Goal: Complete application form: Complete application form

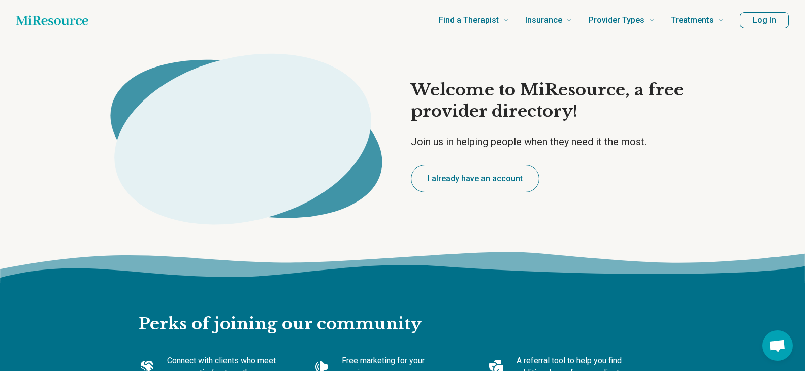
click at [767, 22] on button "Log In" at bounding box center [764, 20] width 49 height 16
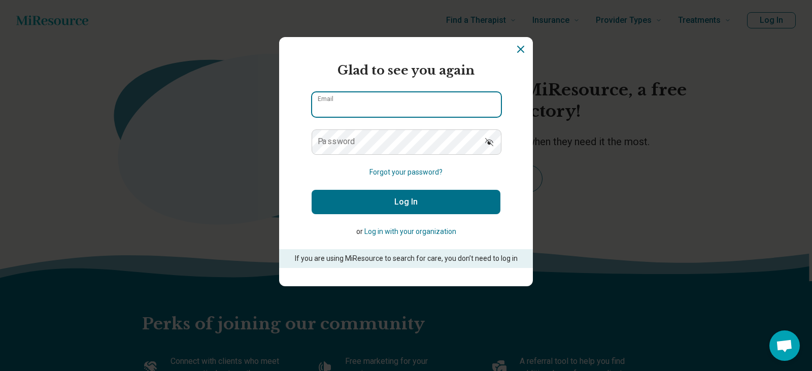
click at [317, 92] on input "Email" at bounding box center [406, 104] width 189 height 24
type input "**********"
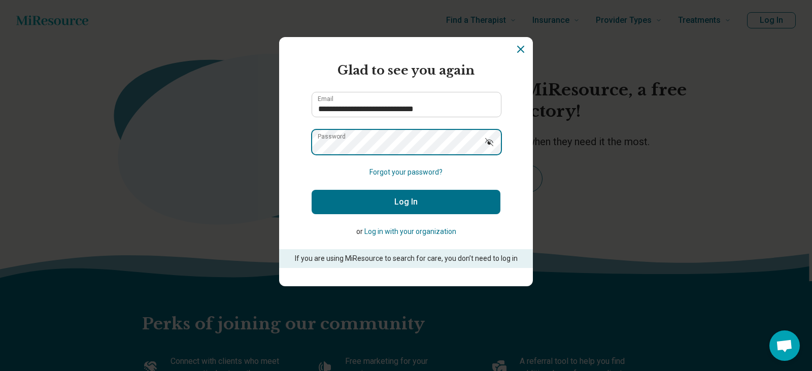
click at [312, 190] on button "Log In" at bounding box center [406, 202] width 189 height 24
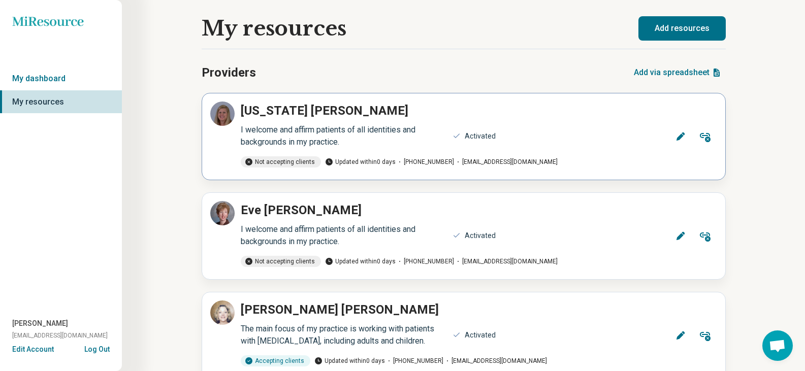
click at [679, 140] on icon at bounding box center [680, 137] width 10 height 10
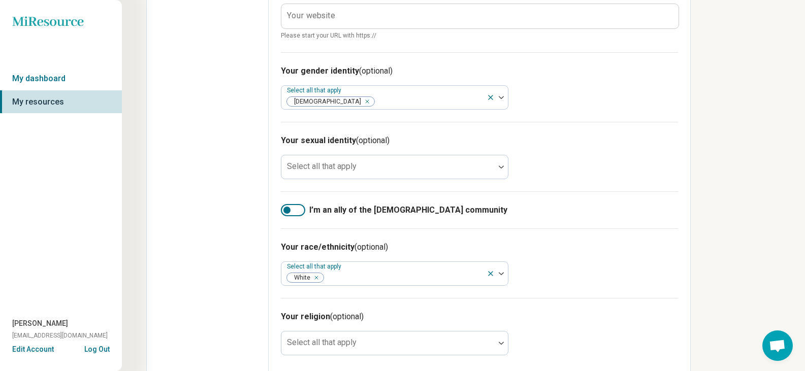
scroll to position [584, 0]
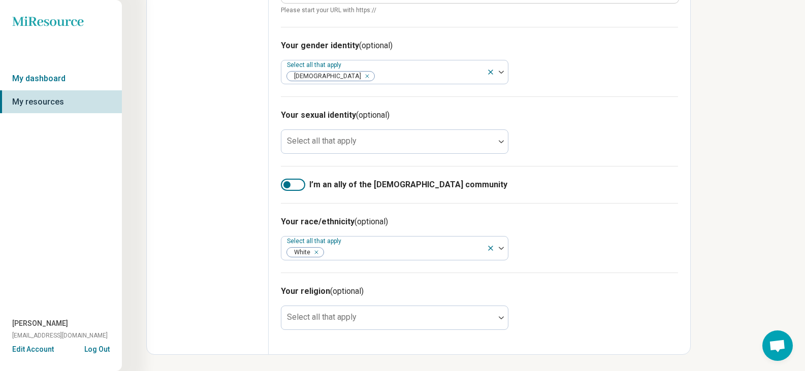
click at [295, 188] on div at bounding box center [293, 185] width 24 height 12
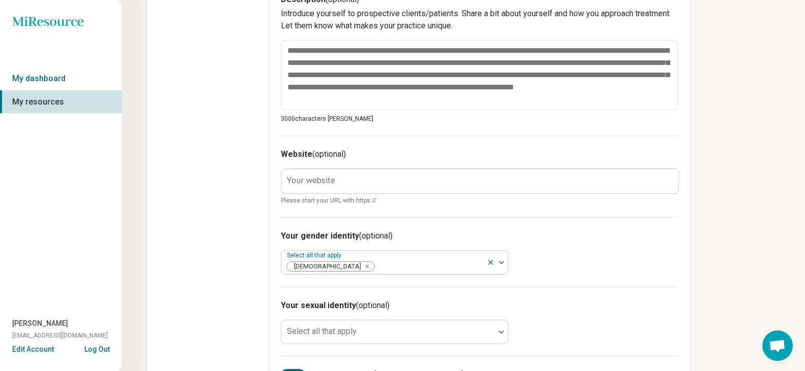
scroll to position [330, 0]
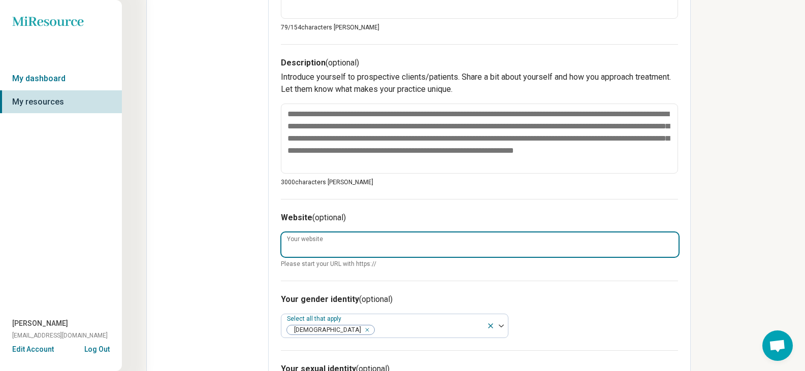
click at [387, 252] on input "Your website" at bounding box center [479, 245] width 397 height 24
type textarea "*"
type input "**********"
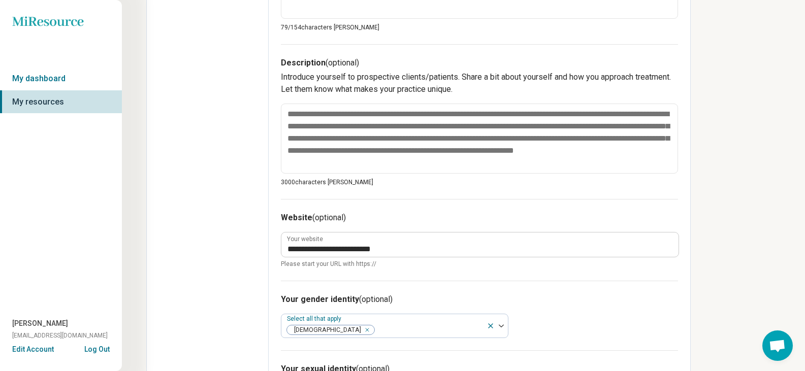
click at [404, 270] on div "**********" at bounding box center [479, 240] width 397 height 82
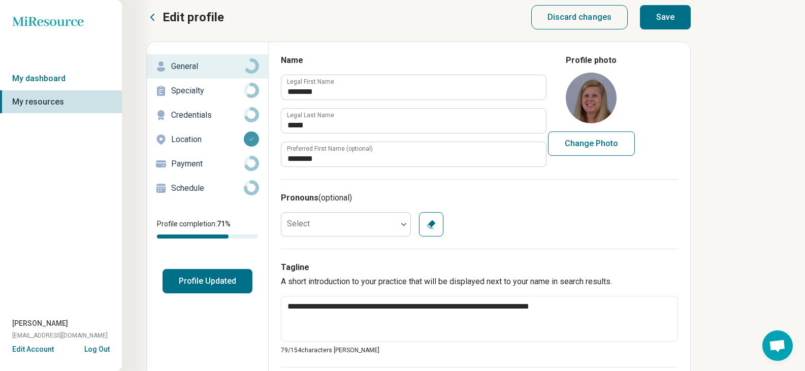
scroll to position [0, 0]
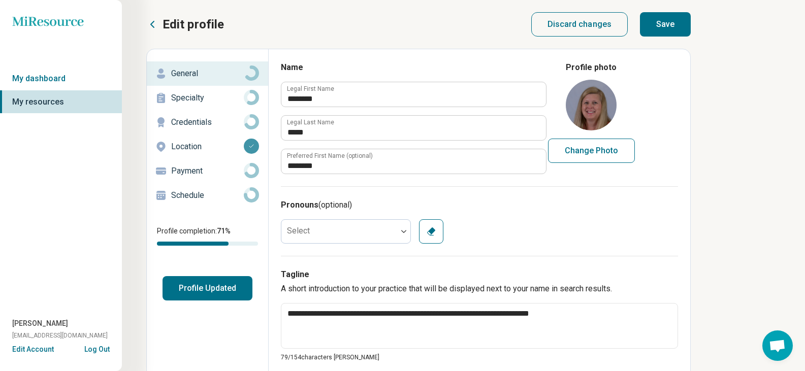
click at [193, 121] on p "Credentials" at bounding box center [207, 122] width 73 height 12
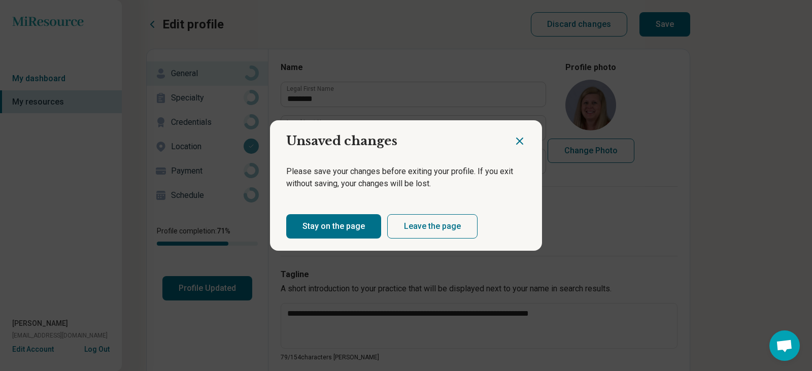
click at [351, 221] on button "Stay on the page" at bounding box center [333, 226] width 95 height 24
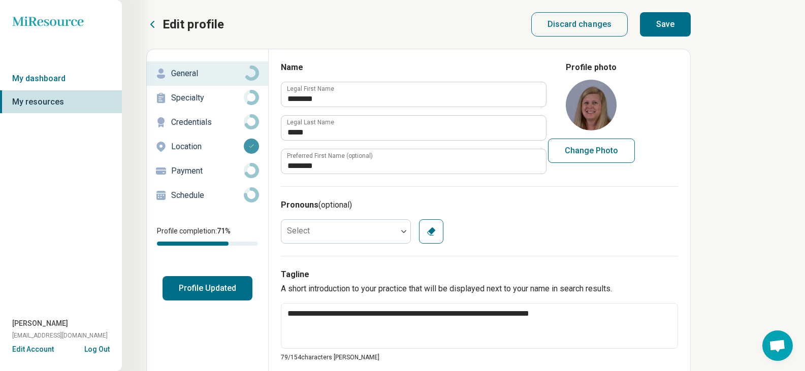
click at [670, 30] on button "Save" at bounding box center [665, 24] width 51 height 24
click at [662, 26] on button "Save" at bounding box center [665, 24] width 51 height 24
click at [675, 29] on button "Save" at bounding box center [665, 24] width 51 height 24
click at [202, 101] on p "Specialty" at bounding box center [207, 98] width 73 height 12
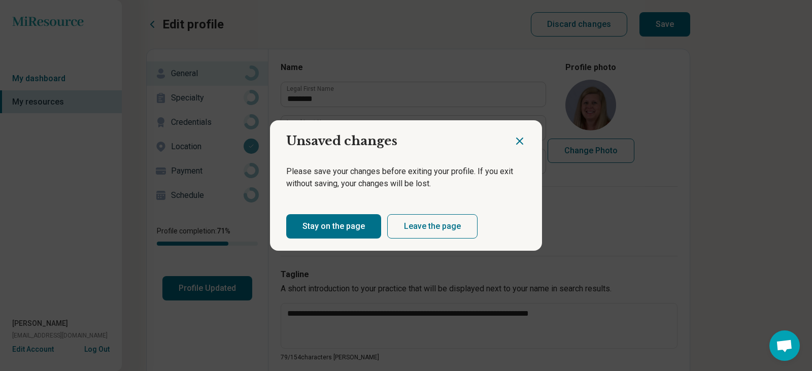
click at [339, 230] on button "Stay on the page" at bounding box center [333, 226] width 95 height 24
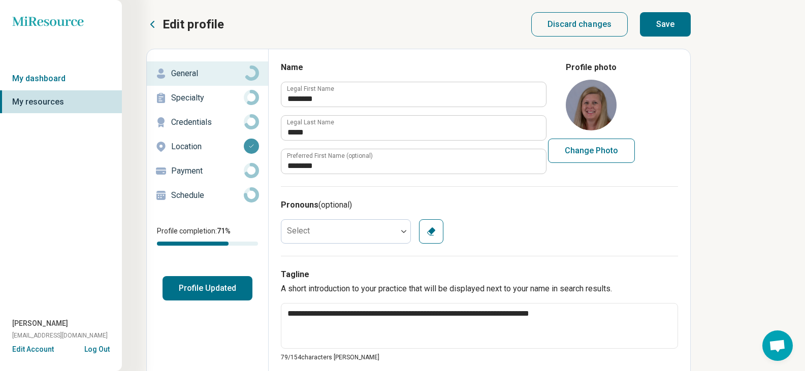
click at [660, 23] on button "Save" at bounding box center [665, 24] width 51 height 24
type textarea "*"
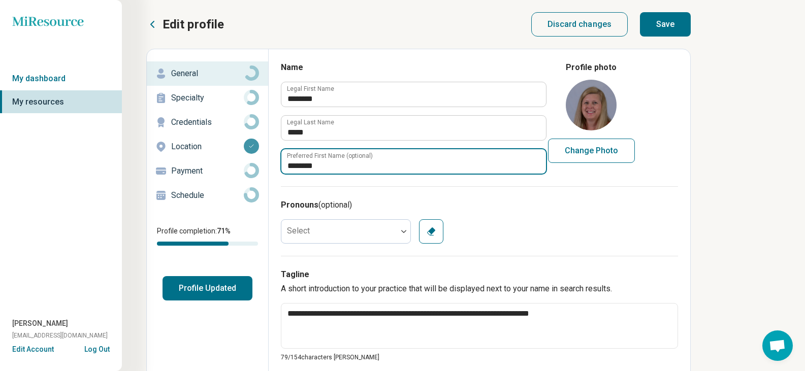
click at [343, 172] on input "********" at bounding box center [413, 161] width 265 height 24
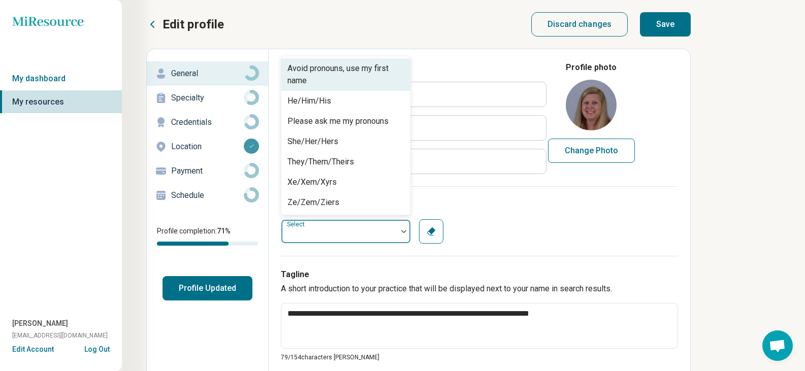
click at [342, 235] on div at bounding box center [339, 231] width 116 height 20
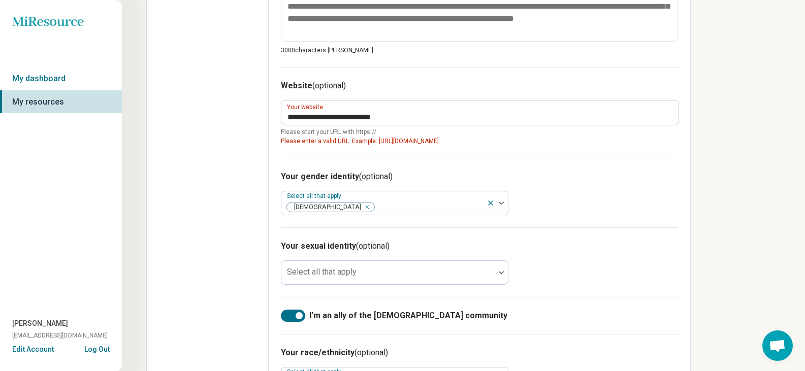
scroll to position [406, 0]
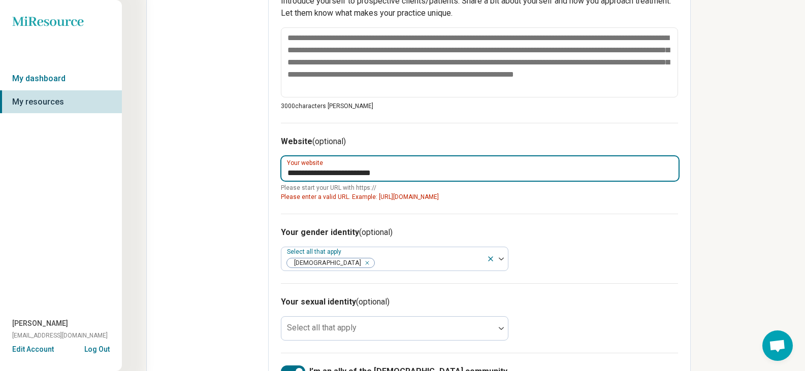
click at [287, 171] on input "**********" at bounding box center [479, 168] width 397 height 24
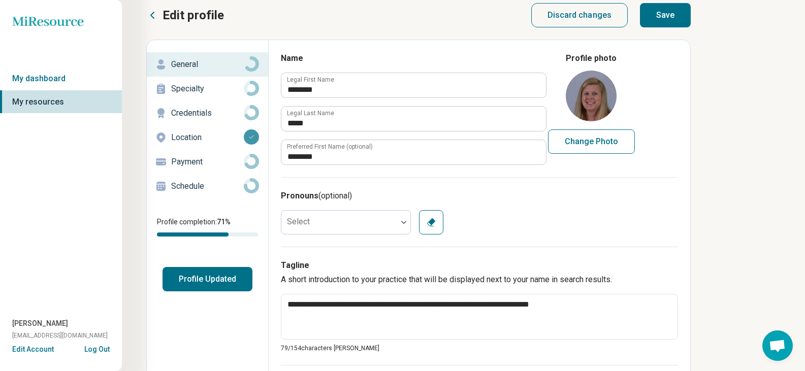
scroll to position [0, 0]
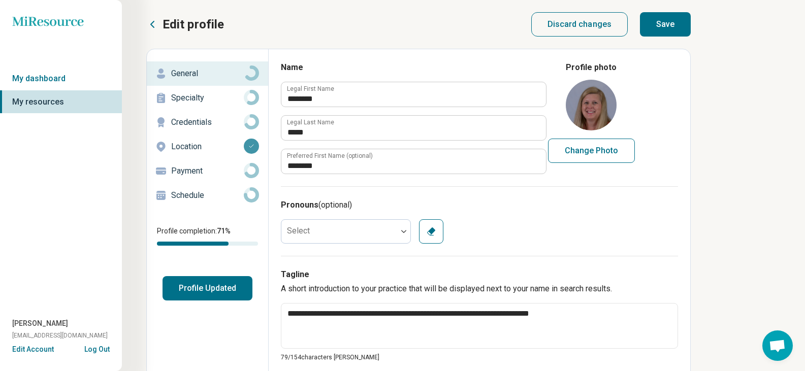
type input "**********"
click at [659, 23] on button "Save" at bounding box center [665, 24] width 51 height 24
click at [187, 124] on p "Credentials" at bounding box center [207, 122] width 73 height 12
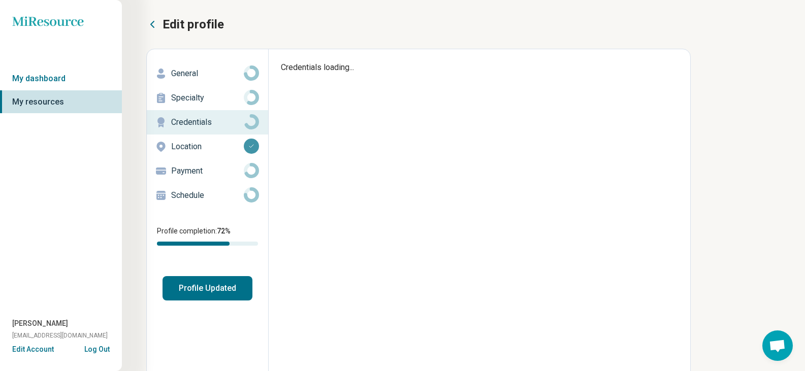
type textarea "*"
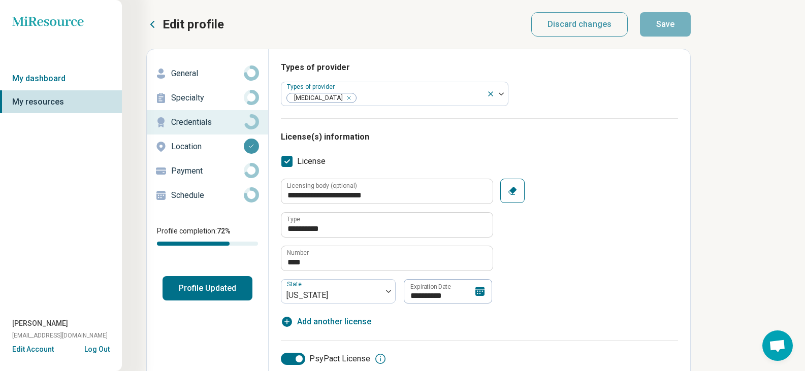
click at [183, 172] on p "Payment" at bounding box center [207, 171] width 73 height 12
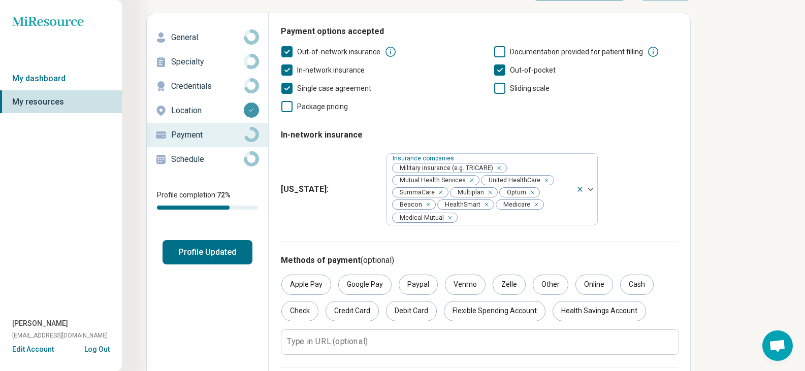
scroll to position [142, 0]
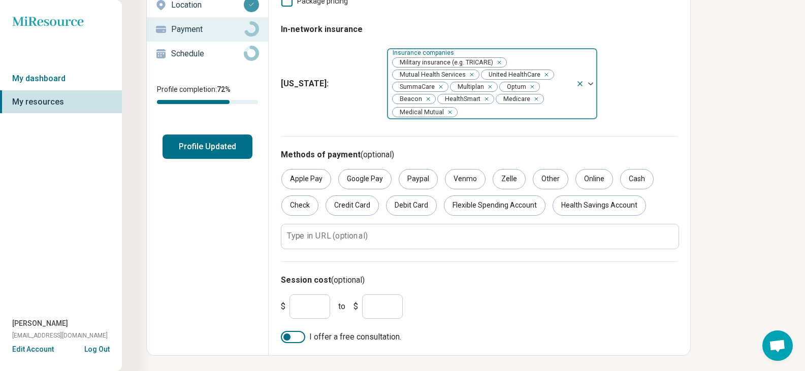
click at [534, 103] on div "Remove [object Object]" at bounding box center [535, 99] width 12 height 12
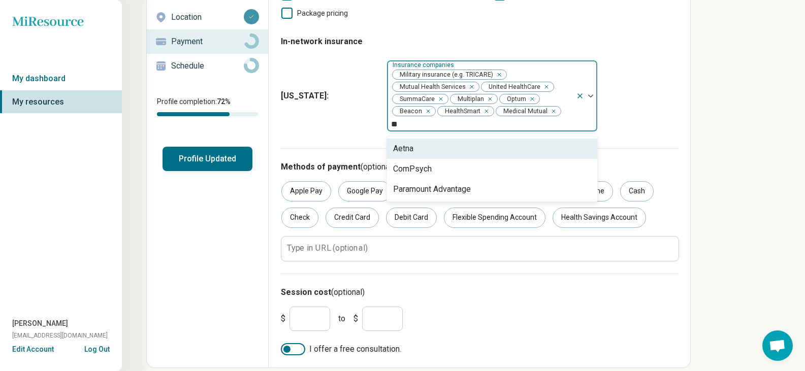
type input "***"
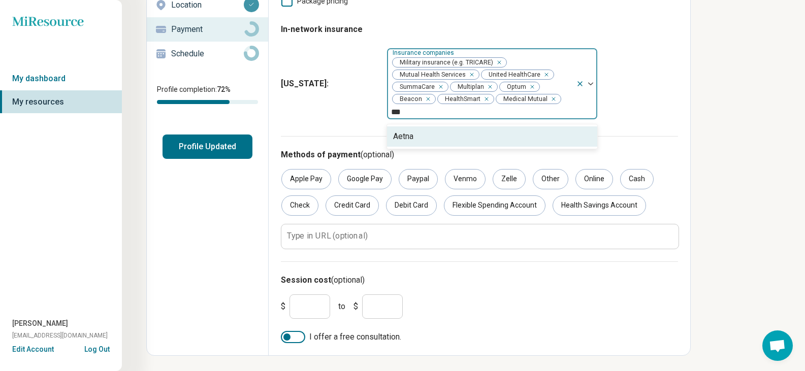
click at [417, 136] on div "Aetna" at bounding box center [492, 136] width 210 height 20
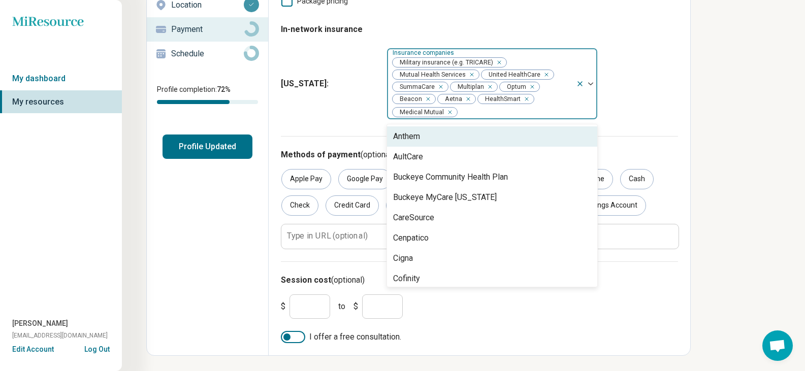
click at [477, 110] on div at bounding box center [515, 112] width 114 height 14
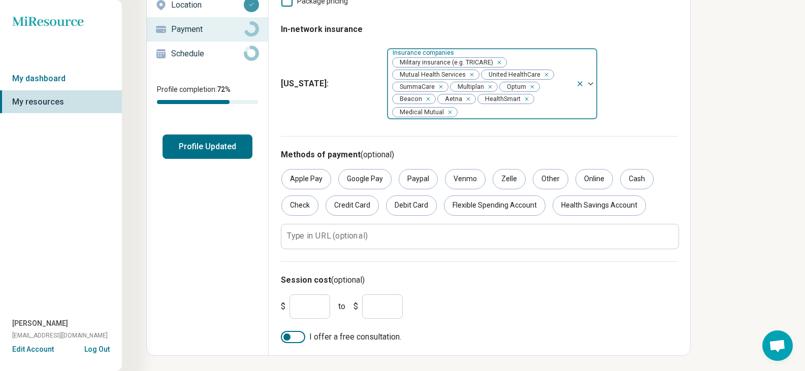
type input "*"
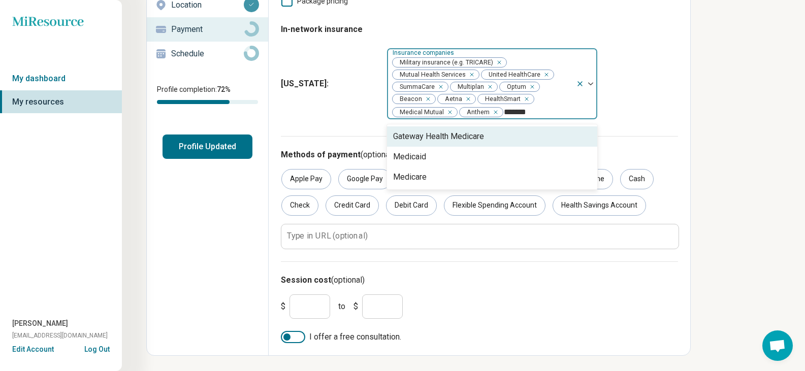
type input "********"
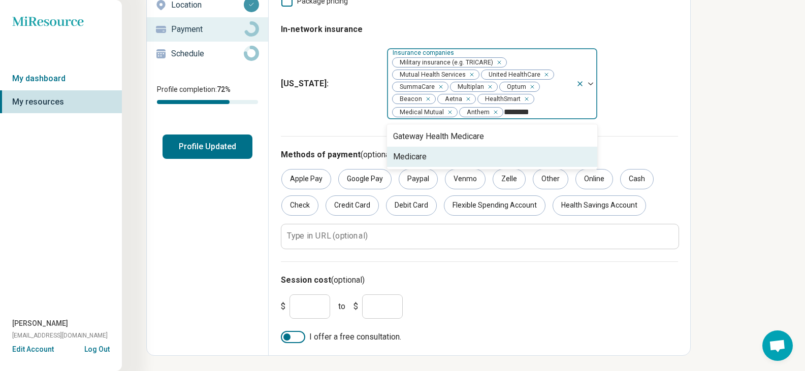
click at [419, 152] on div "Medicare" at bounding box center [410, 157] width 34 height 12
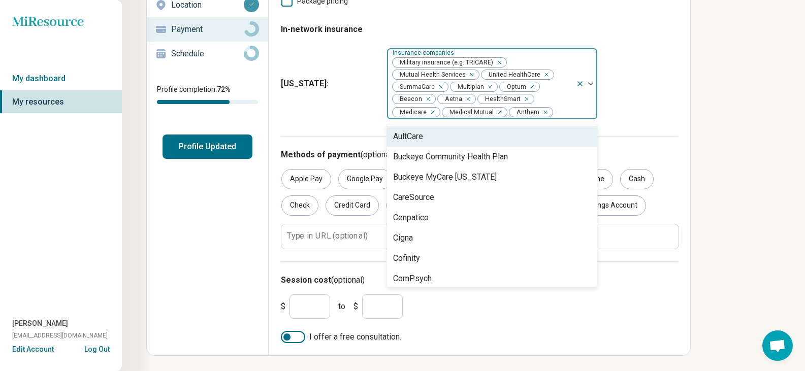
click at [544, 111] on div "Remove [object Object]" at bounding box center [544, 112] width 12 height 12
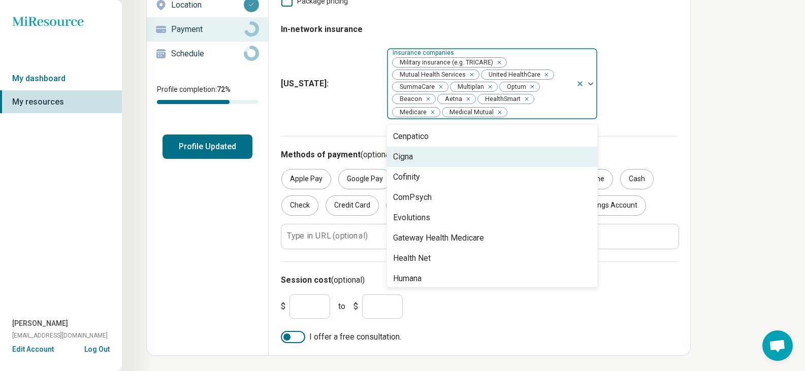
click at [407, 160] on div "Cigna" at bounding box center [403, 157] width 20 height 12
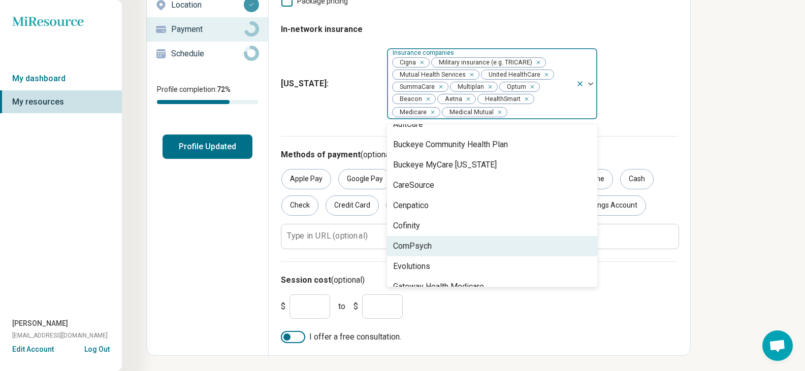
scroll to position [0, 0]
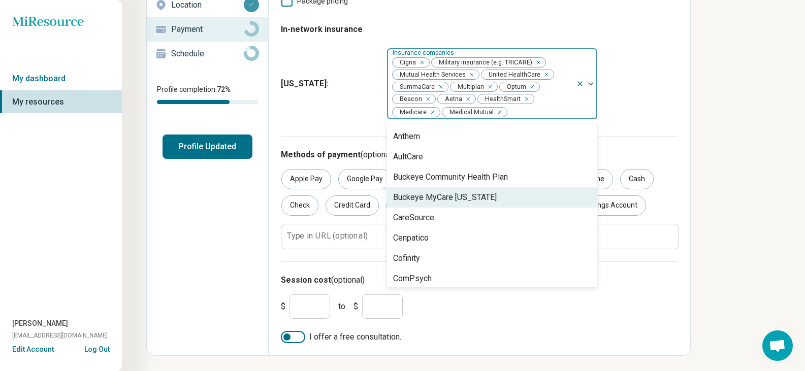
click at [637, 62] on div "[US_STATE] : option Cigna, selected. 18 results available. Use Up and Down to c…" at bounding box center [479, 84] width 397 height 80
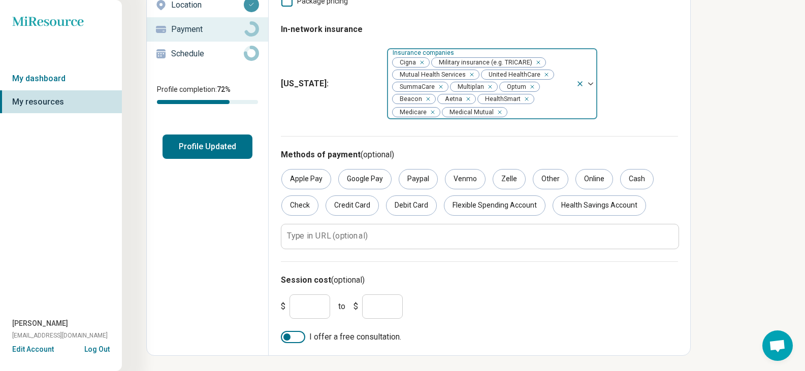
click at [429, 99] on div "Remove [object Object]" at bounding box center [426, 99] width 12 height 12
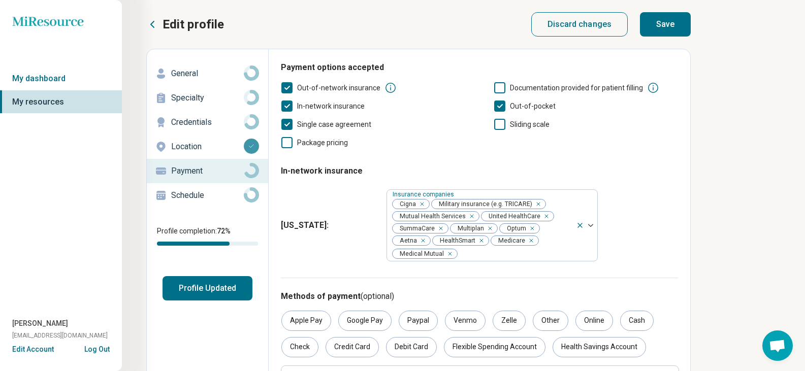
click at [654, 27] on button "Save" at bounding box center [665, 24] width 51 height 24
click at [180, 197] on p "Schedule" at bounding box center [207, 195] width 73 height 12
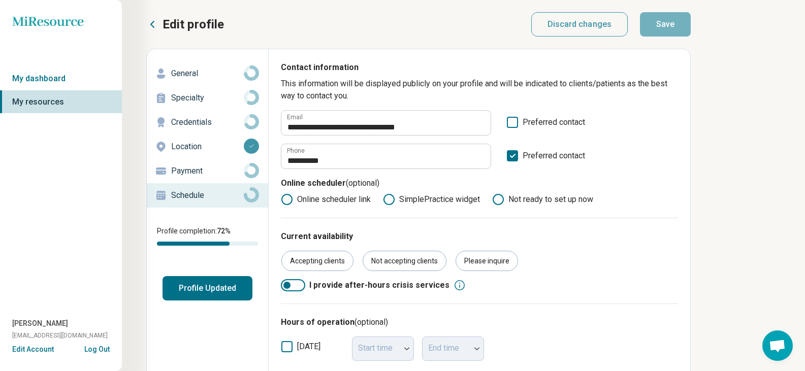
click at [283, 200] on icon at bounding box center [287, 199] width 12 height 12
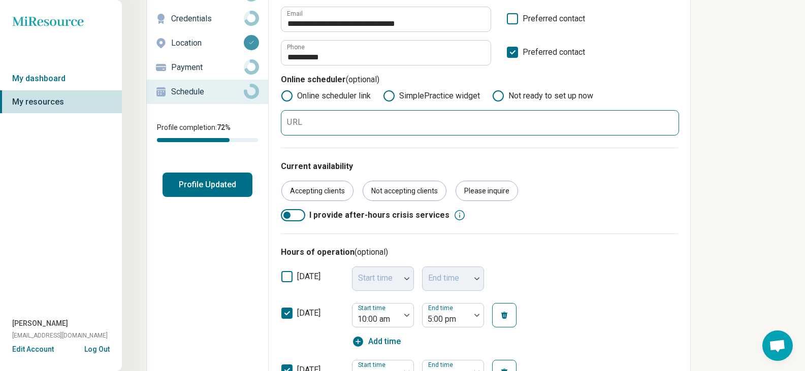
scroll to position [51, 0]
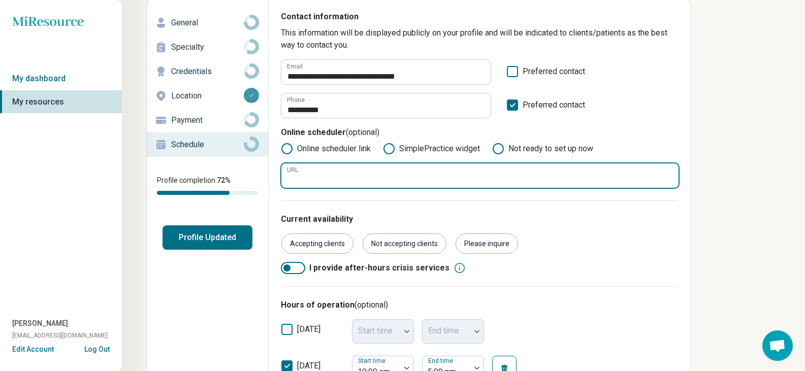
paste input "**********"
type input "**********"
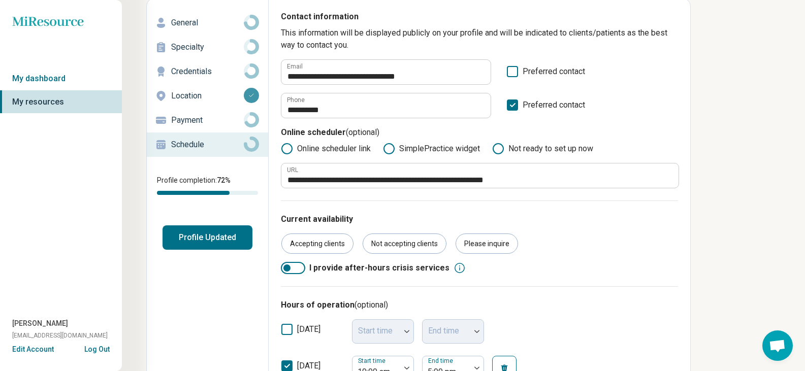
click at [598, 223] on p "Current availability" at bounding box center [479, 219] width 397 height 12
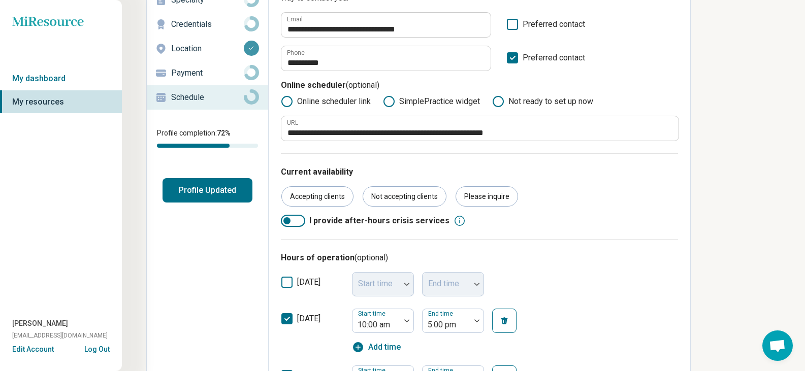
scroll to position [152, 0]
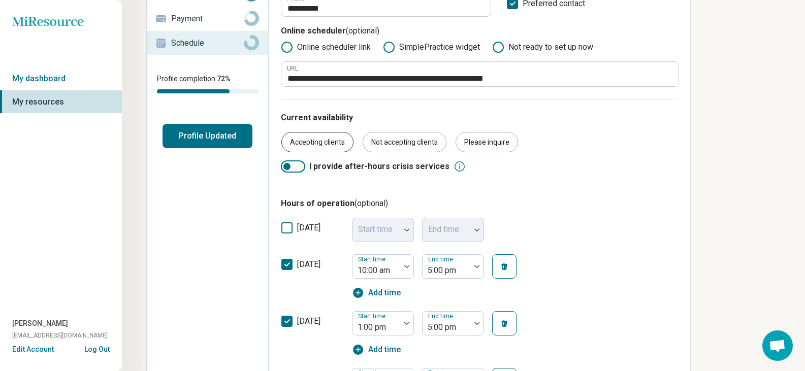
click at [315, 142] on div "Accepting clients" at bounding box center [317, 142] width 72 height 20
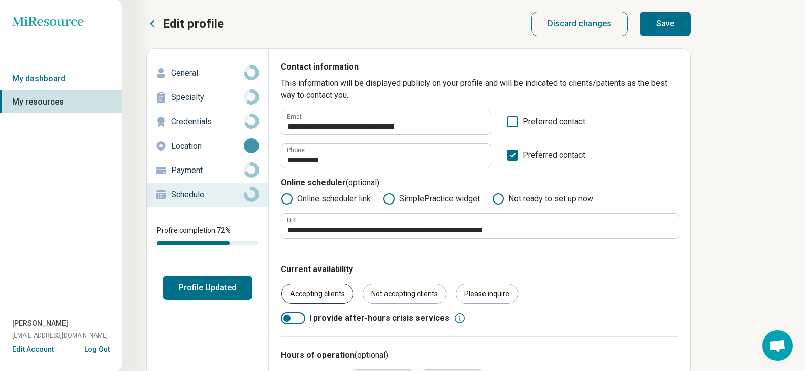
scroll to position [0, 0]
click at [674, 25] on button "Save" at bounding box center [665, 24] width 51 height 24
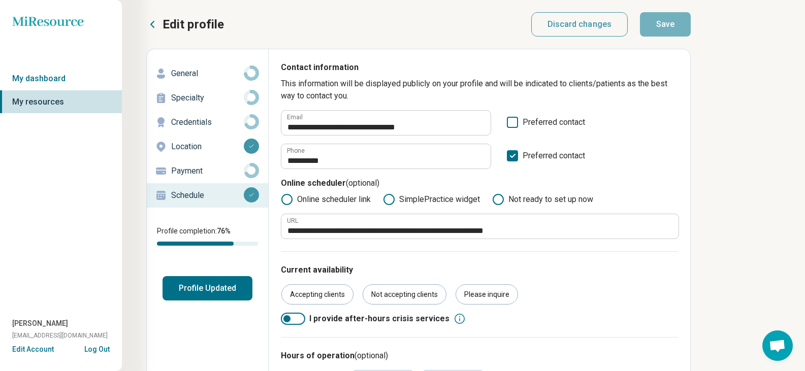
click at [182, 173] on p "Payment" at bounding box center [207, 171] width 73 height 12
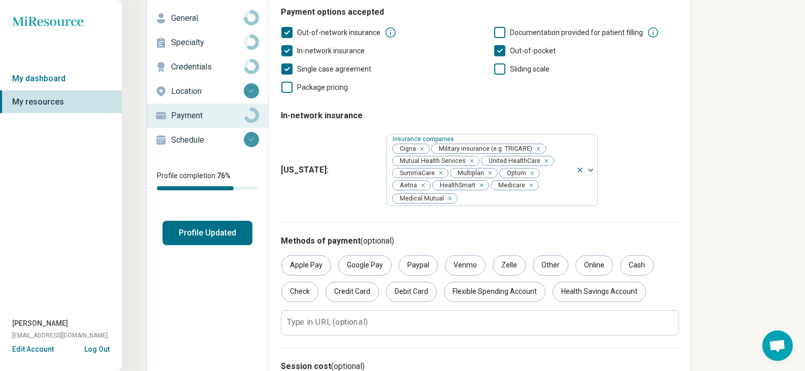
scroll to position [142, 0]
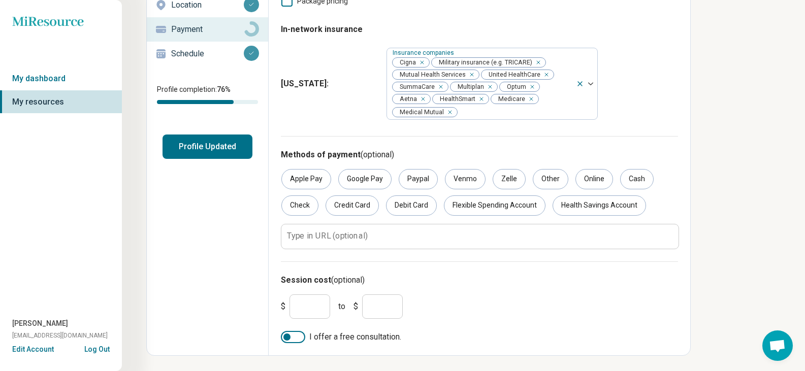
click at [322, 303] on input "*" at bounding box center [309, 307] width 41 height 24
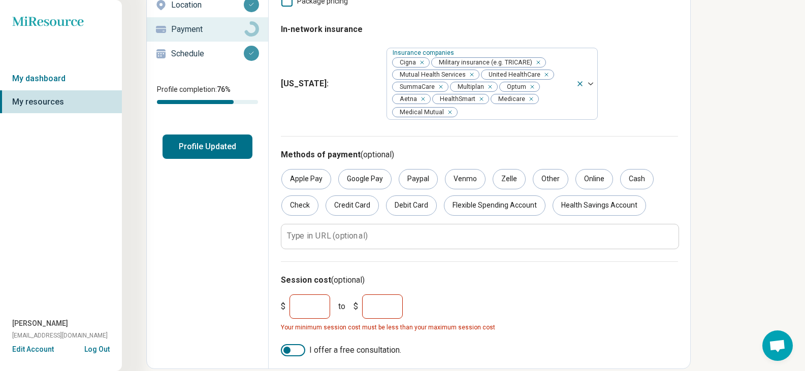
type input "***"
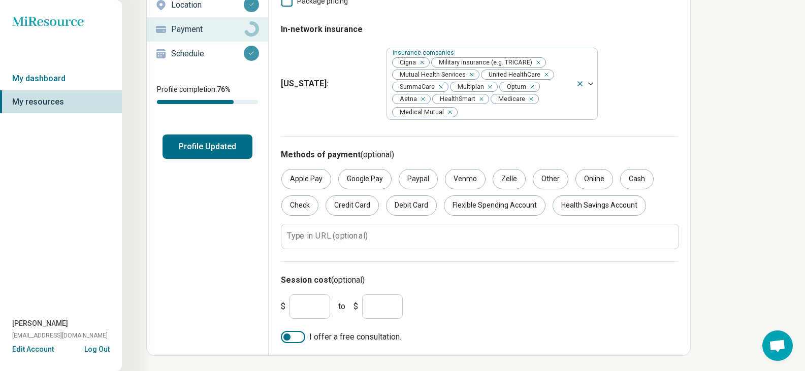
scroll to position [5, 0]
click at [313, 301] on input "***" at bounding box center [309, 307] width 41 height 24
drag, startPoint x: 311, startPoint y: 303, endPoint x: 230, endPoint y: 305, distance: 81.3
click at [244, 308] on div "Edit profile General Specialty Credentials Location Payment Schedule Profile co…" at bounding box center [418, 131] width 544 height 449
type input "***"
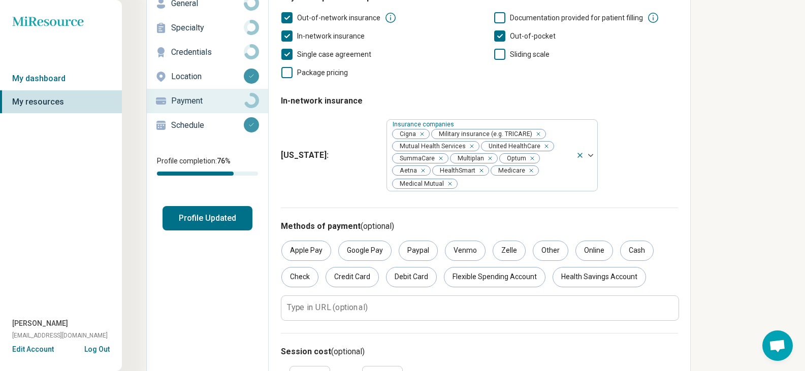
scroll to position [0, 0]
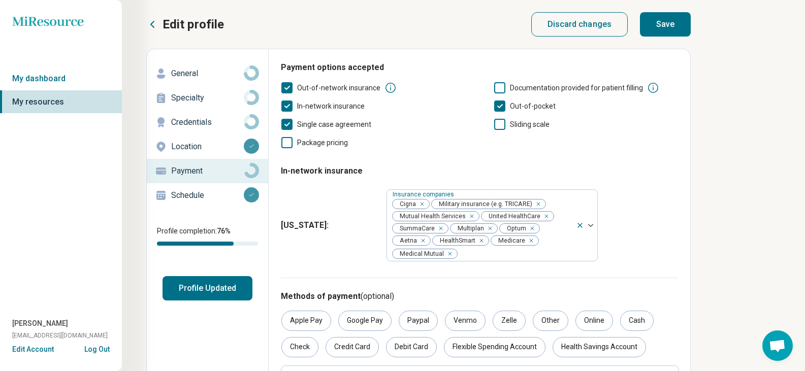
click at [667, 21] on button "Save" at bounding box center [665, 24] width 51 height 24
click at [204, 123] on p "Credentials" at bounding box center [207, 122] width 73 height 12
type textarea "*"
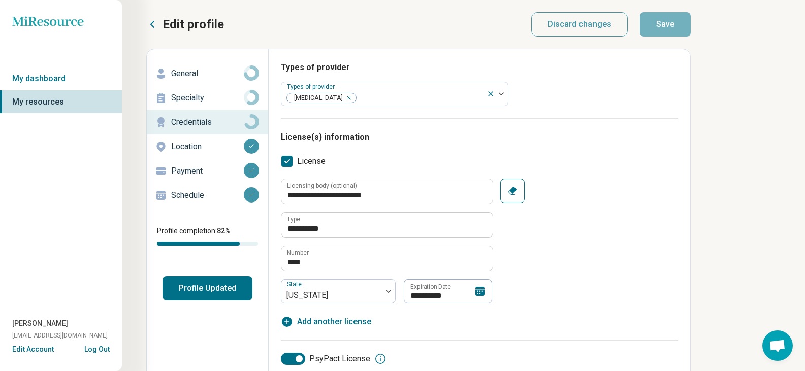
click at [192, 97] on p "Specialty" at bounding box center [207, 98] width 73 height 12
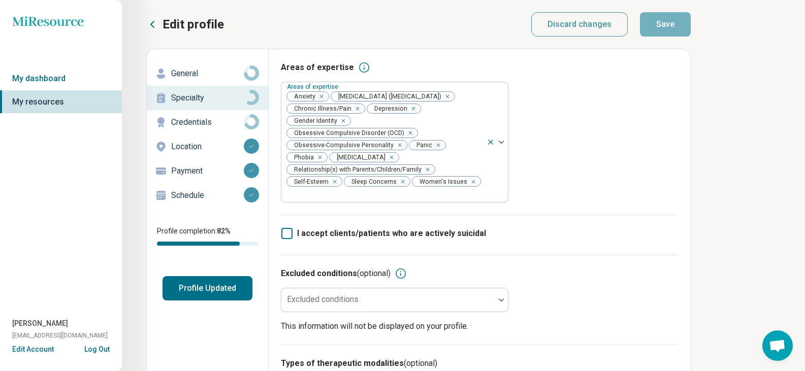
click at [230, 289] on button "Profile Updated" at bounding box center [207, 288] width 90 height 24
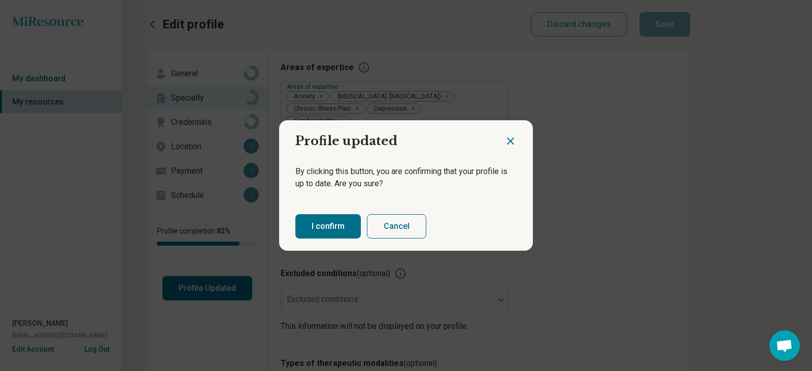
click at [322, 225] on button "I confirm" at bounding box center [329, 226] width 66 height 24
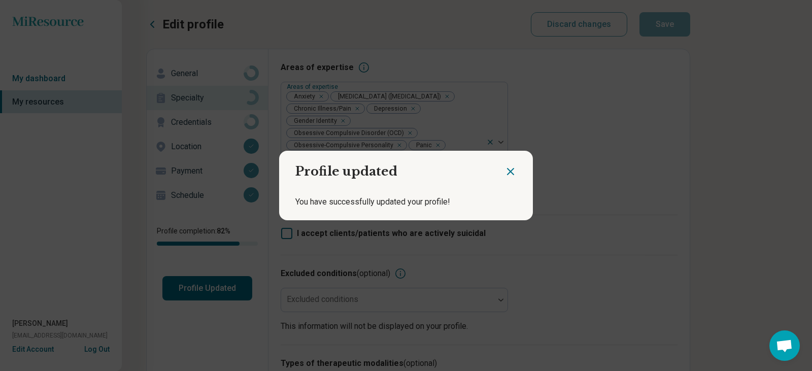
click at [507, 168] on icon "Close dialog" at bounding box center [511, 172] width 12 height 12
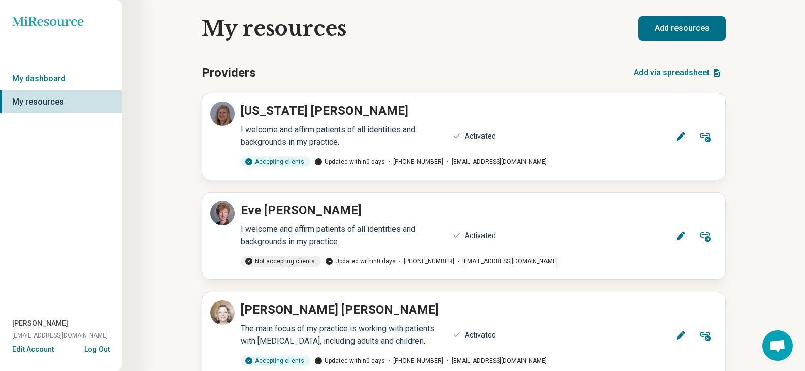
click at [673, 23] on button "Add resources" at bounding box center [681, 28] width 87 height 24
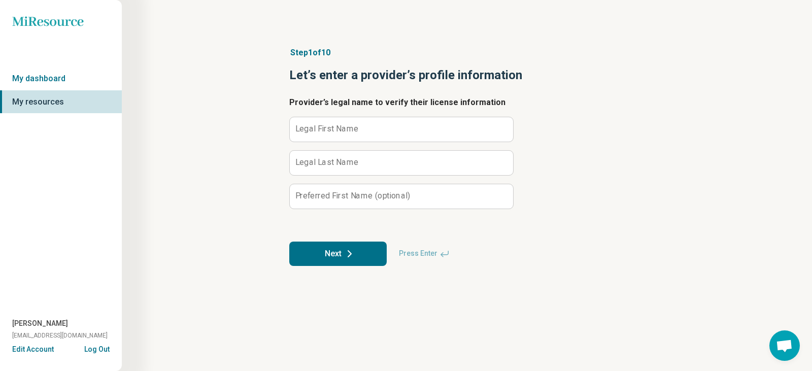
click at [318, 127] on label "Legal First Name" at bounding box center [327, 129] width 63 height 8
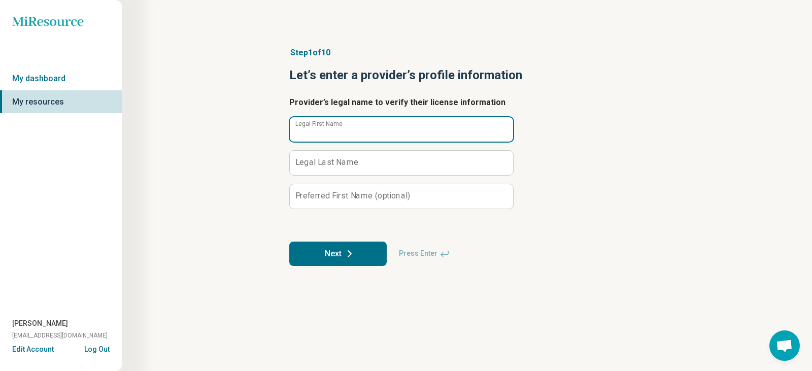
click at [318, 127] on input "Legal First Name" at bounding box center [401, 129] width 223 height 24
type input "*****"
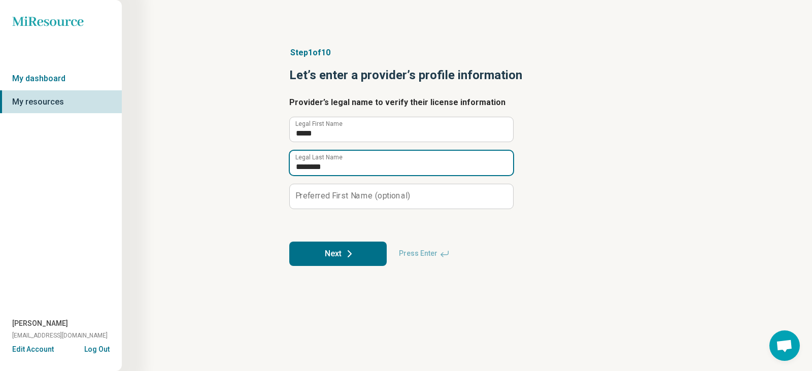
type input "********"
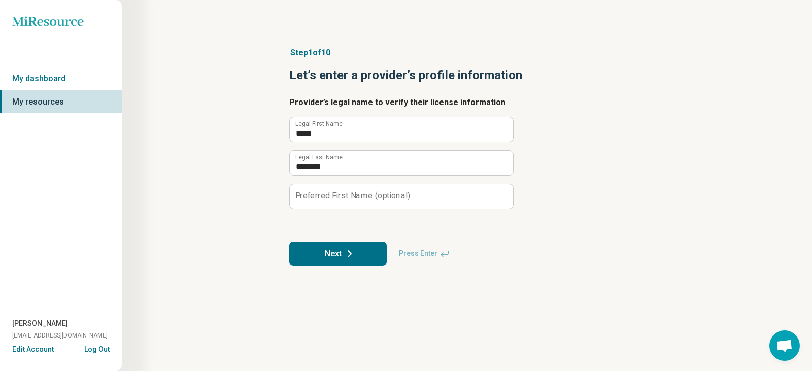
click at [339, 258] on button "Next" at bounding box center [337, 254] width 97 height 24
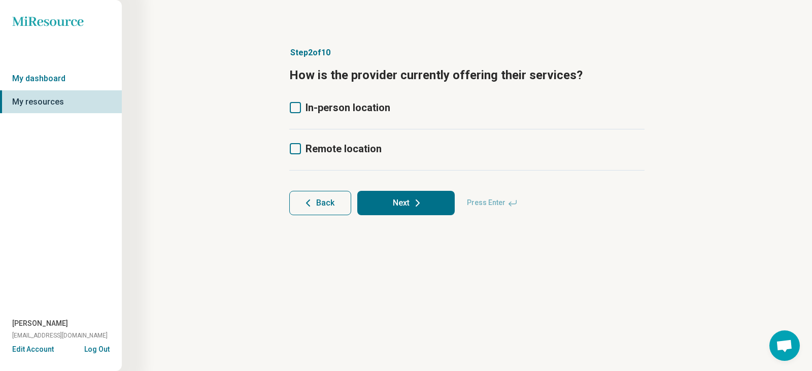
click at [298, 110] on icon at bounding box center [295, 107] width 11 height 11
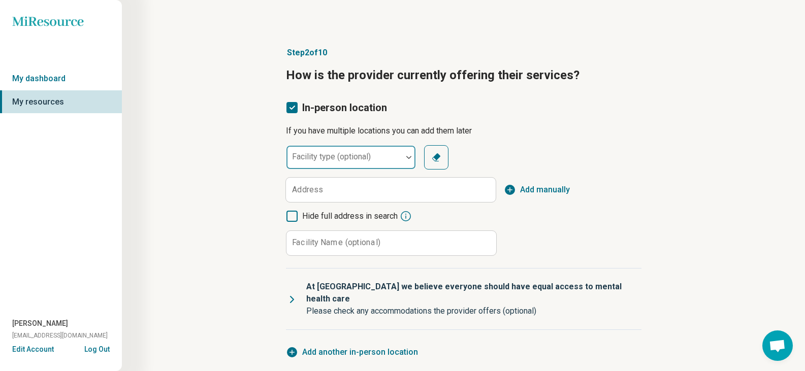
click at [321, 159] on div "Facility type (optional)" at bounding box center [351, 157] width 130 height 24
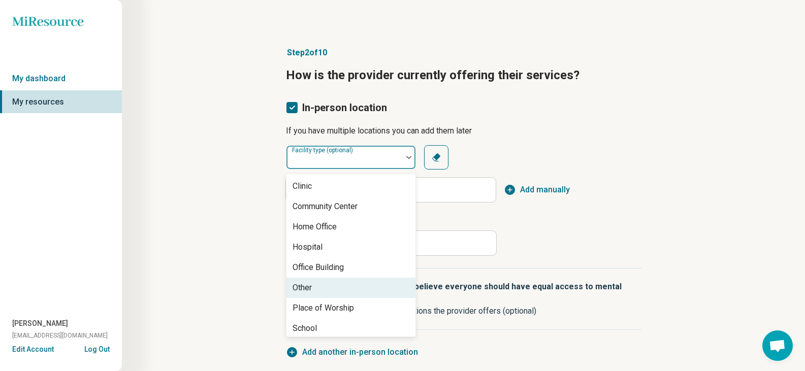
click at [316, 289] on div "Other" at bounding box center [350, 288] width 129 height 20
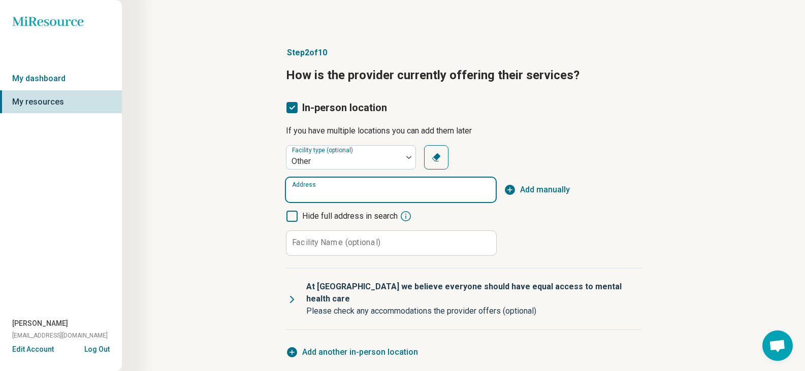
click at [327, 185] on input "Address" at bounding box center [391, 190] width 210 height 24
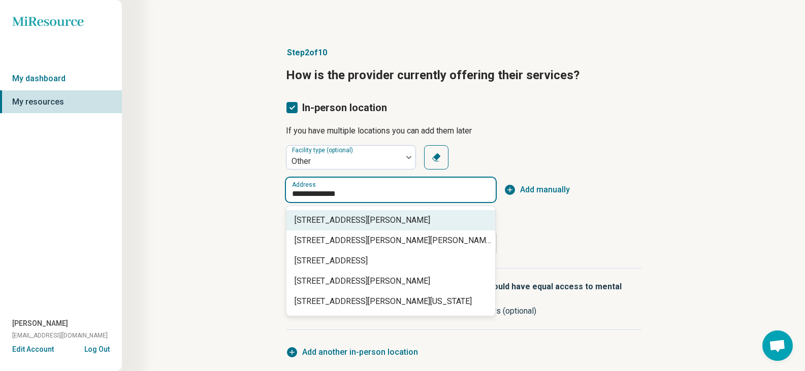
click at [352, 217] on span "[STREET_ADDRESS][PERSON_NAME]" at bounding box center [393, 220] width 197 height 12
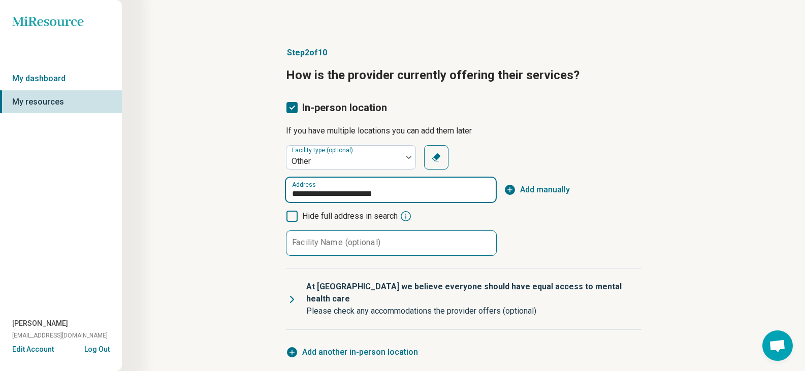
type input "**********"
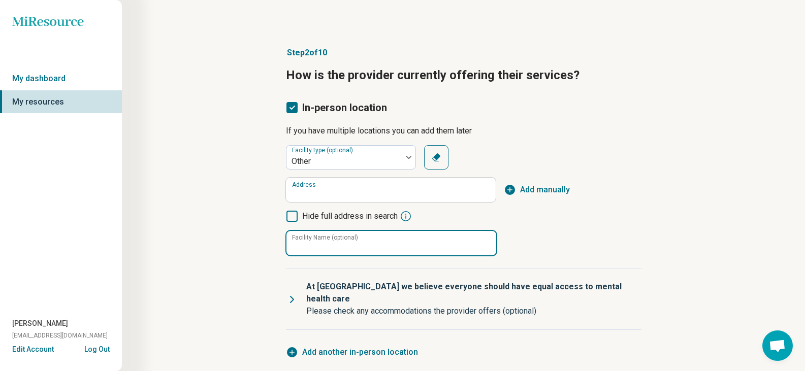
click at [379, 250] on input "Facility Name (optional)" at bounding box center [391, 243] width 210 height 24
type input "*"
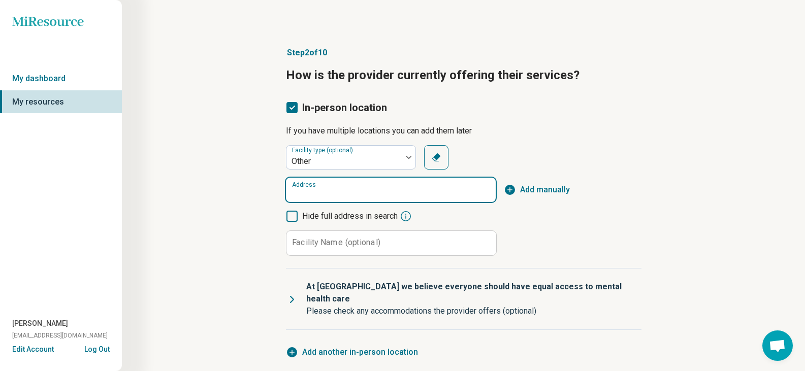
click at [353, 184] on input "Address" at bounding box center [391, 190] width 210 height 24
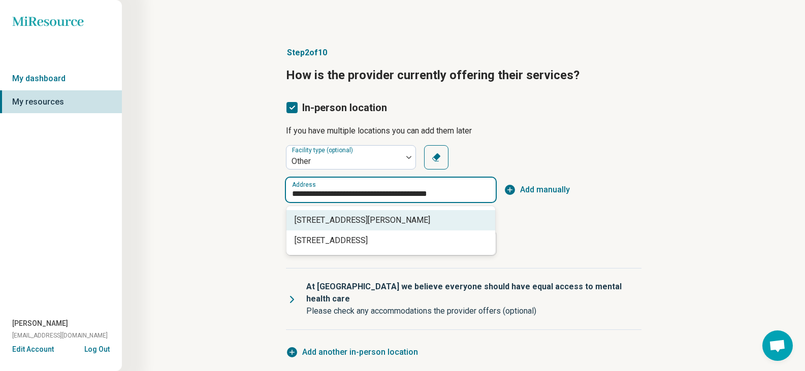
type input "**********"
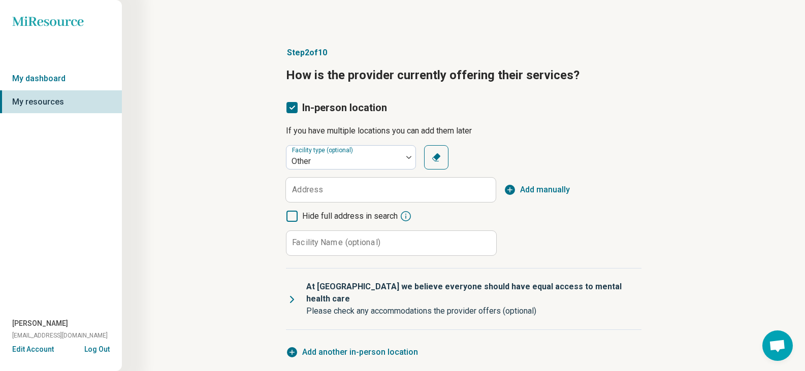
click at [552, 240] on div "Facility type (optional) Other Clear Address Add manually Hide full address in …" at bounding box center [463, 200] width 355 height 111
click at [534, 190] on span "Add manually" at bounding box center [545, 190] width 50 height 12
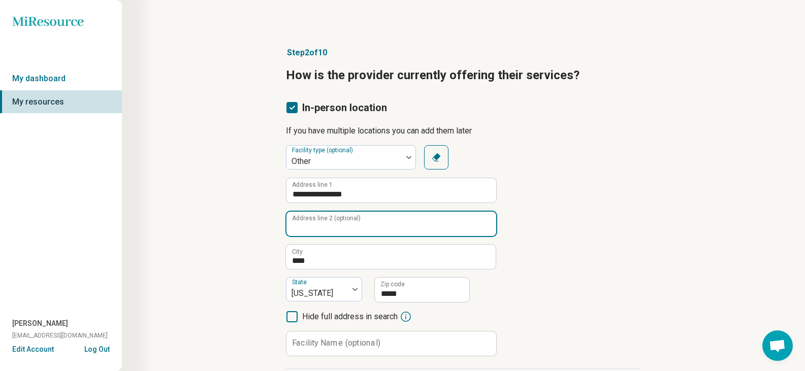
click at [335, 233] on input "Address line 2 (optional)" at bounding box center [391, 224] width 210 height 24
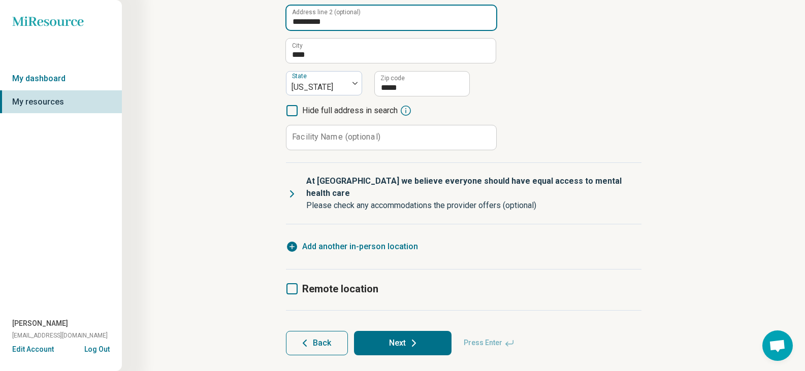
scroll to position [215, 0]
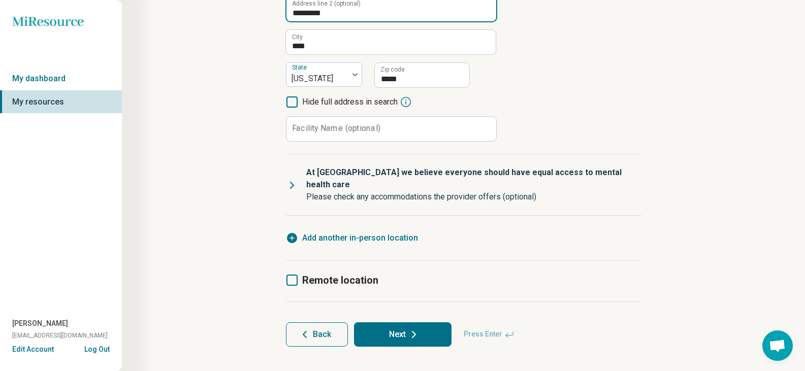
type input "*********"
drag, startPoint x: 284, startPoint y: 266, endPoint x: 547, endPoint y: 268, distance: 263.1
click at [285, 266] on article "**********" at bounding box center [464, 90] width 388 height 556
click at [291, 275] on icon at bounding box center [291, 280] width 11 height 11
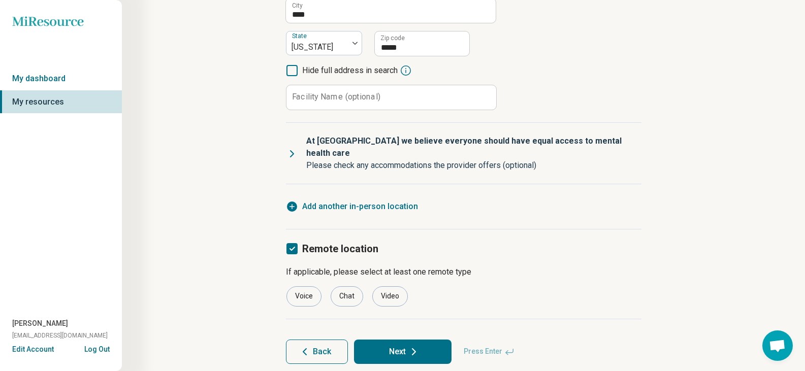
scroll to position [264, 0]
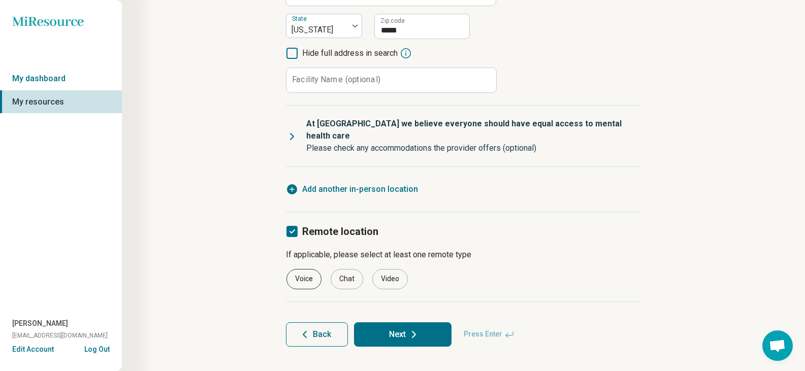
click at [300, 269] on div "Voice" at bounding box center [303, 279] width 35 height 20
click at [390, 269] on div "Video" at bounding box center [390, 279] width 36 height 20
click at [315, 269] on div "Voice" at bounding box center [303, 279] width 35 height 20
click at [414, 329] on icon at bounding box center [414, 335] width 12 height 12
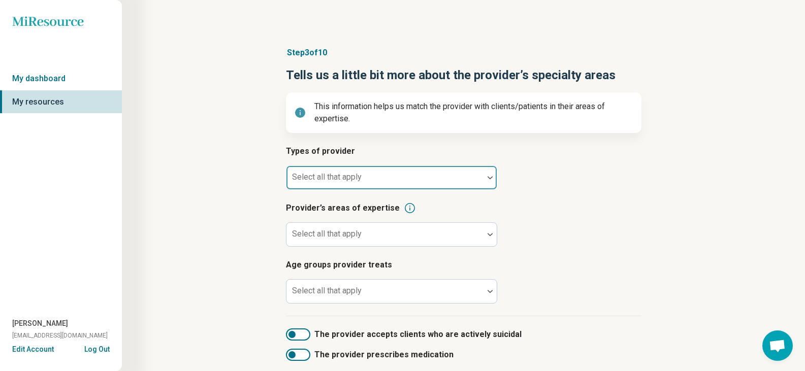
click at [386, 172] on div at bounding box center [384, 178] width 197 height 22
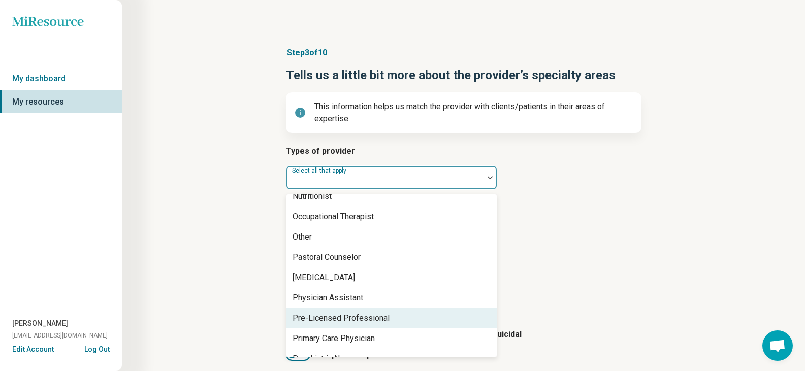
scroll to position [1168, 0]
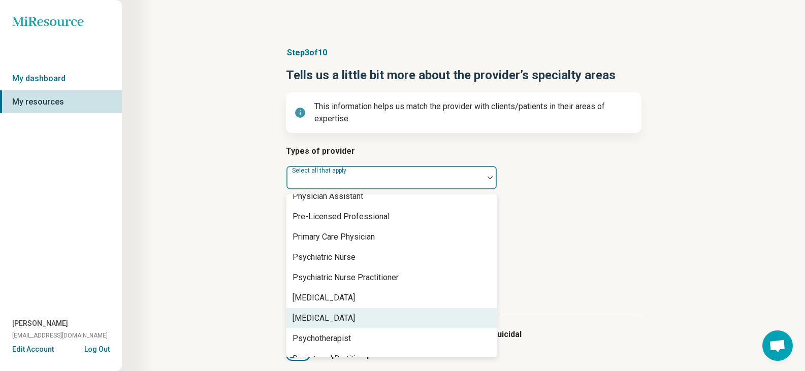
click at [333, 320] on div "[MEDICAL_DATA]" at bounding box center [323, 318] width 62 height 12
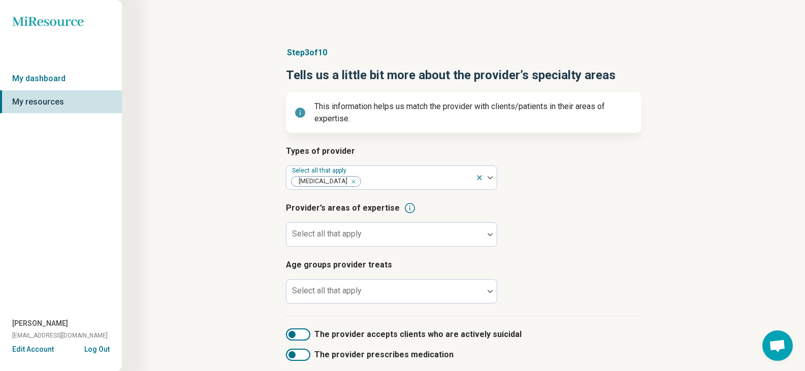
click at [566, 215] on article "Provider’s areas of expertise Select all that apply" at bounding box center [463, 224] width 355 height 45
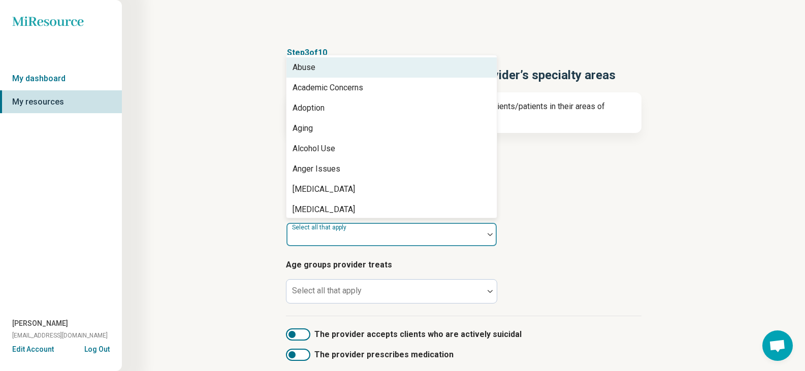
click at [371, 234] on div at bounding box center [384, 239] width 189 height 14
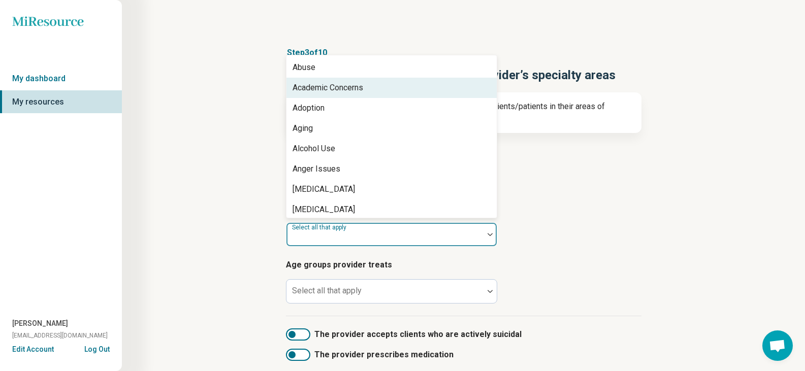
click at [345, 90] on div "Academic Concerns" at bounding box center [327, 88] width 71 height 12
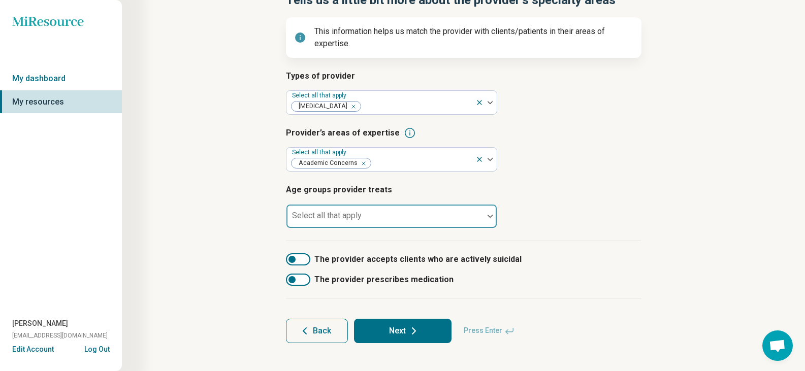
scroll to position [84, 0]
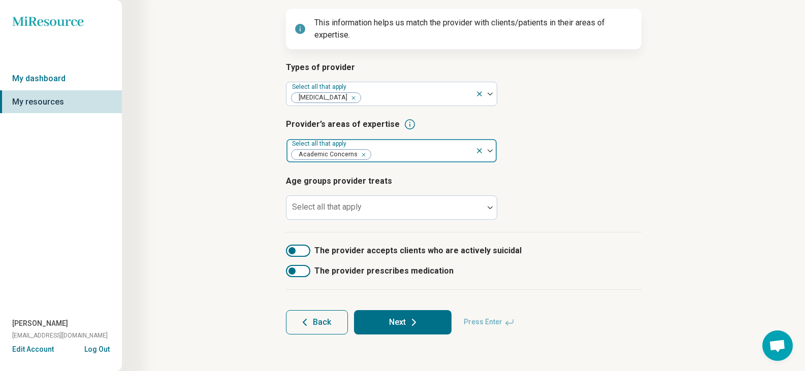
click at [463, 148] on div at bounding box center [421, 155] width 99 height 14
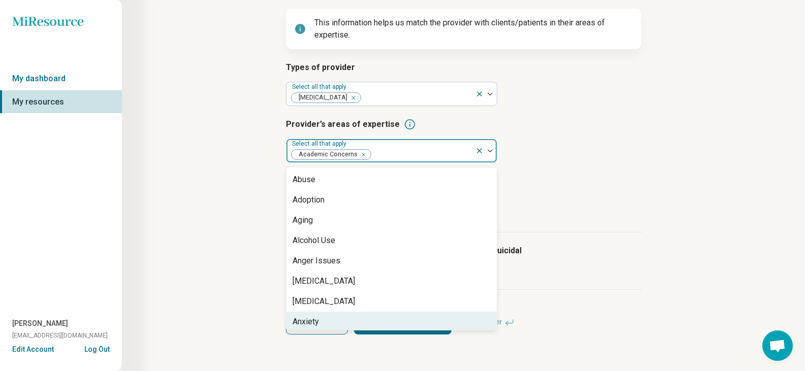
click at [337, 317] on div "Anxiety" at bounding box center [391, 322] width 210 height 20
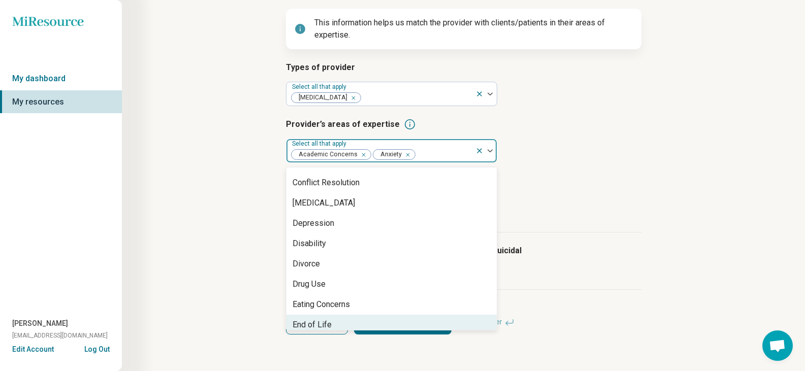
scroll to position [508, 0]
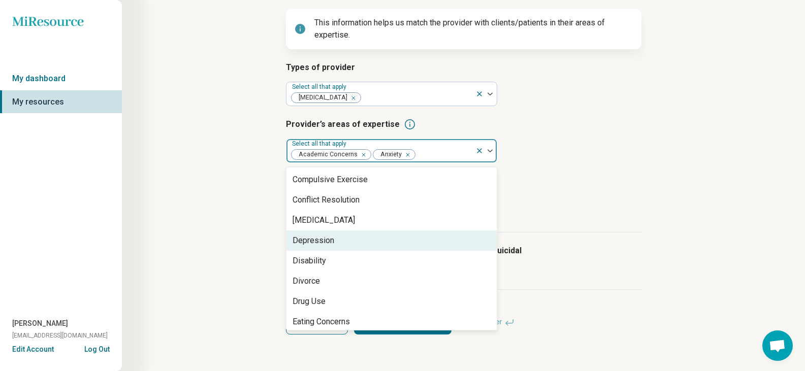
click at [332, 244] on div "Depression" at bounding box center [313, 241] width 42 height 12
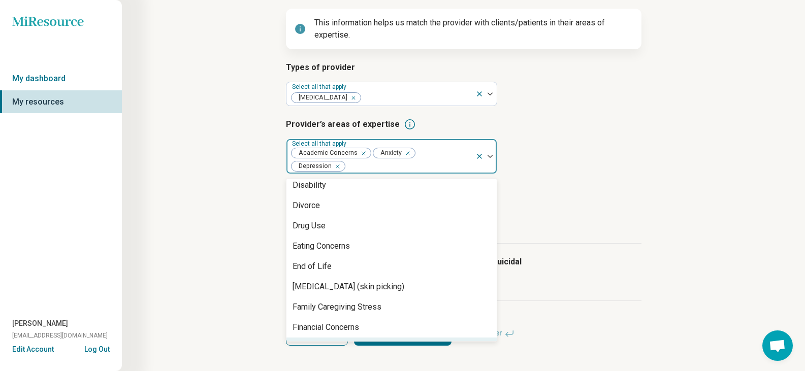
scroll to position [660, 0]
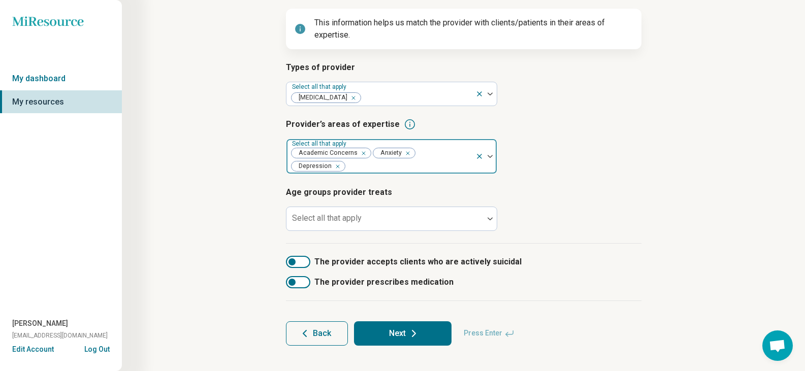
click at [488, 155] on img at bounding box center [489, 156] width 5 height 3
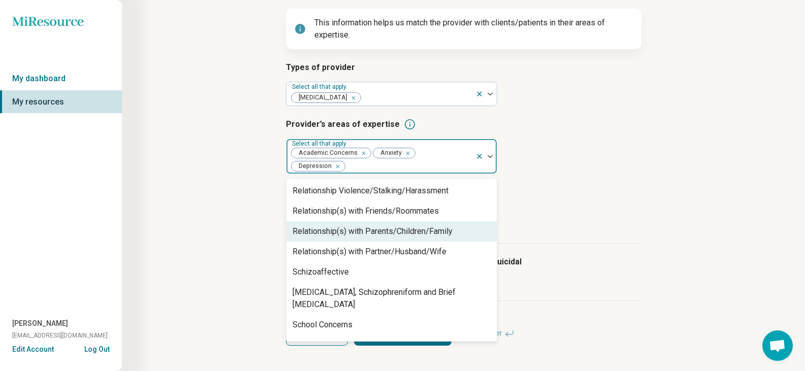
scroll to position [1812, 0]
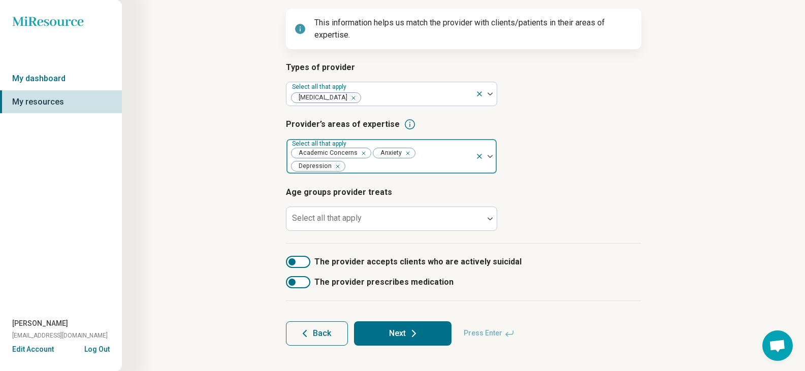
click at [493, 155] on div at bounding box center [489, 156] width 13 height 3
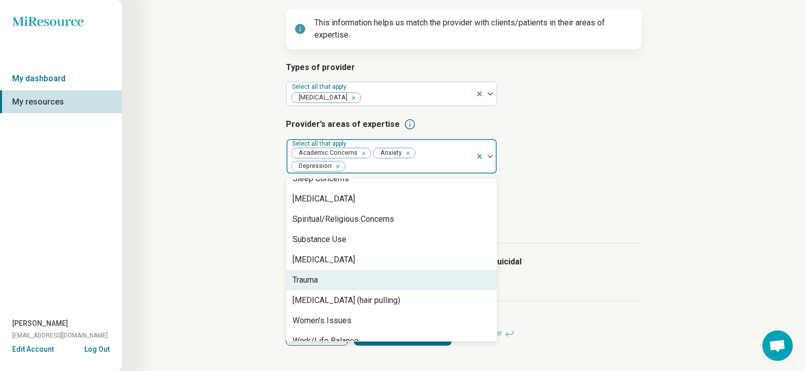
click at [331, 270] on div "Trauma" at bounding box center [391, 280] width 210 height 20
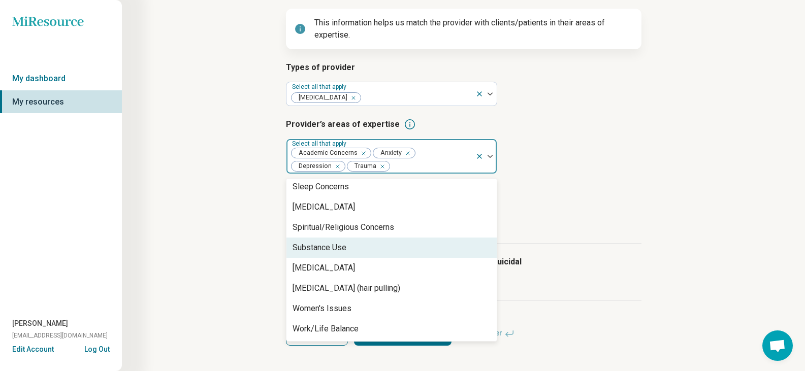
scroll to position [1792, 0]
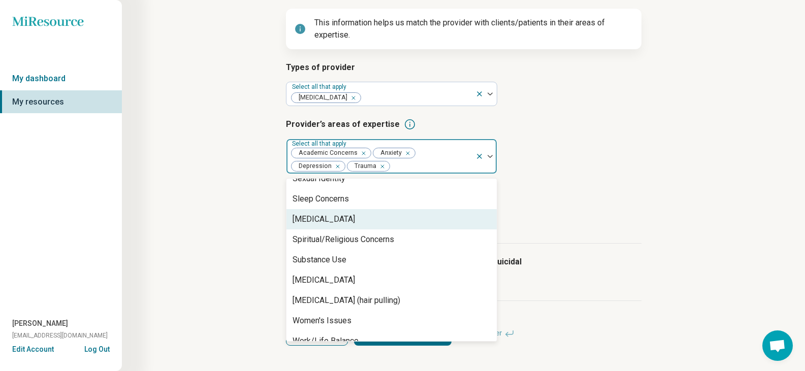
click at [324, 209] on div "[MEDICAL_DATA]" at bounding box center [391, 219] width 210 height 20
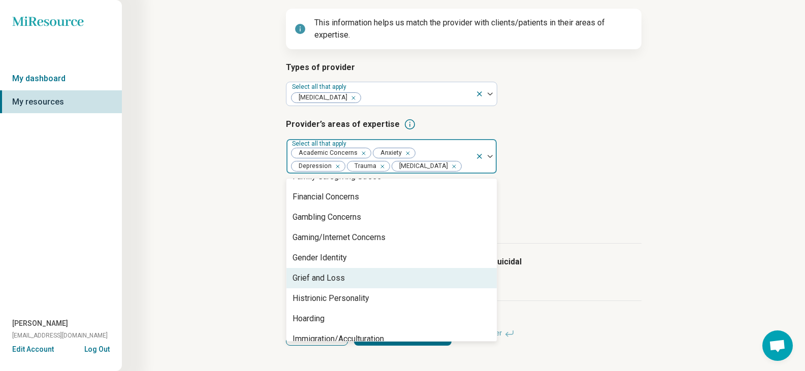
scroll to position [756, 0]
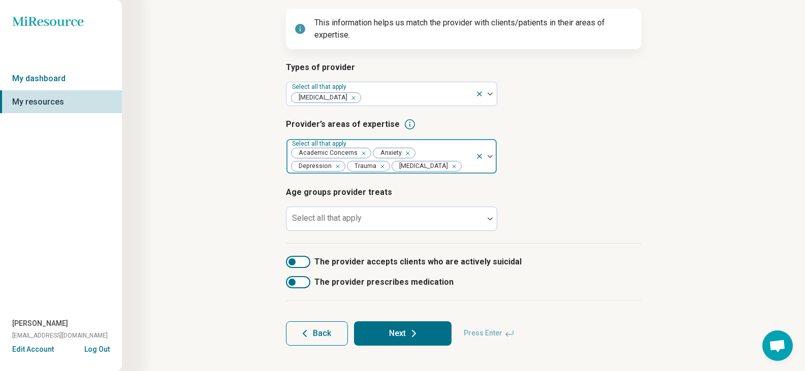
click at [492, 155] on img at bounding box center [489, 156] width 5 height 3
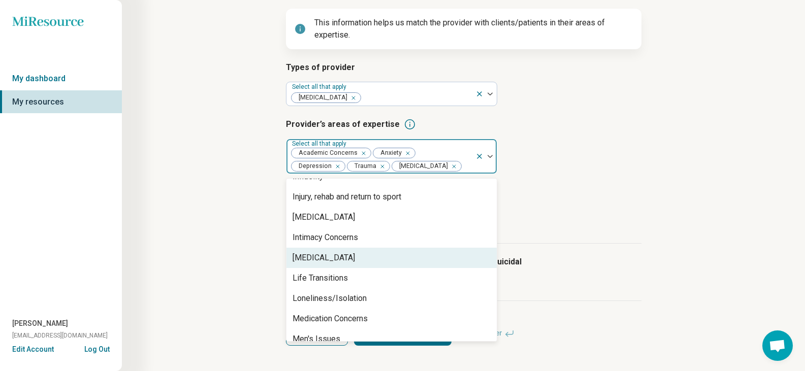
scroll to position [965, 0]
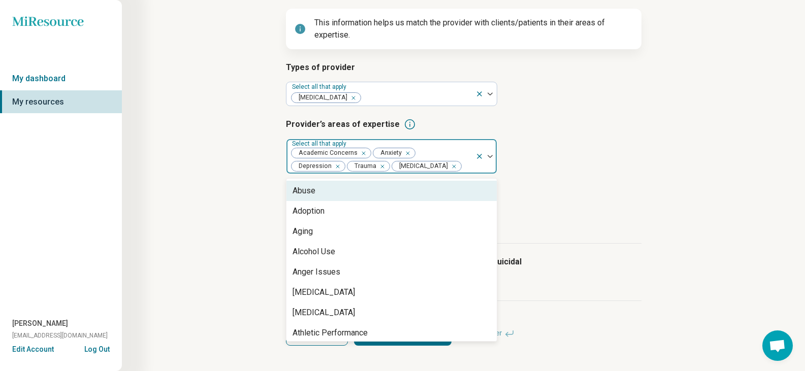
click at [491, 158] on div at bounding box center [485, 156] width 21 height 35
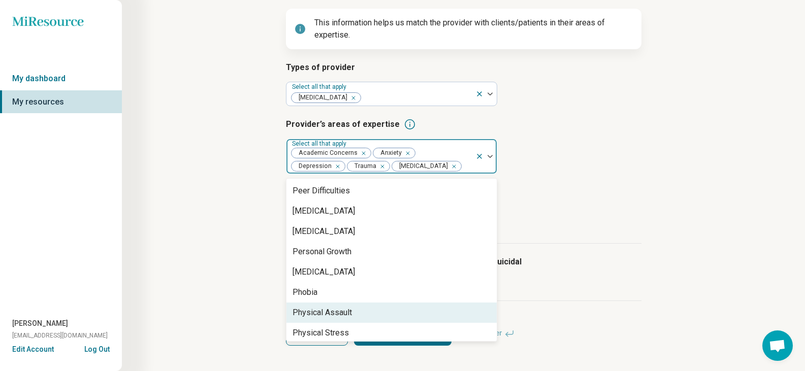
scroll to position [1371, 0]
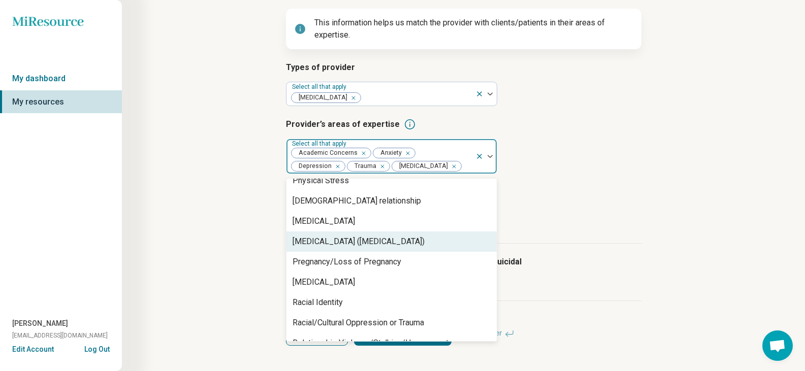
click at [365, 242] on div "[MEDICAL_DATA] ([MEDICAL_DATA])" at bounding box center [358, 242] width 132 height 12
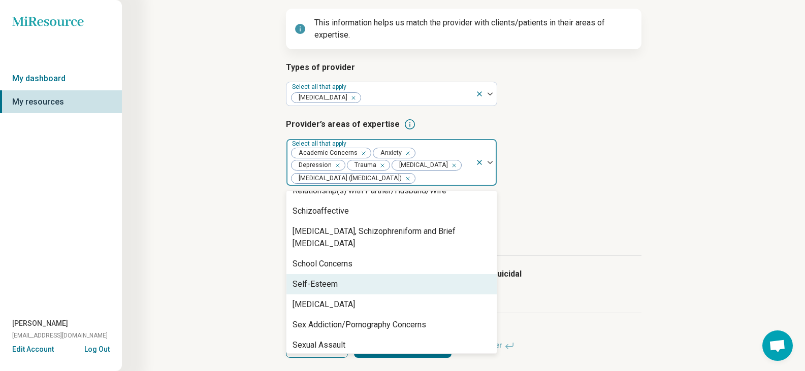
scroll to position [1625, 0]
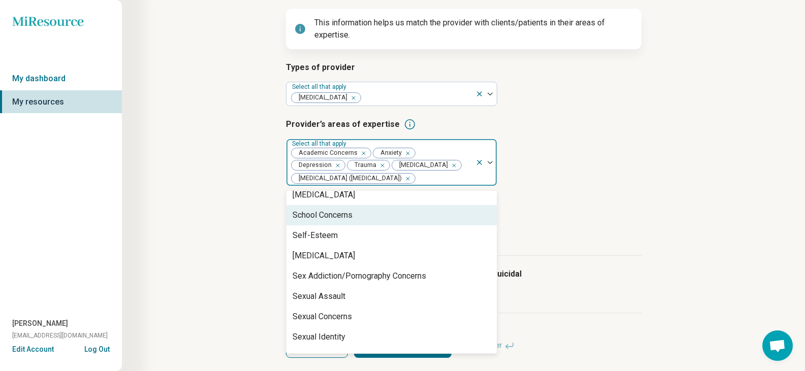
click at [345, 209] on div "School Concerns" at bounding box center [322, 215] width 60 height 12
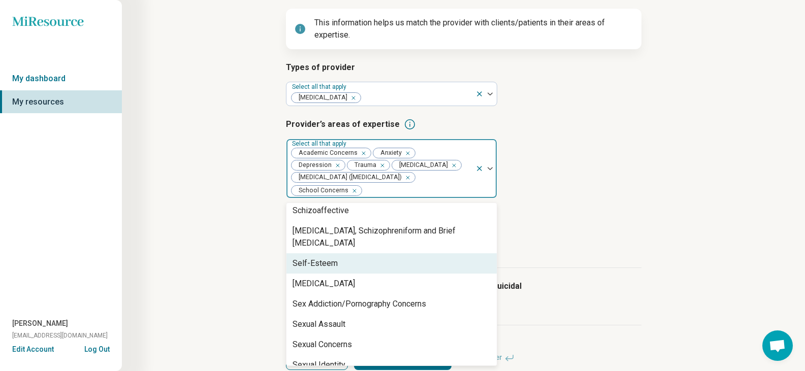
scroll to position [1574, 0]
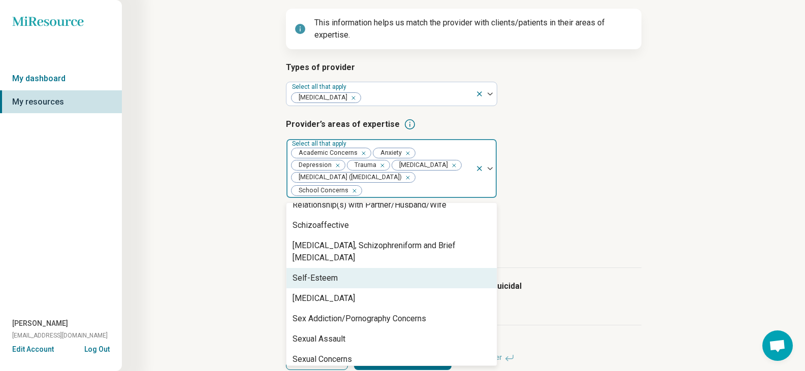
click at [350, 268] on div "Self-Esteem" at bounding box center [391, 278] width 210 height 20
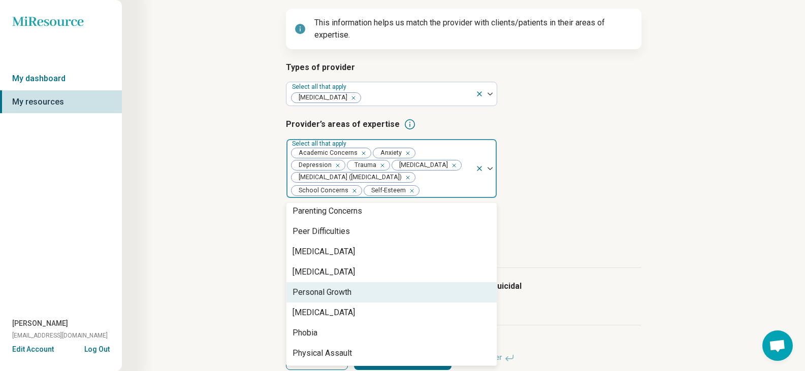
scroll to position [1558, 0]
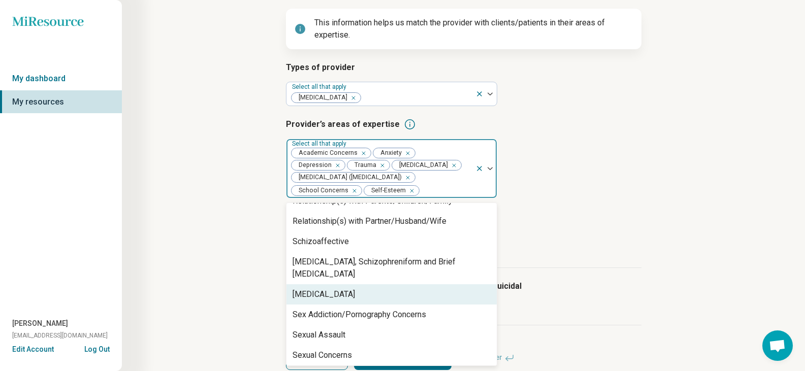
click at [620, 198] on article "Provider’s areas of expertise option Self-Esteem, selected. 92 results availabl…" at bounding box center [463, 158] width 355 height 80
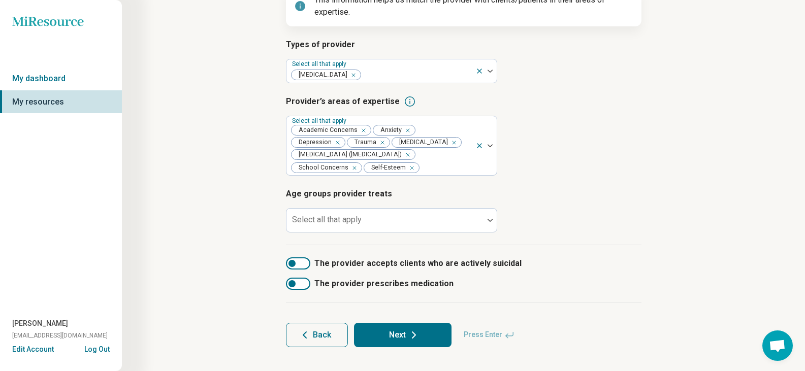
scroll to position [119, 0]
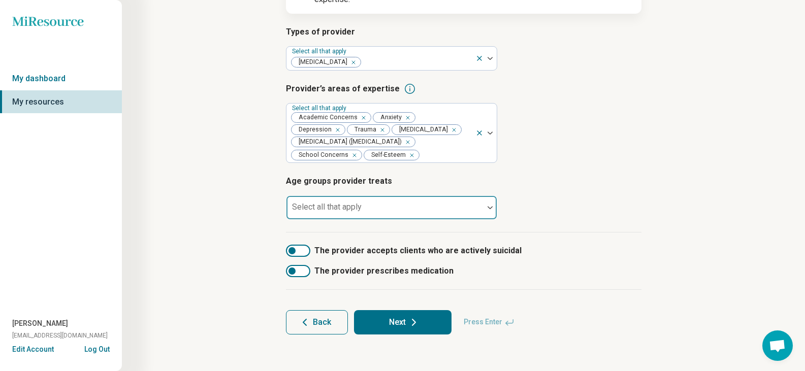
click at [408, 209] on div at bounding box center [384, 212] width 189 height 14
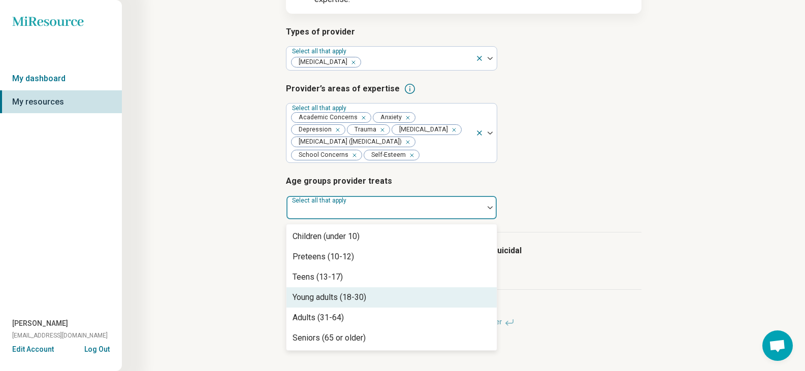
click at [340, 296] on div "Young adults (18-30)" at bounding box center [329, 297] width 74 height 12
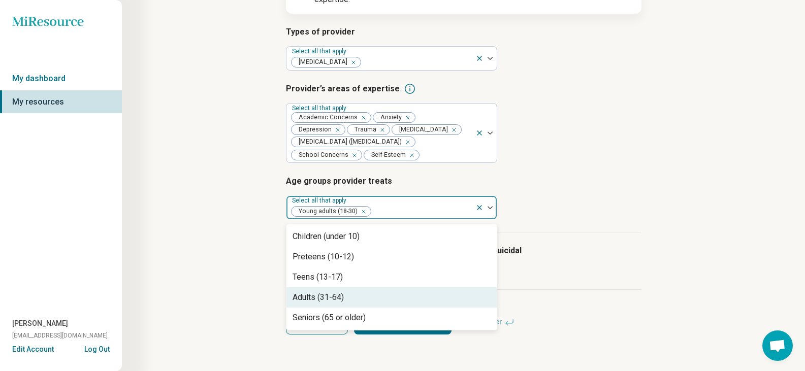
click at [314, 301] on div "Adults (31-64)" at bounding box center [317, 297] width 51 height 12
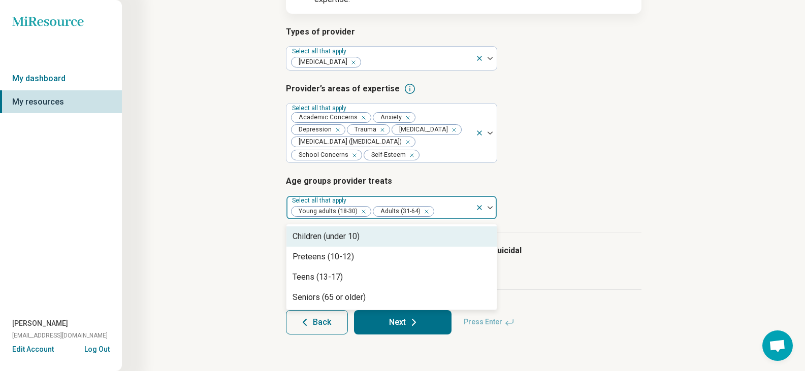
click at [572, 204] on article "Age groups provider treats option Adults (31-64), selected. 4 results available…" at bounding box center [463, 197] width 355 height 45
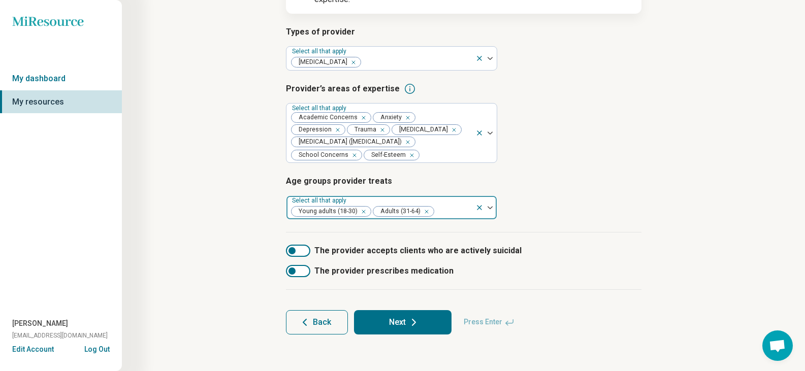
click at [492, 212] on div at bounding box center [485, 207] width 21 height 23
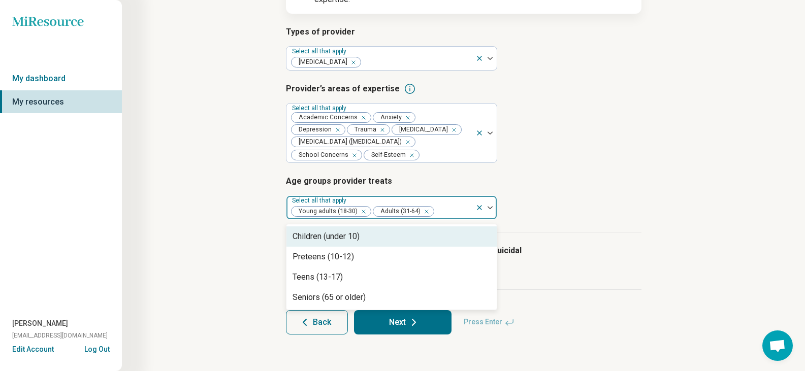
click at [533, 194] on article "Age groups provider treats 4 results available. Use Up and Down to choose optio…" at bounding box center [463, 197] width 355 height 45
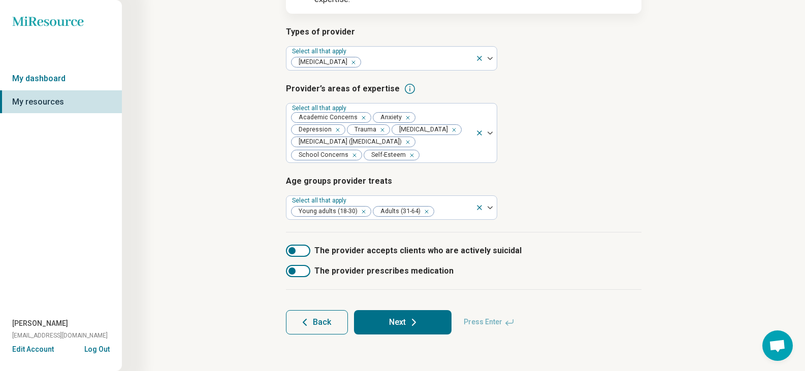
click at [397, 327] on button "Next" at bounding box center [402, 322] width 97 height 24
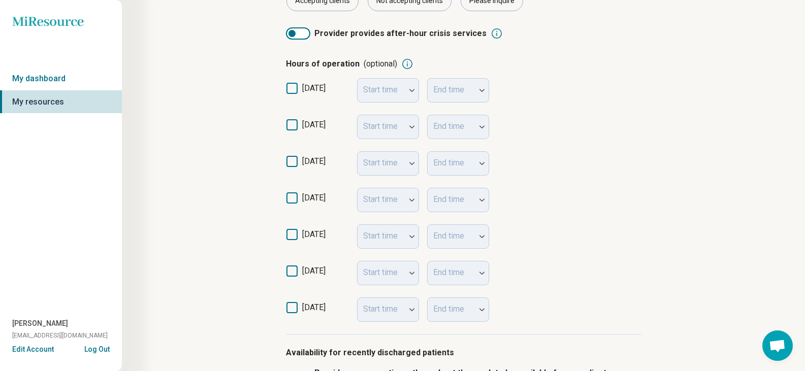
scroll to position [152, 0]
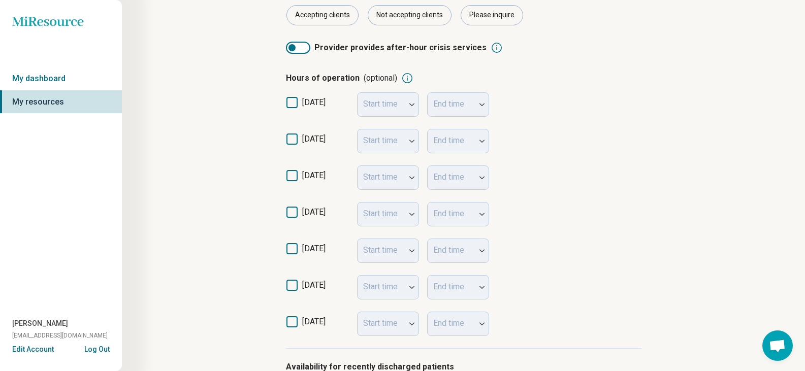
click at [283, 143] on article "Step 4 of 10 What is the provider’s current availability? You can always change…" at bounding box center [464, 195] width 388 height 642
click at [288, 141] on icon at bounding box center [291, 139] width 11 height 11
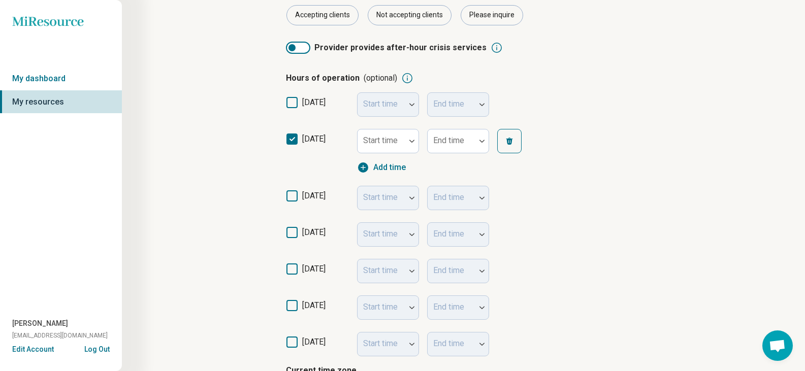
scroll to position [5, 0]
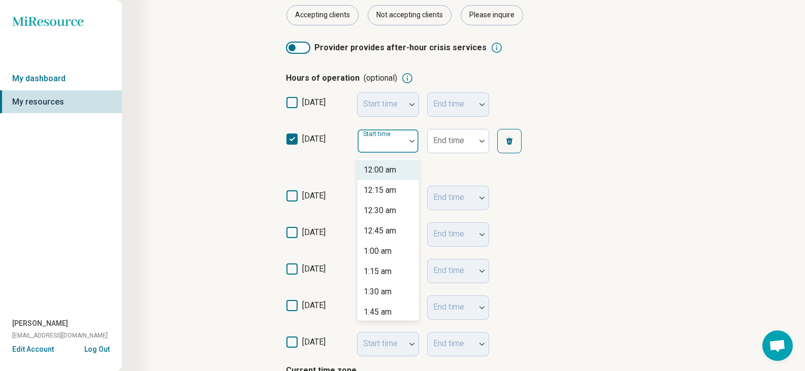
click at [413, 139] on div at bounding box center [411, 140] width 13 height 23
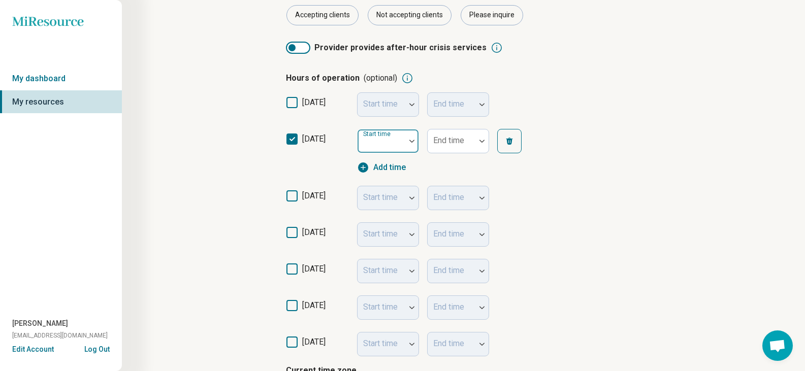
click at [400, 147] on div at bounding box center [382, 145] width 40 height 14
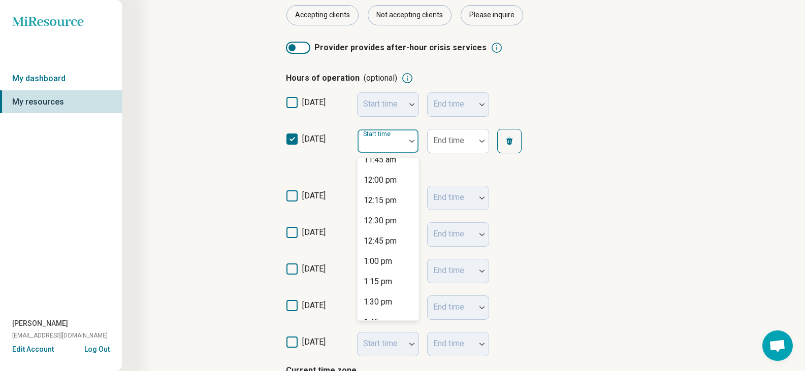
scroll to position [1320, 0]
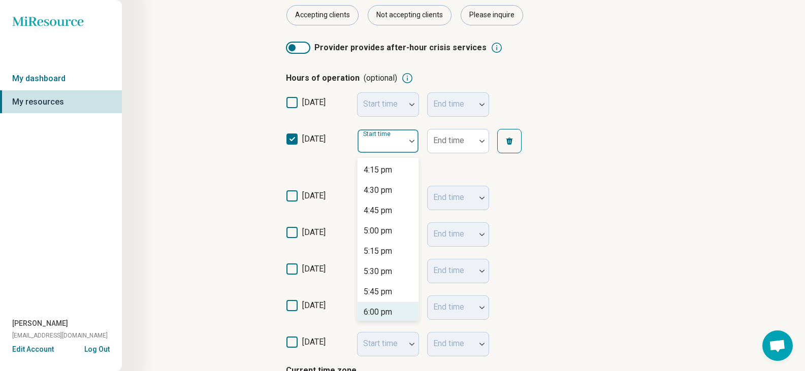
click at [385, 309] on div "6:00 pm" at bounding box center [378, 312] width 28 height 12
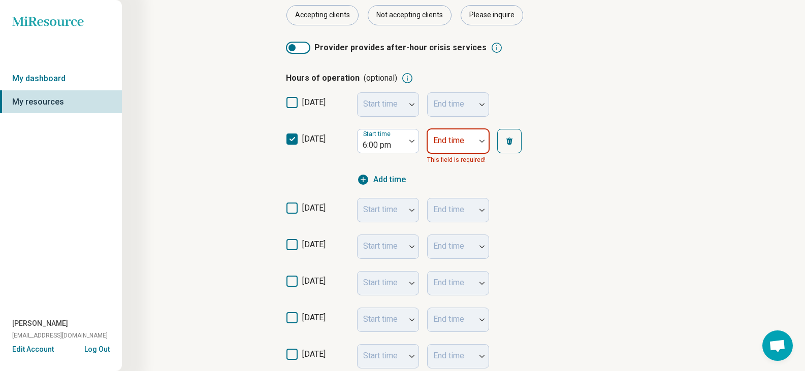
click at [463, 142] on div "End time" at bounding box center [458, 141] width 62 height 24
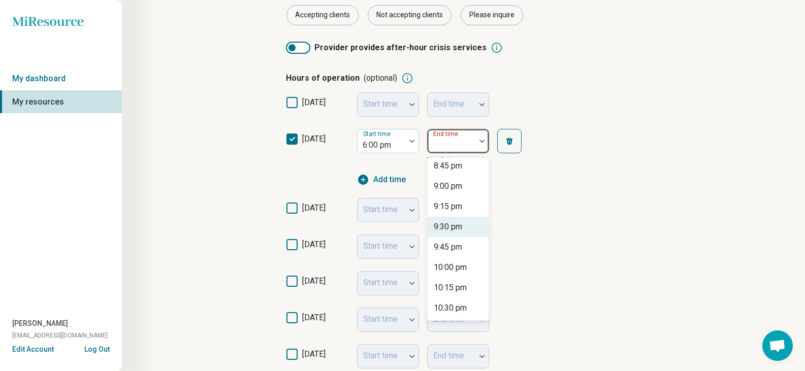
scroll to position [55, 0]
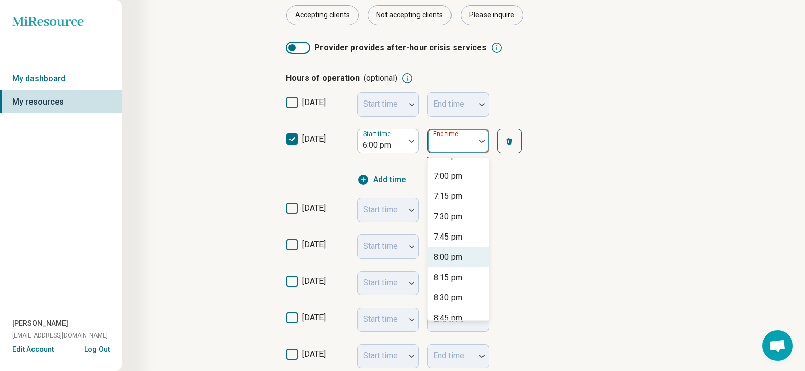
click at [459, 258] on div "8:00 pm" at bounding box center [448, 257] width 28 height 12
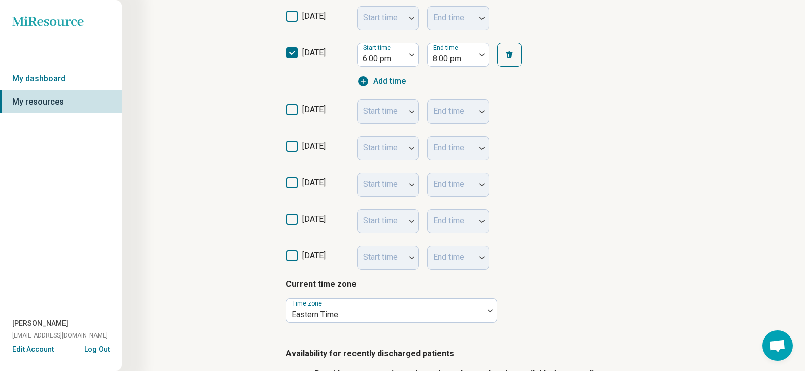
scroll to position [386, 0]
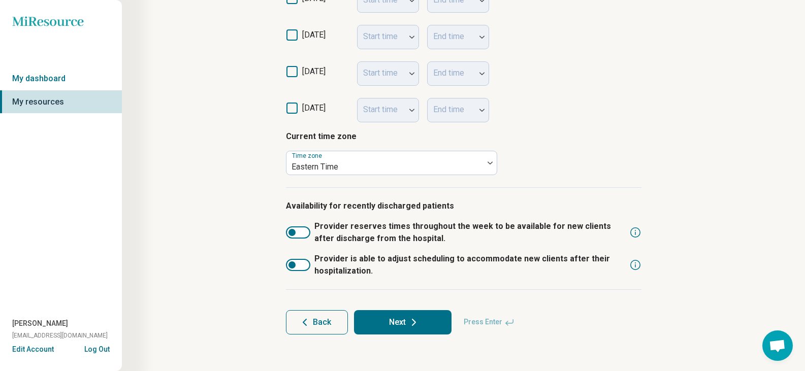
click at [296, 106] on icon at bounding box center [291, 108] width 11 height 11
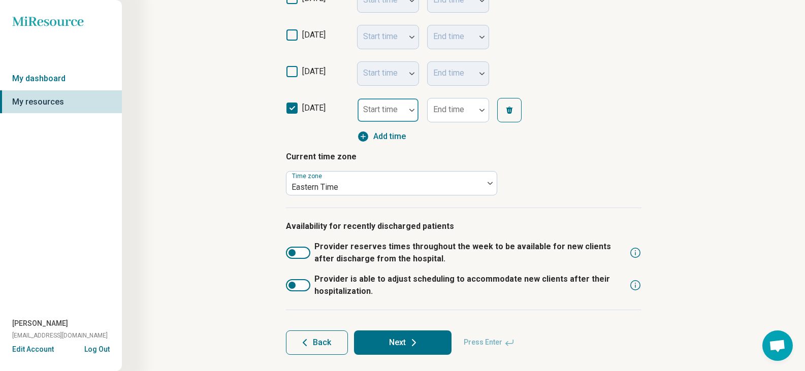
click at [384, 111] on div "Start time" at bounding box center [388, 110] width 62 height 24
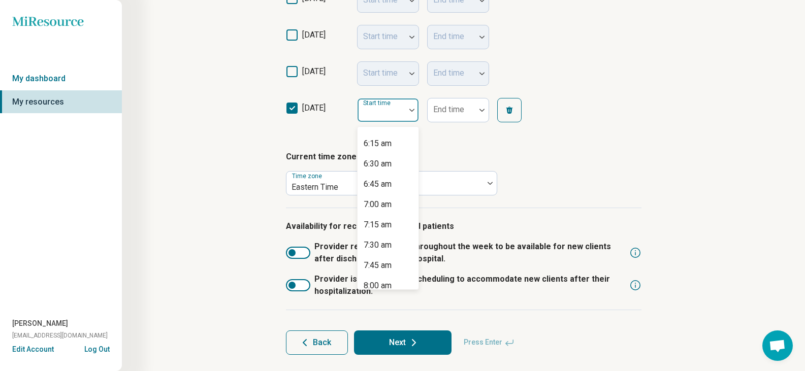
scroll to position [660, 0]
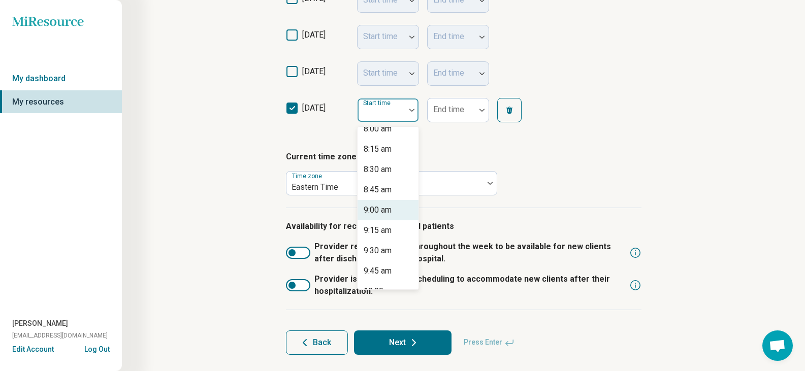
click at [399, 212] on div "9:00 am" at bounding box center [387, 210] width 61 height 20
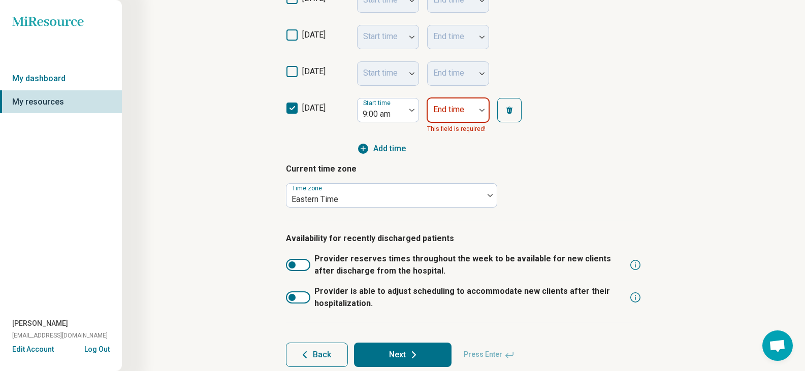
click at [485, 104] on div at bounding box center [481, 110] width 13 height 23
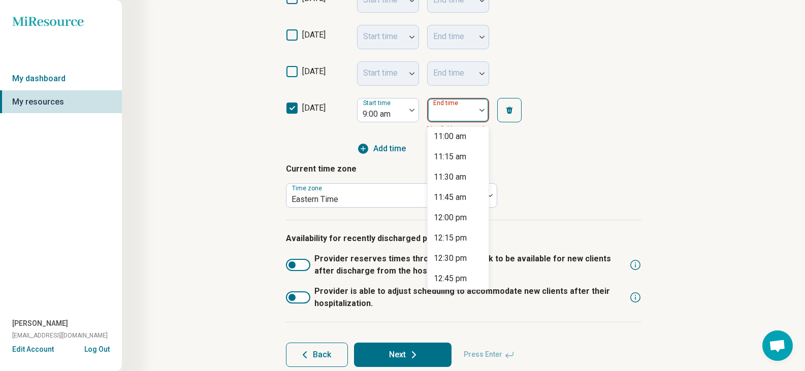
scroll to position [203, 0]
click at [451, 160] on div "12:00 pm" at bounding box center [450, 159] width 33 height 12
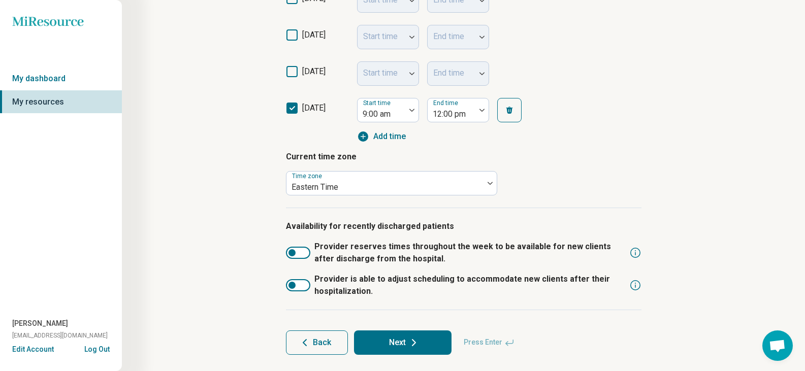
click at [599, 139] on div "[DATE] Start time 9:00 am End time 12:00 pm Add time" at bounding box center [463, 117] width 355 height 51
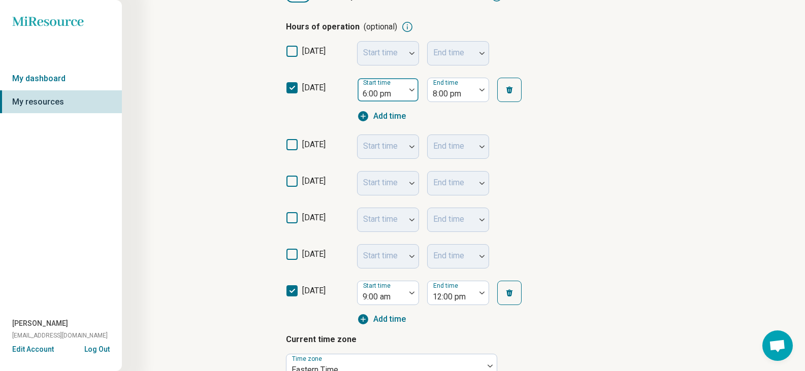
scroll to position [1, 0]
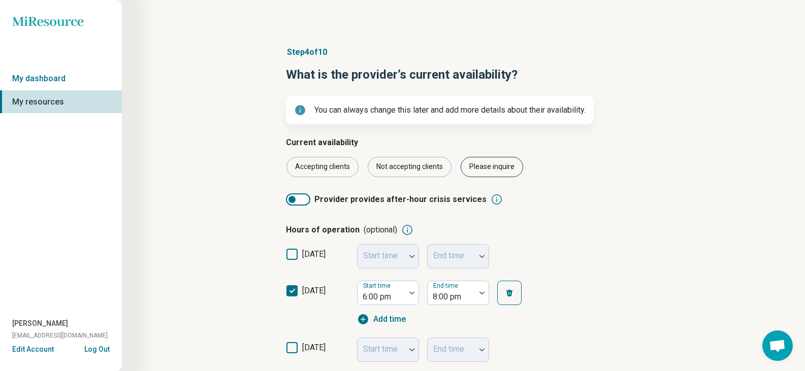
click at [497, 175] on div "Please inquire" at bounding box center [492, 167] width 62 height 20
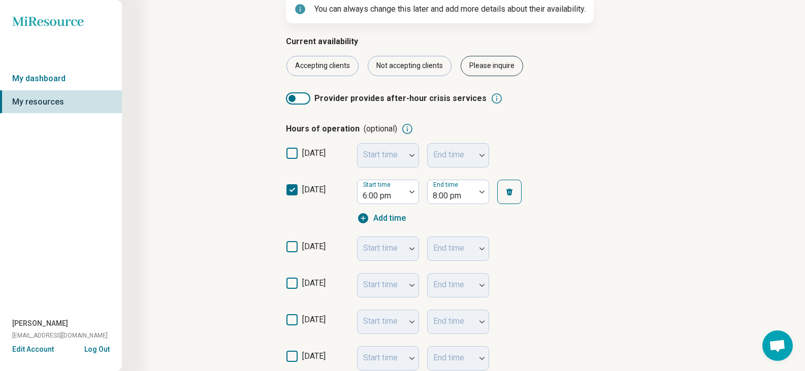
scroll to position [356, 0]
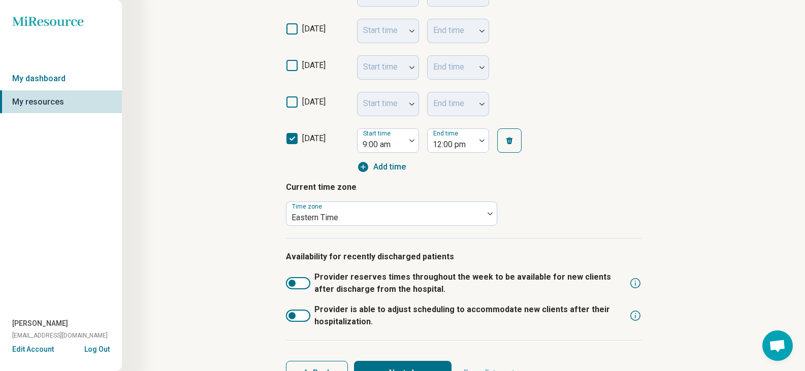
click at [432, 370] on button "Next" at bounding box center [402, 373] width 97 height 24
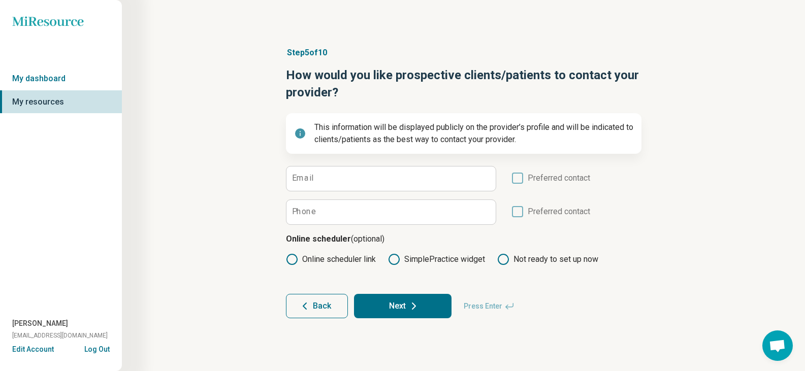
scroll to position [0, 0]
click at [526, 212] on label "Preferred contact" at bounding box center [554, 215] width 79 height 19
drag, startPoint x: 521, startPoint y: 213, endPoint x: 361, endPoint y: 214, distance: 160.0
click at [521, 213] on icon at bounding box center [520, 211] width 11 height 11
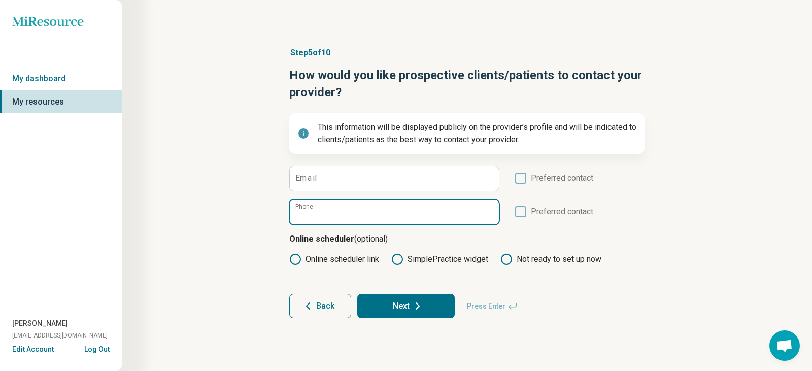
click at [356, 216] on input "Phone" at bounding box center [394, 212] width 209 height 24
type input "**********"
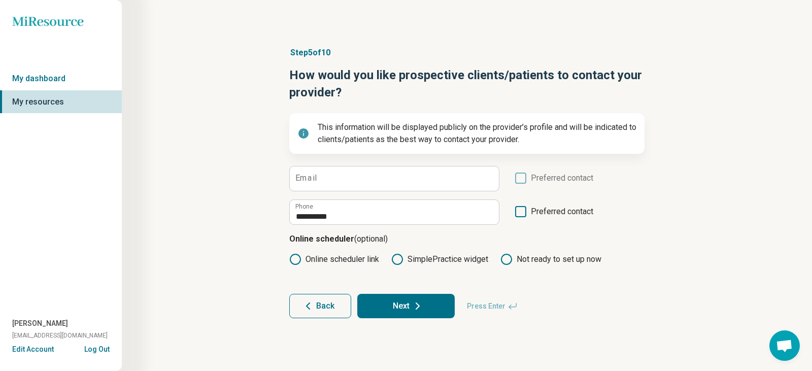
click at [292, 258] on icon at bounding box center [295, 259] width 12 height 12
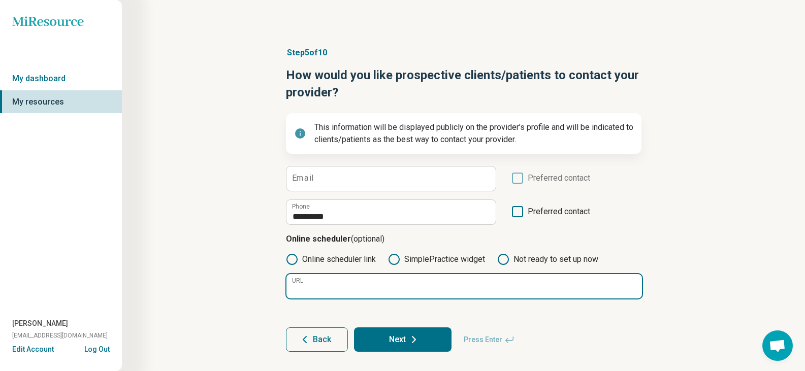
paste input "**********"
type input "**********"
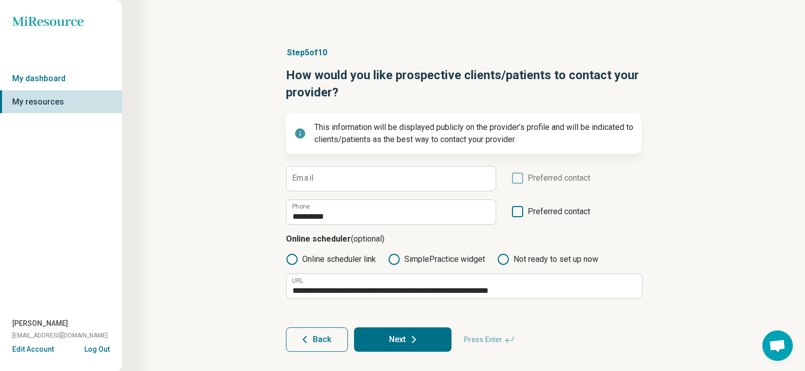
click at [408, 340] on icon at bounding box center [414, 340] width 12 height 12
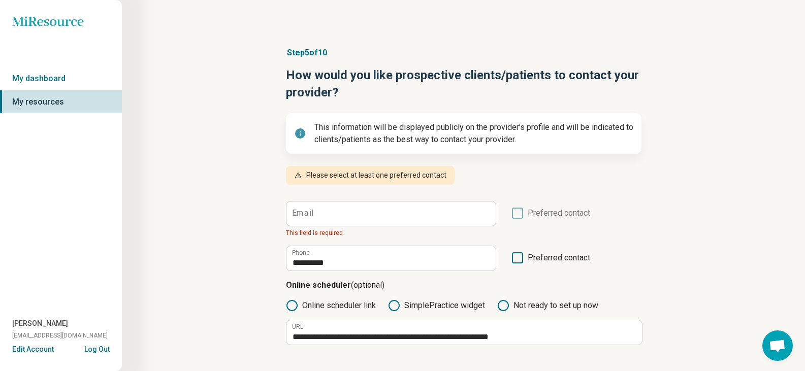
scroll to position [5, 0]
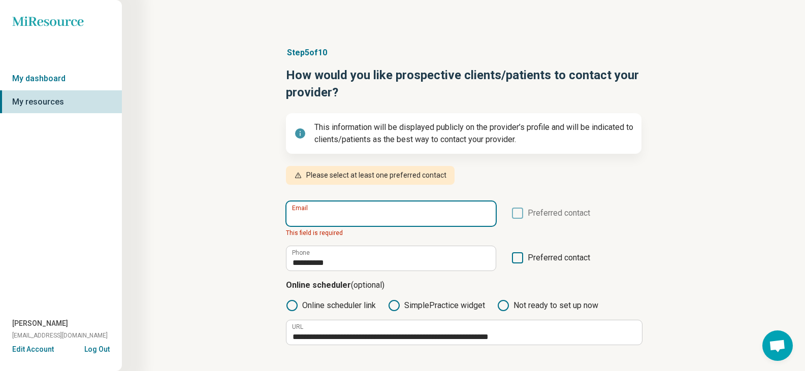
click at [385, 219] on input "Email" at bounding box center [390, 214] width 209 height 24
type input "**********"
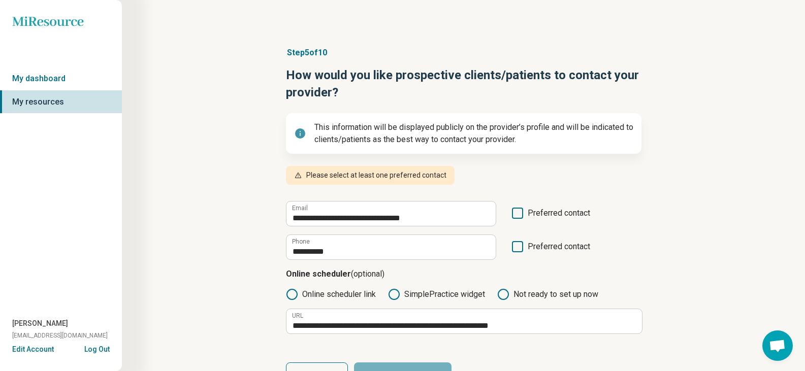
click at [514, 245] on icon at bounding box center [517, 246] width 11 height 11
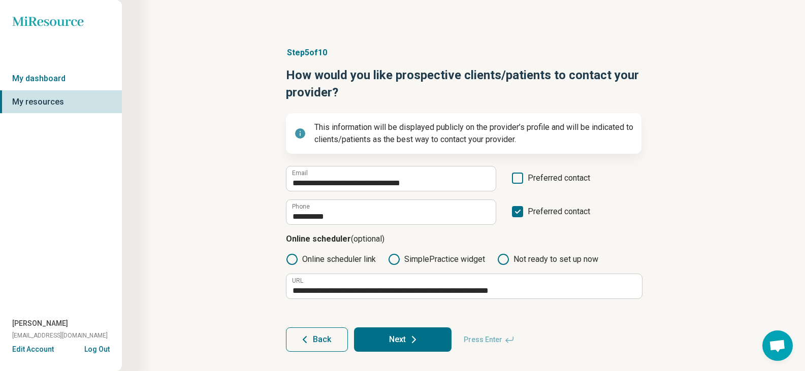
click at [405, 345] on button "Next" at bounding box center [402, 340] width 97 height 24
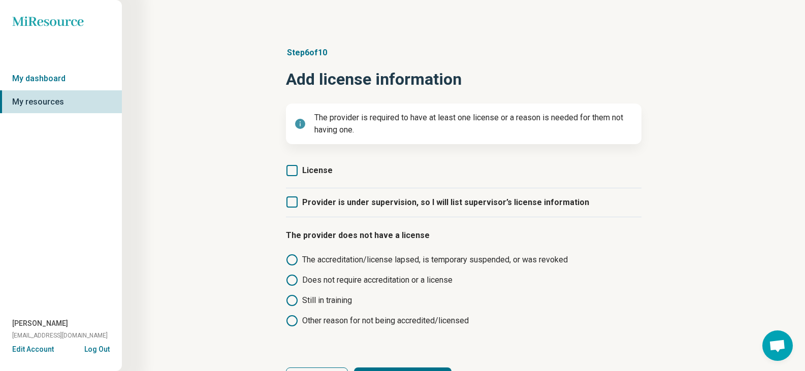
click at [290, 170] on icon at bounding box center [291, 170] width 11 height 11
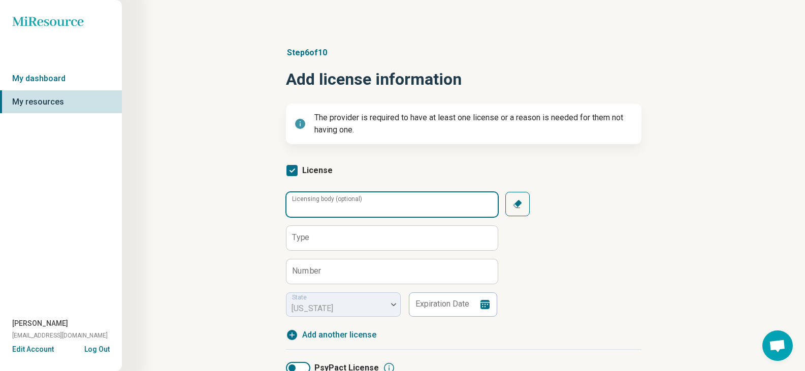
click at [396, 202] on input "Licensing body (optional)" at bounding box center [391, 204] width 211 height 24
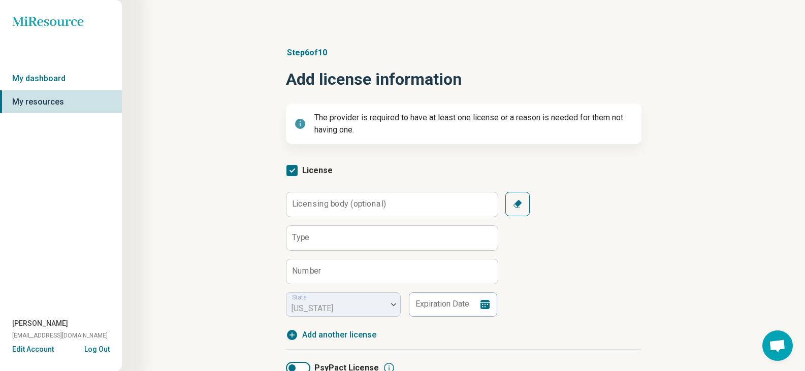
click at [521, 200] on icon "button" at bounding box center [517, 204] width 10 height 10
click at [343, 230] on input "Type" at bounding box center [391, 238] width 211 height 24
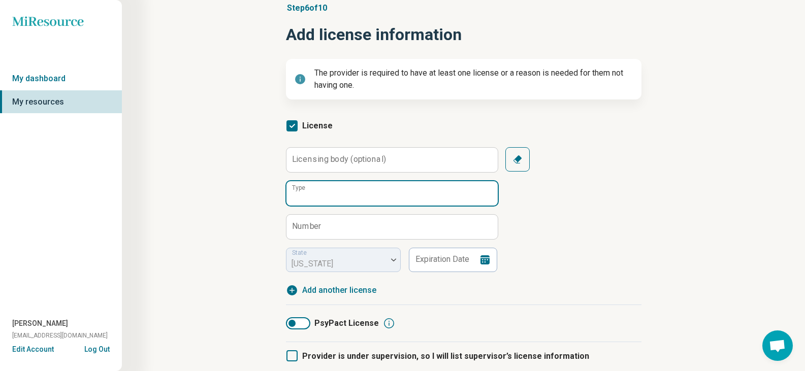
scroll to position [44, 0]
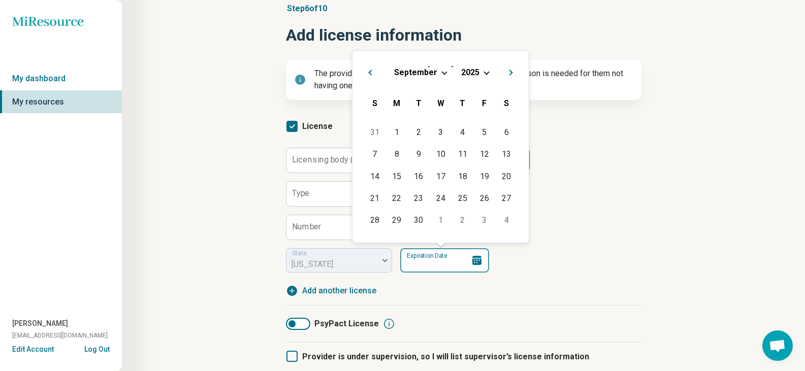
click at [442, 267] on input "Expiration Date" at bounding box center [444, 260] width 89 height 24
type input "**********"
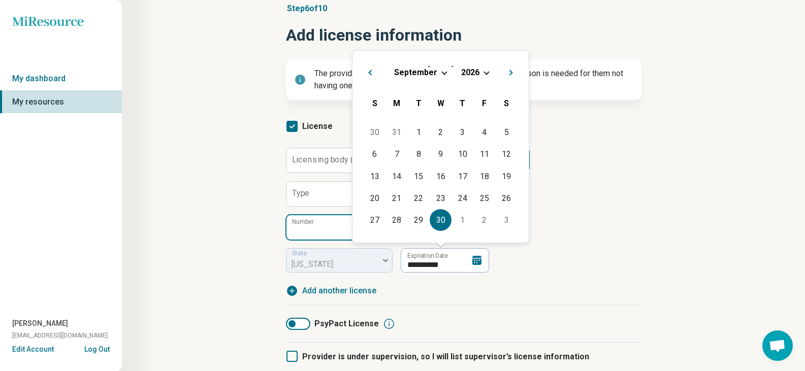
drag, startPoint x: 325, startPoint y: 218, endPoint x: 340, endPoint y: 241, distance: 27.0
click at [324, 218] on input "Number" at bounding box center [391, 227] width 211 height 24
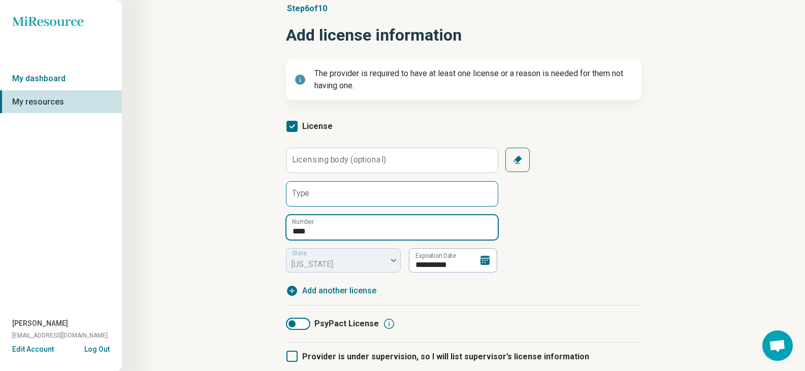
type input "****"
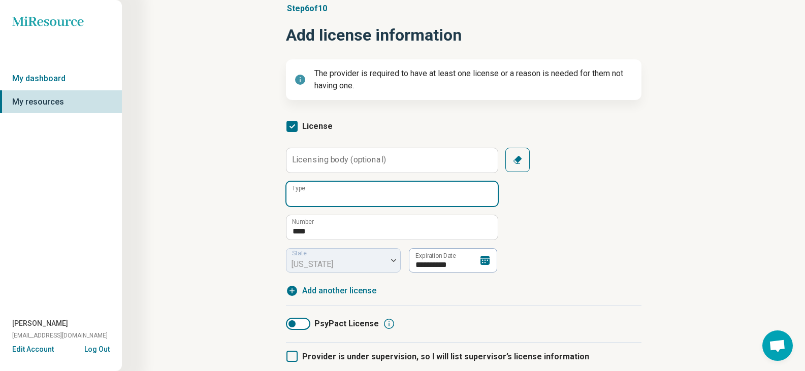
click at [360, 187] on input "Type" at bounding box center [391, 194] width 211 height 24
click at [367, 163] on label "Licensing body (optional)" at bounding box center [339, 160] width 94 height 8
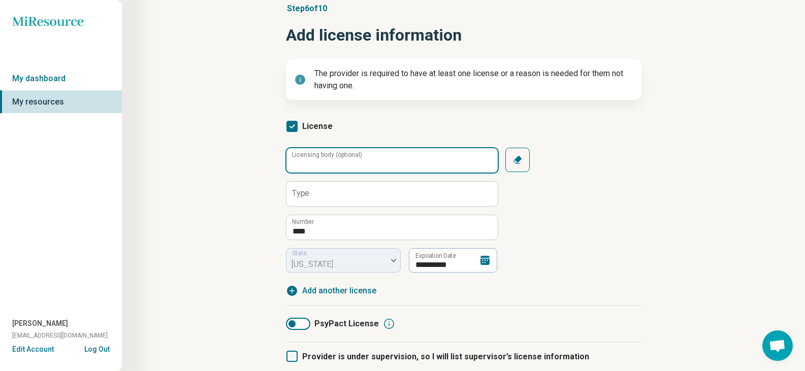
click at [367, 163] on input "Licensing body (optional)" at bounding box center [391, 160] width 211 height 24
type input "**********"
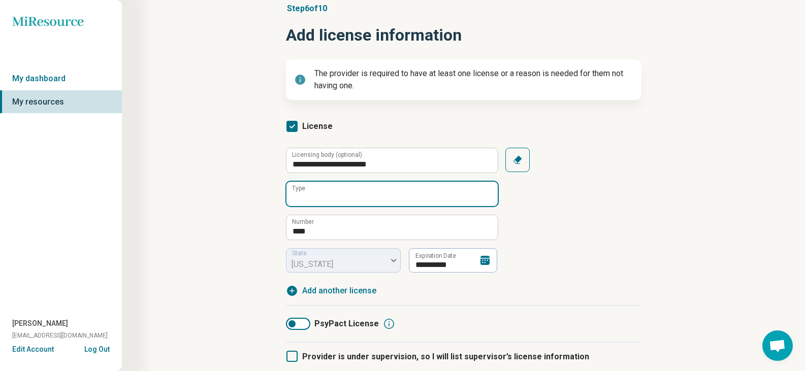
click at [387, 193] on input "Type" at bounding box center [391, 194] width 211 height 24
type input "**********"
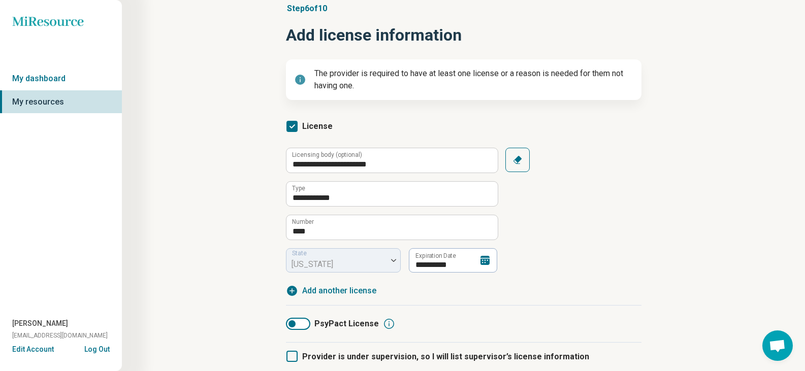
click at [659, 198] on div "**********" at bounding box center [464, 219] width 586 height 474
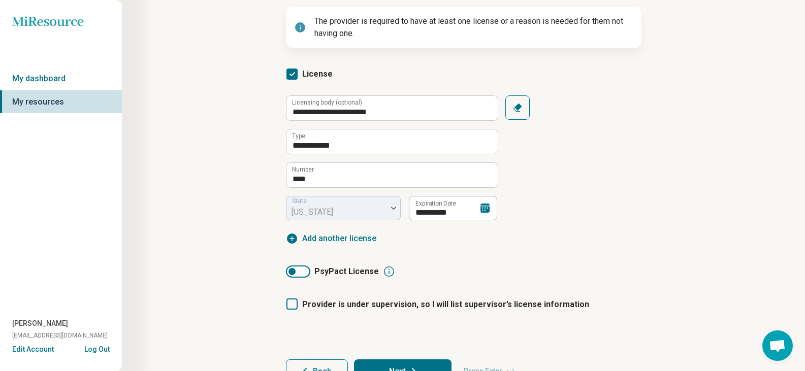
scroll to position [146, 0]
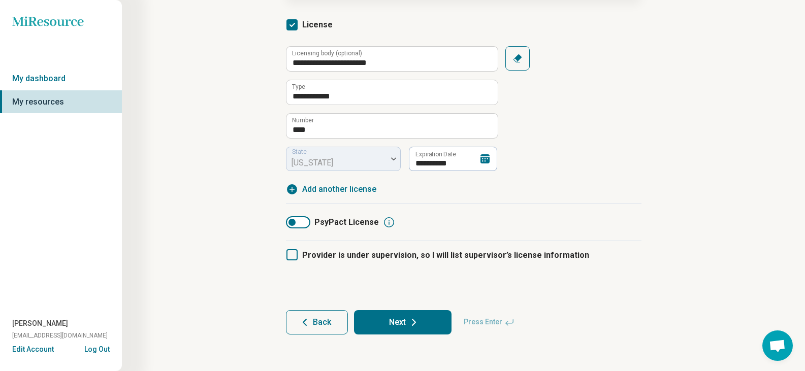
click at [411, 331] on button "Next" at bounding box center [402, 322] width 97 height 24
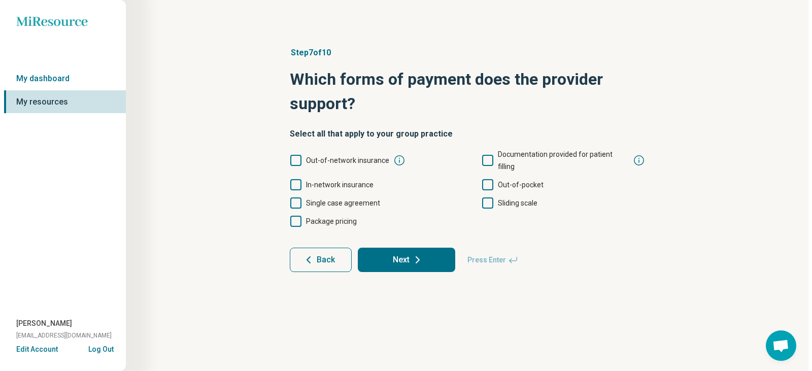
scroll to position [0, 0]
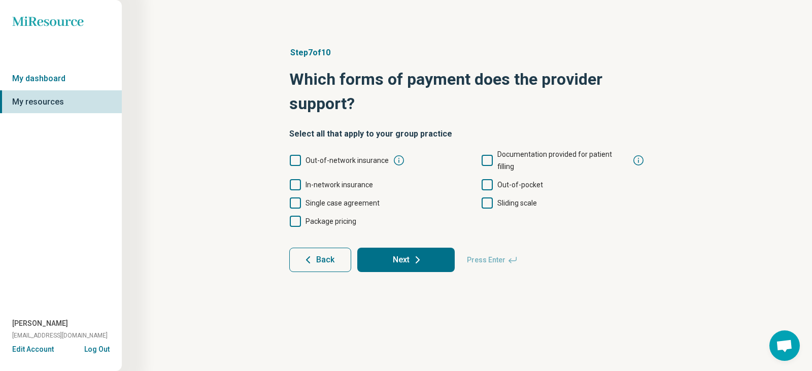
click at [297, 155] on icon at bounding box center [295, 160] width 11 height 11
click at [292, 179] on icon at bounding box center [295, 184] width 11 height 11
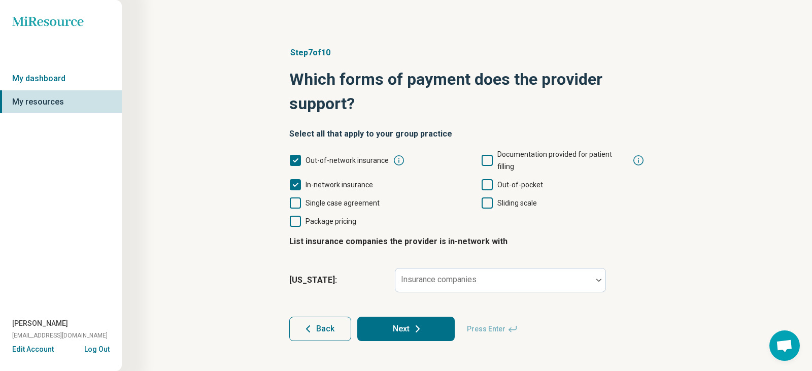
click at [487, 179] on icon at bounding box center [487, 184] width 11 height 11
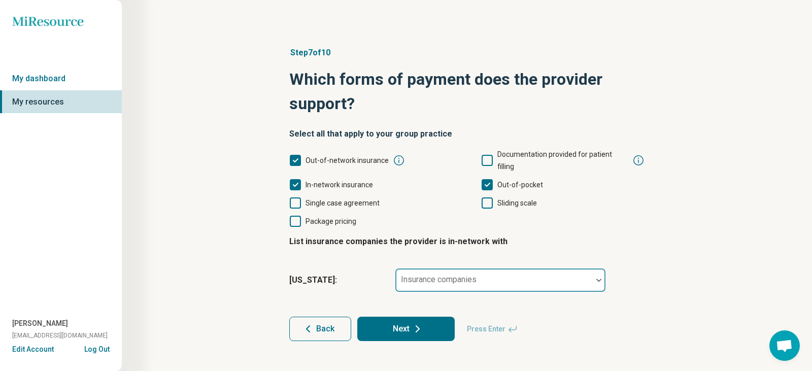
click at [493, 277] on div at bounding box center [494, 284] width 189 height 14
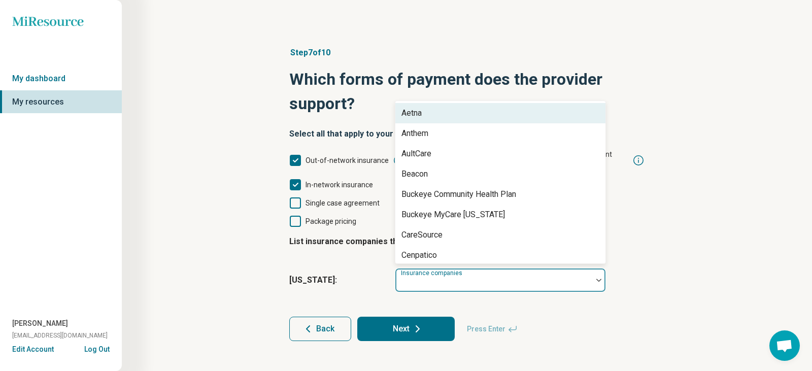
click at [431, 103] on div "Aetna" at bounding box center [501, 113] width 210 height 20
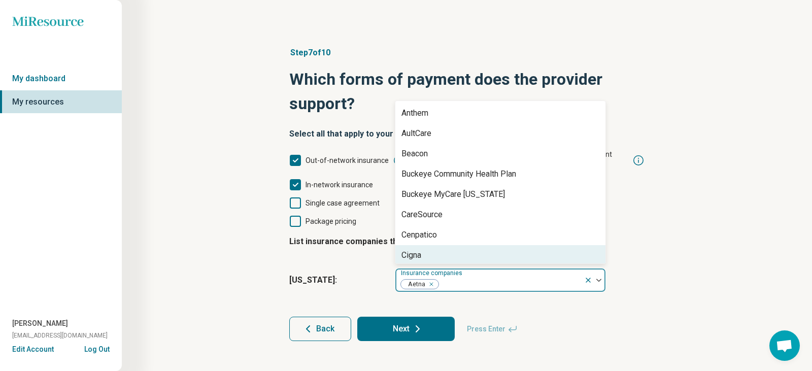
click at [600, 269] on div at bounding box center [594, 280] width 21 height 23
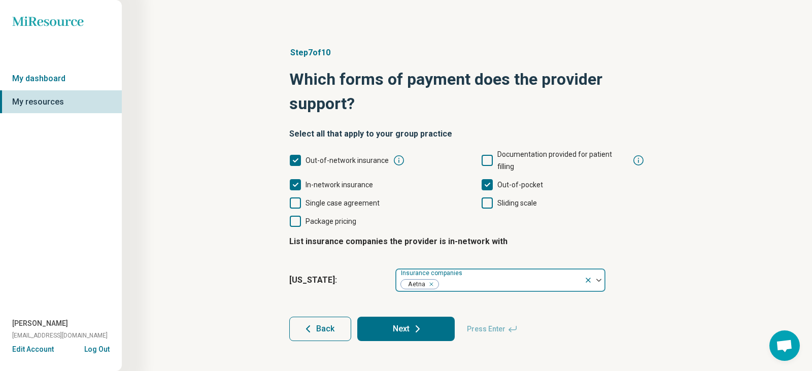
click at [598, 279] on img at bounding box center [599, 280] width 5 height 3
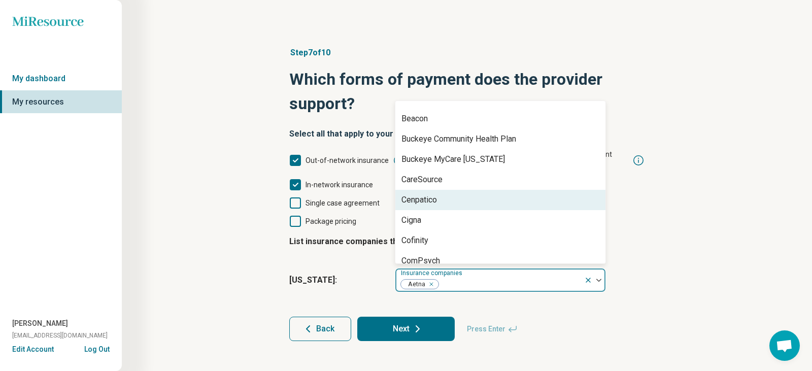
scroll to position [51, 0]
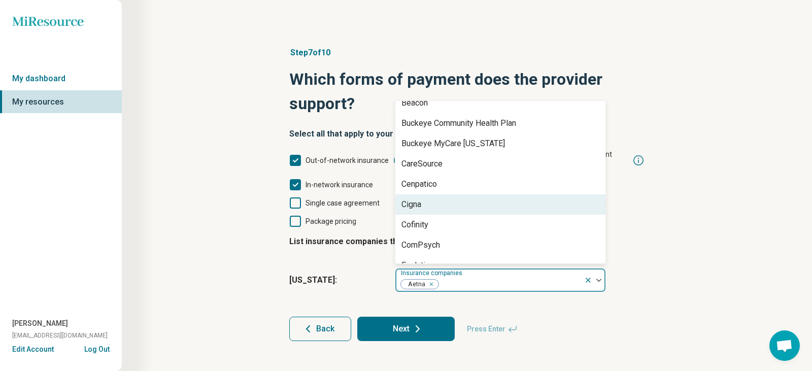
click at [425, 197] on div "Cigna" at bounding box center [501, 204] width 210 height 20
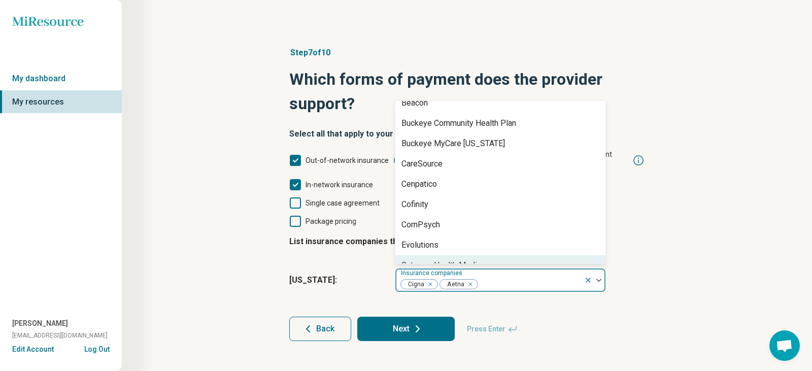
click at [599, 279] on img at bounding box center [599, 280] width 5 height 3
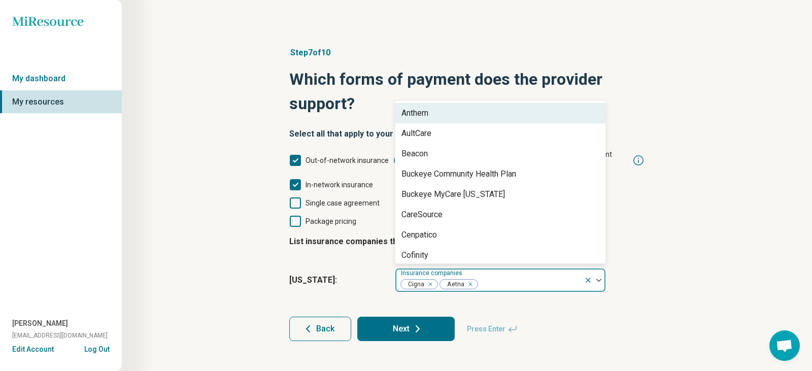
click at [596, 279] on div at bounding box center [599, 280] width 13 height 3
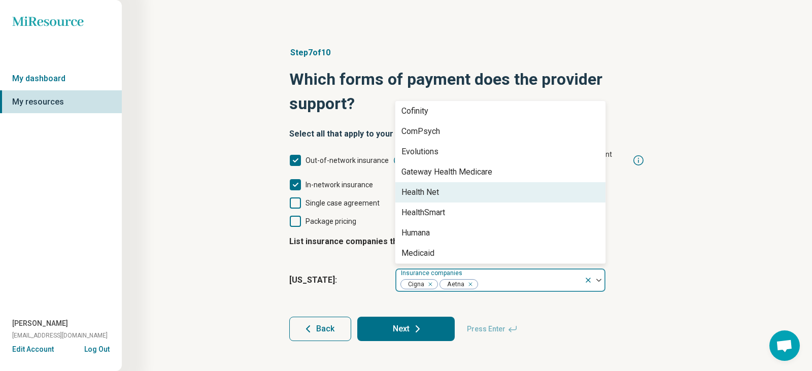
scroll to position [203, 0]
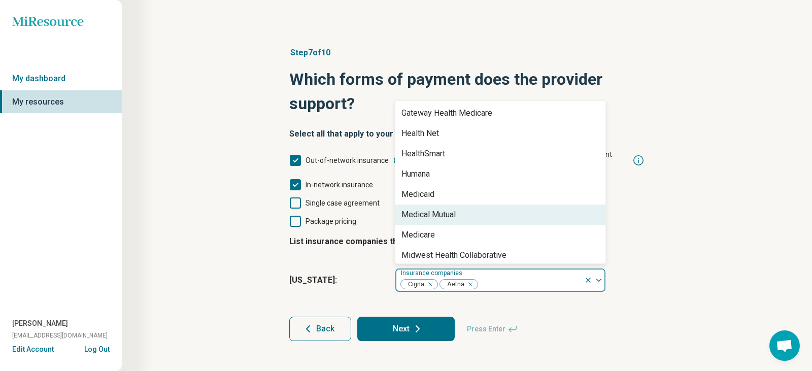
click at [473, 205] on div "Medical Mutual" at bounding box center [501, 215] width 210 height 20
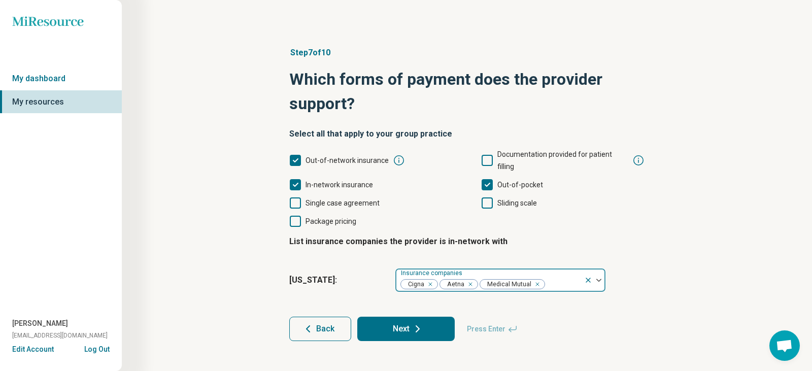
click at [603, 279] on div at bounding box center [599, 280] width 13 height 3
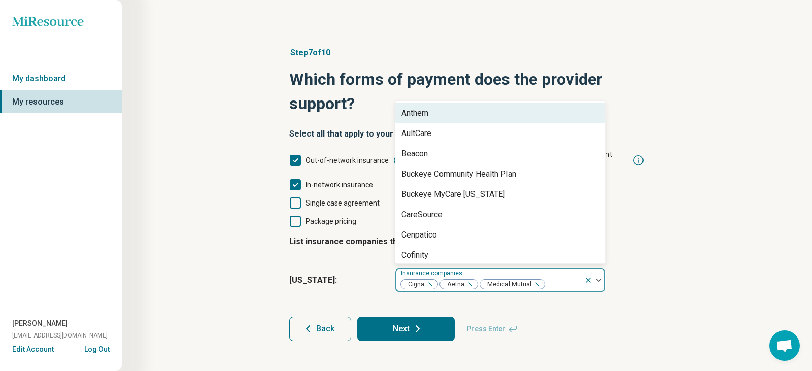
click at [598, 279] on img at bounding box center [599, 280] width 5 height 3
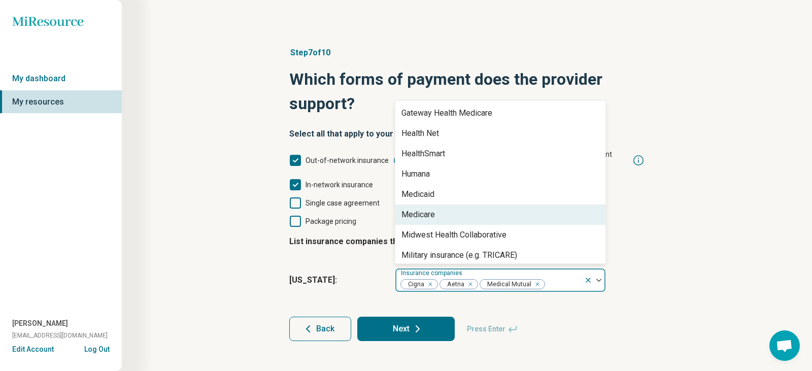
click at [457, 209] on div "Medicare" at bounding box center [501, 215] width 210 height 20
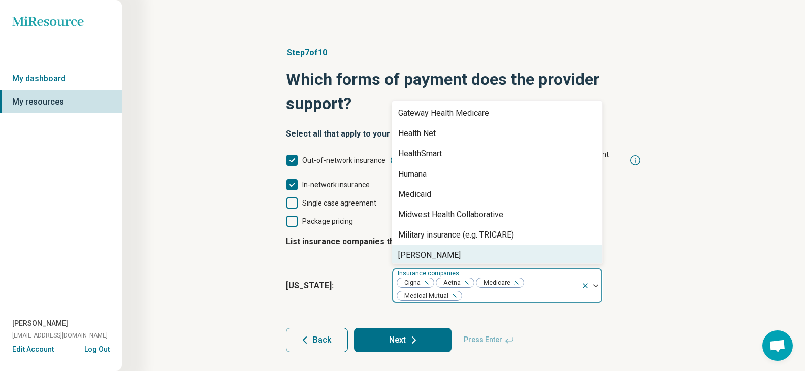
click at [594, 284] on img at bounding box center [595, 285] width 5 height 3
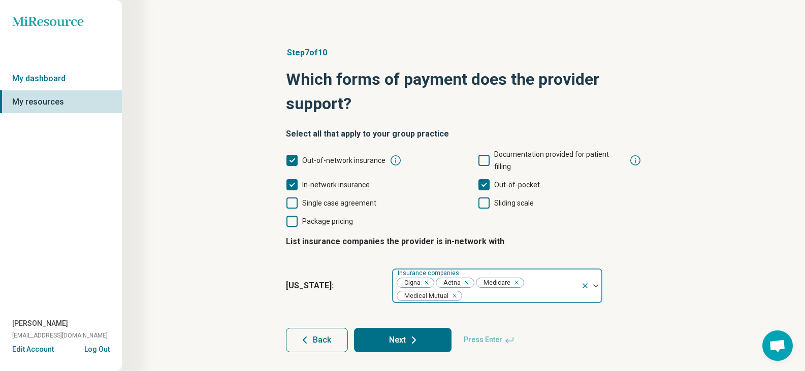
click at [596, 271] on div at bounding box center [591, 286] width 21 height 35
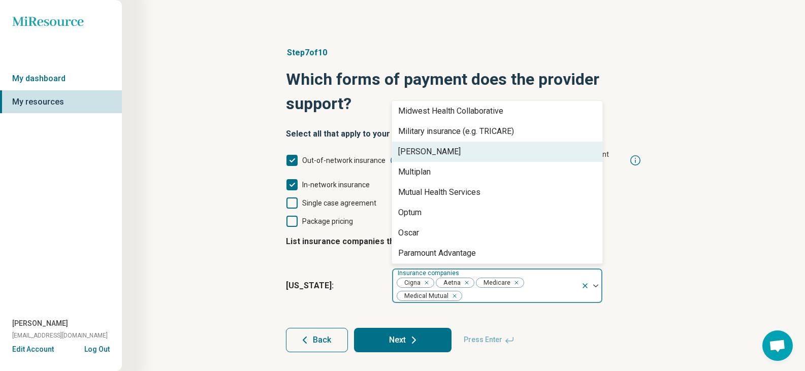
scroll to position [355, 0]
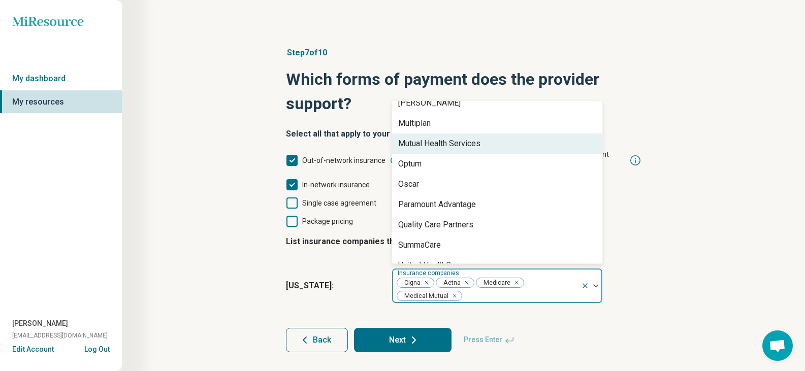
click at [461, 138] on div "Mutual Health Services" at bounding box center [497, 144] width 210 height 20
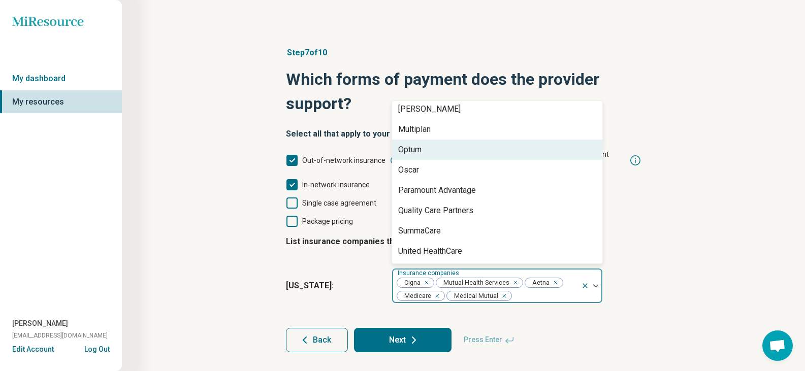
scroll to position [349, 0]
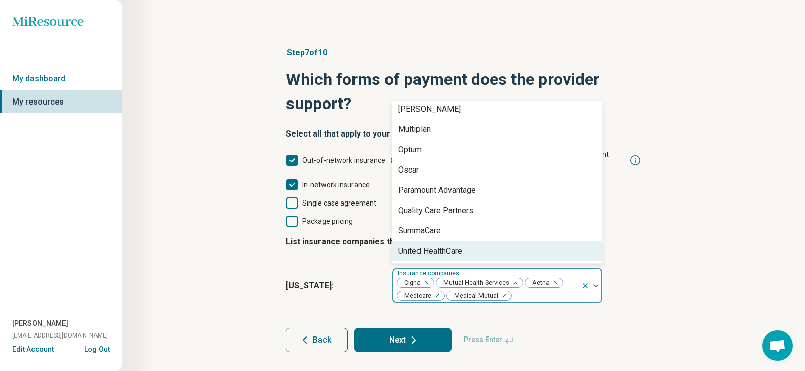
click at [595, 270] on div at bounding box center [591, 286] width 21 height 35
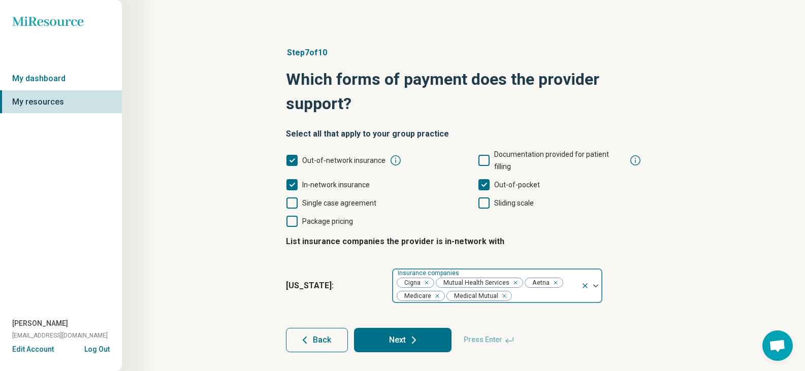
click at [596, 284] on img at bounding box center [595, 285] width 5 height 3
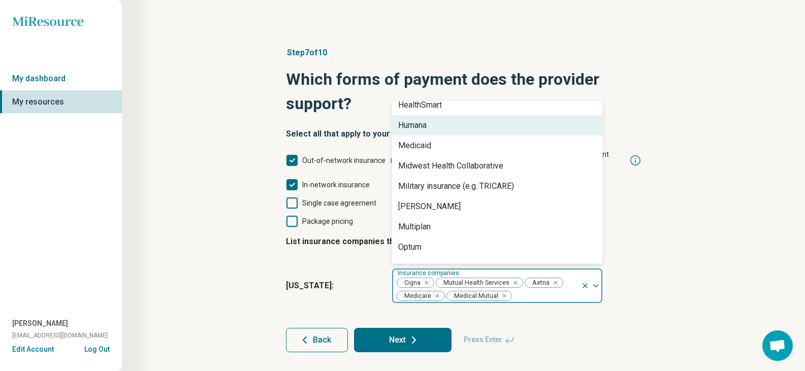
scroll to position [254, 0]
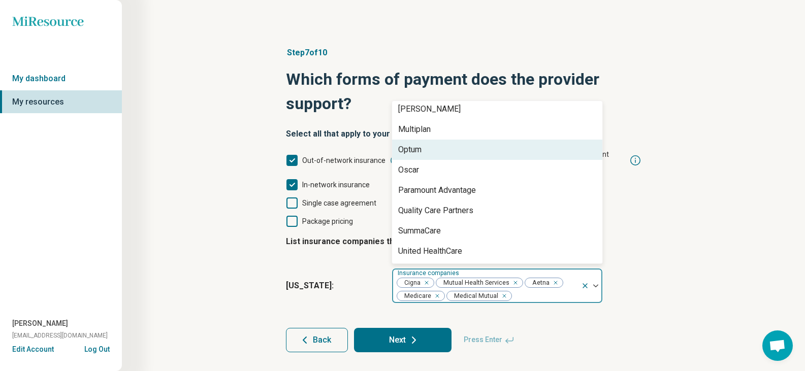
click at [429, 143] on div "Optum" at bounding box center [497, 150] width 210 height 20
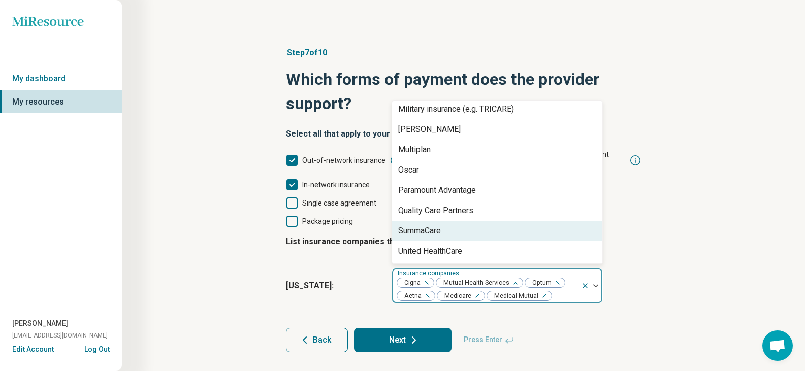
click at [463, 225] on div "SummaCare" at bounding box center [497, 231] width 210 height 20
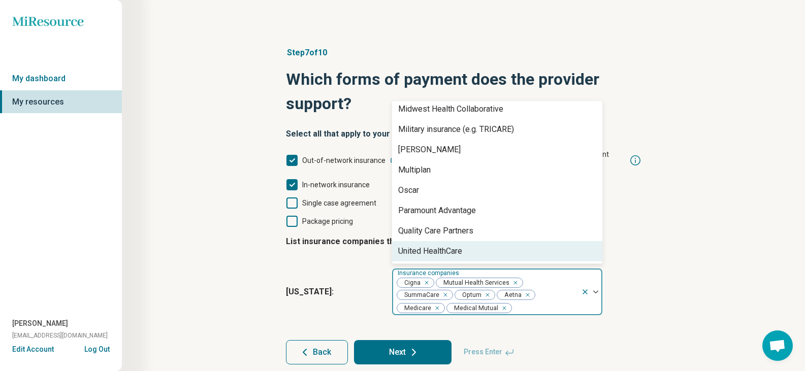
click at [469, 241] on div "United HealthCare" at bounding box center [497, 251] width 210 height 20
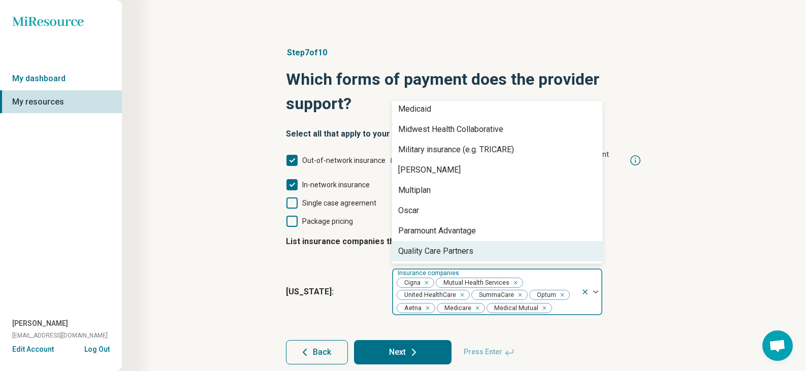
scroll to position [288, 0]
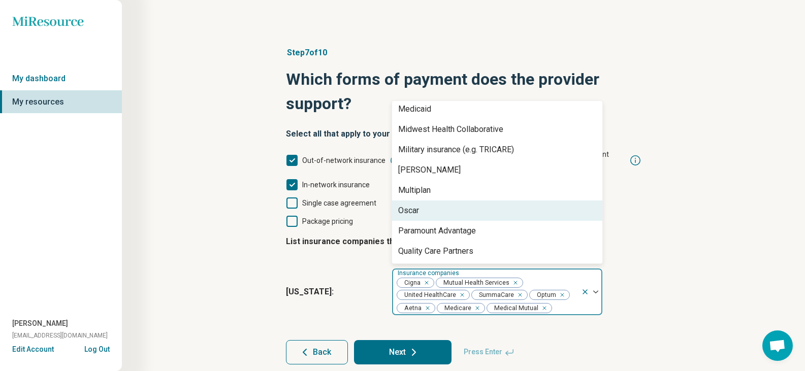
click at [487, 201] on div "Oscar" at bounding box center [497, 211] width 210 height 20
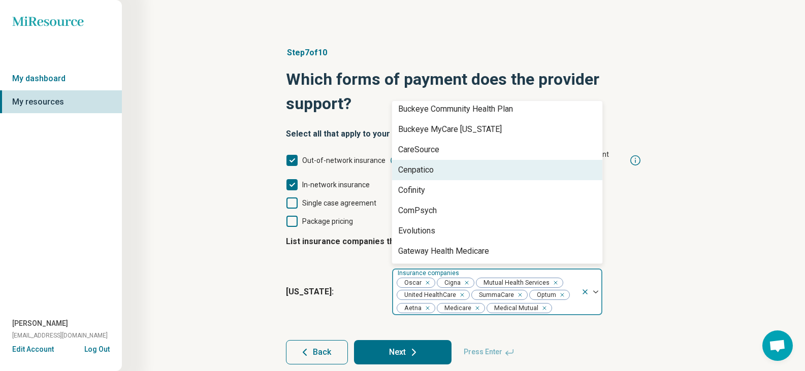
scroll to position [0, 0]
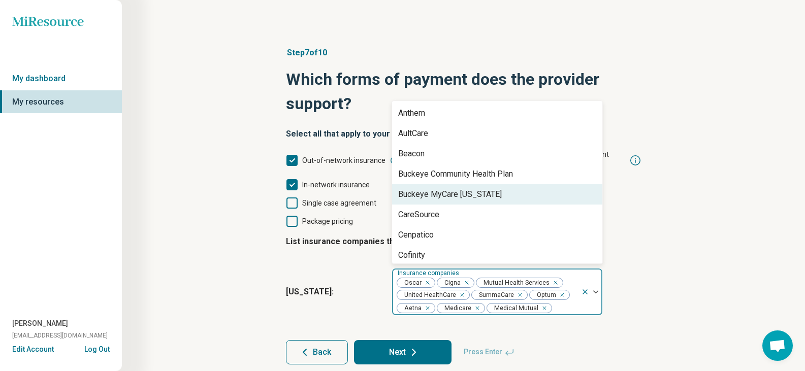
click at [747, 254] on div "Step 7 of 10 Which forms of payment does the provider support? Select all that …" at bounding box center [464, 205] width 586 height 359
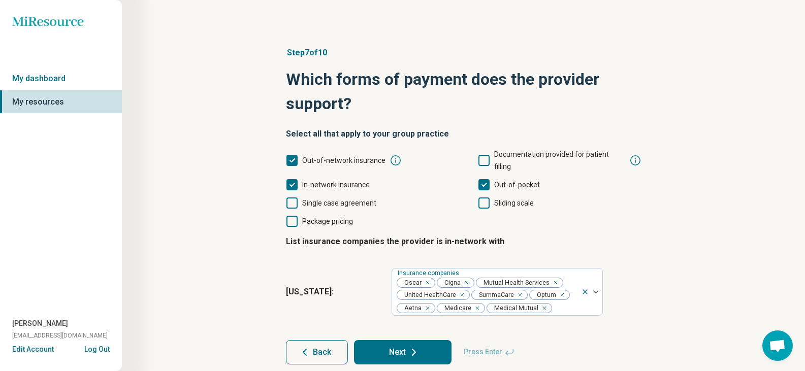
click at [420, 340] on button "Next" at bounding box center [402, 352] width 97 height 24
type textarea "*"
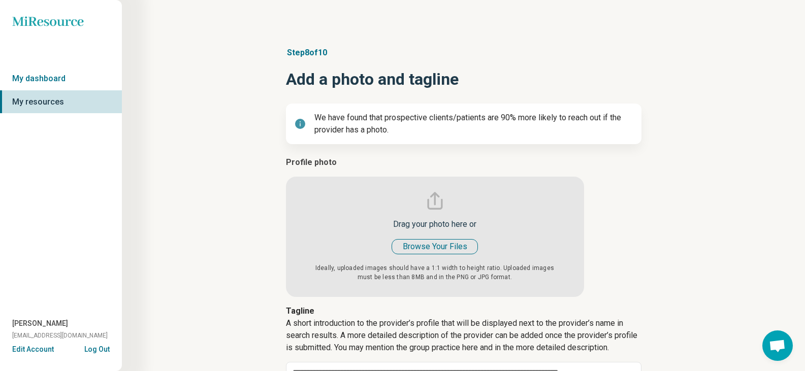
click at [492, 254] on input "file" at bounding box center [435, 226] width 298 height 141
type input "**********"
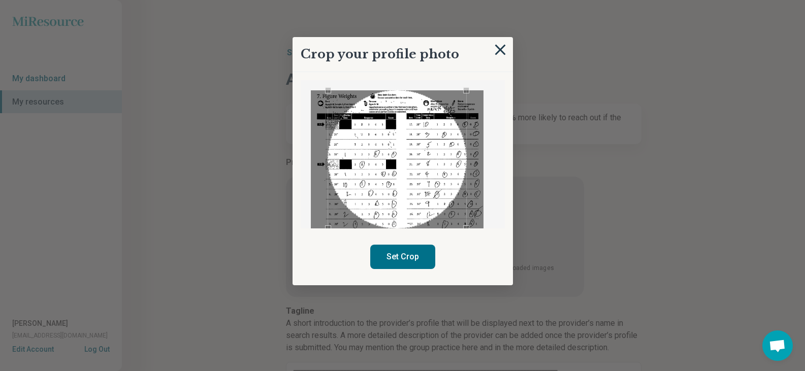
click at [502, 47] on img at bounding box center [500, 49] width 11 height 11
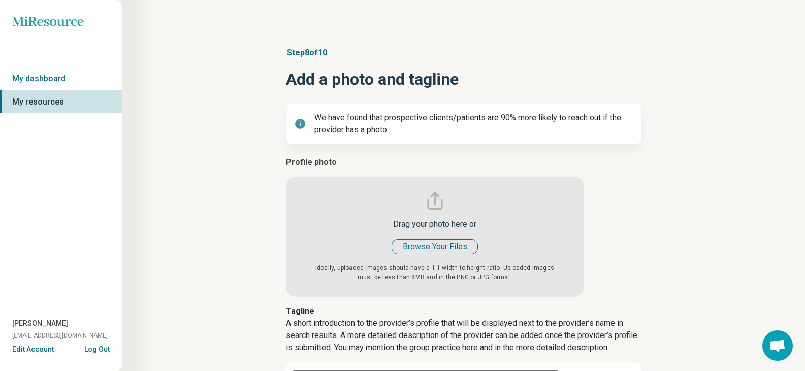
click at [422, 257] on input "file" at bounding box center [435, 226] width 298 height 141
type input "**********"
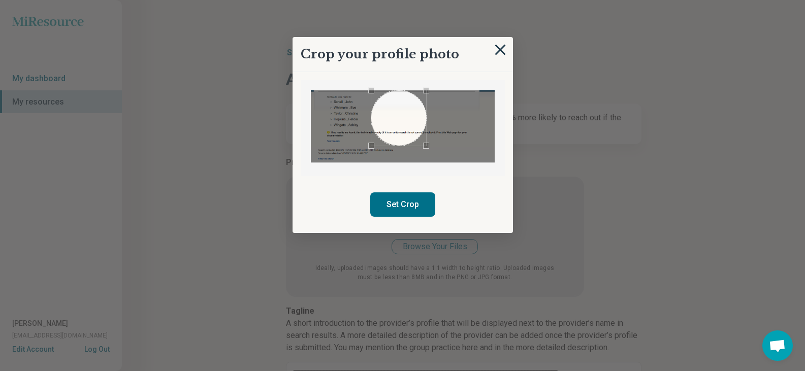
click at [500, 47] on img at bounding box center [500, 49] width 11 height 11
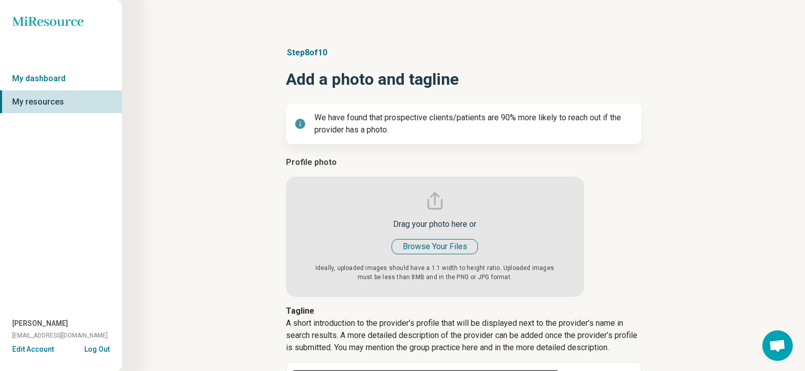
click at [429, 245] on input "file" at bounding box center [435, 226] width 298 height 141
type input "**********"
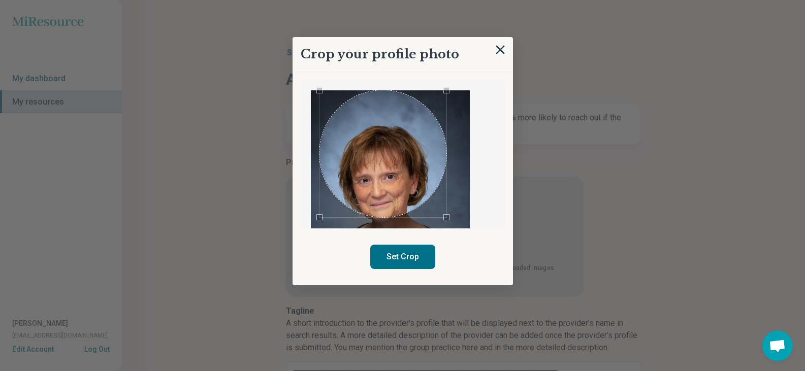
click at [428, 153] on div "Use the arrow keys to move the crop selection area" at bounding box center [382, 153] width 127 height 127
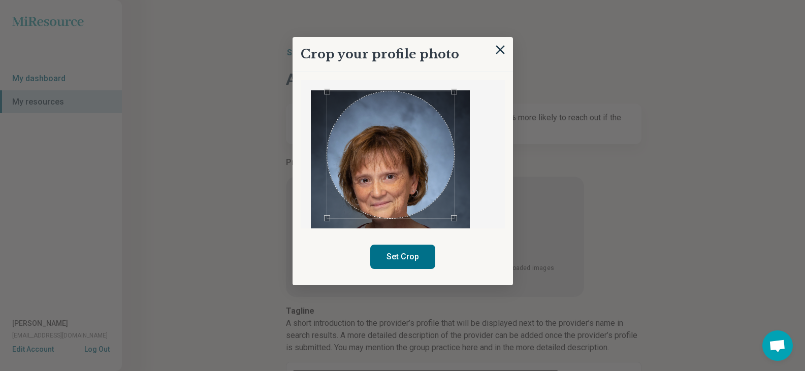
click at [411, 174] on div "Use the arrow keys to move the crop selection area" at bounding box center [390, 154] width 127 height 127
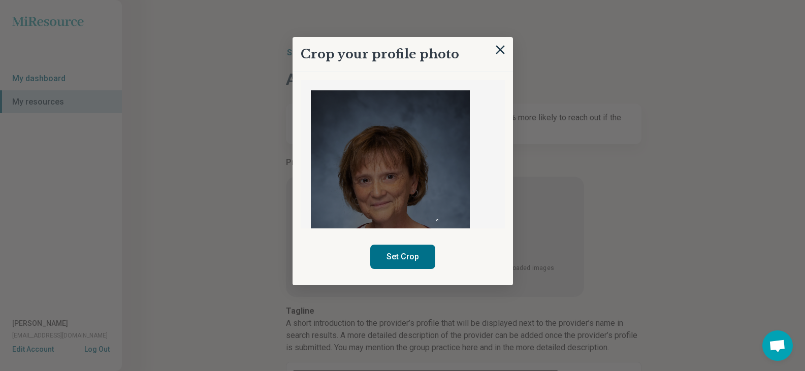
click at [438, 231] on div "Crop your profile photo Set Crop" at bounding box center [402, 161] width 220 height 248
click at [415, 148] on img at bounding box center [390, 201] width 159 height 223
click at [333, 116] on div "Use the arrow keys to move the crop selection area" at bounding box center [332, 117] width 13 height 13
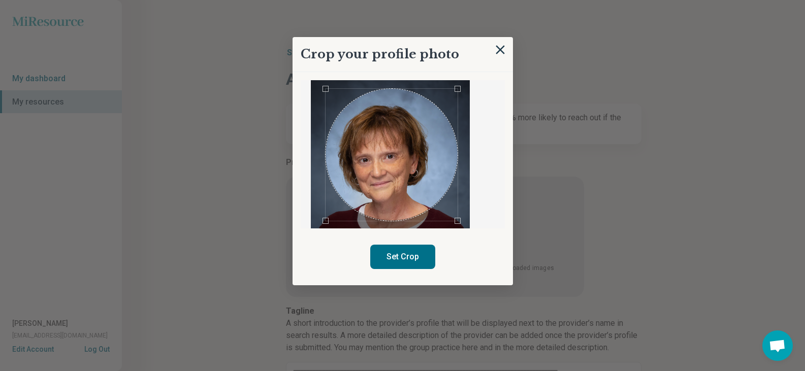
click at [456, 257] on div "Crop your profile photo Set Crop" at bounding box center [402, 161] width 220 height 248
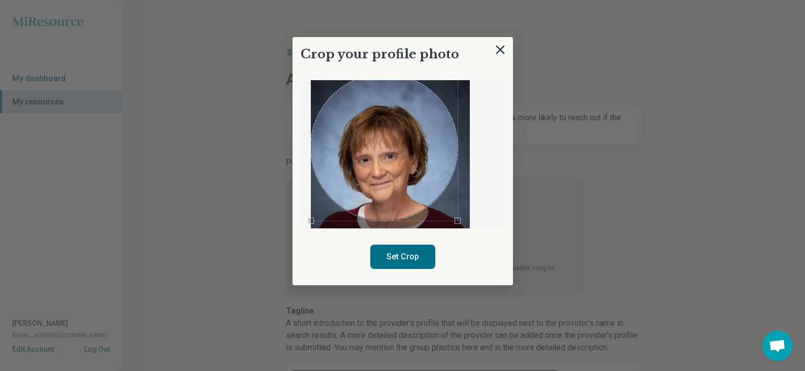
click at [307, 84] on div at bounding box center [403, 154] width 204 height 148
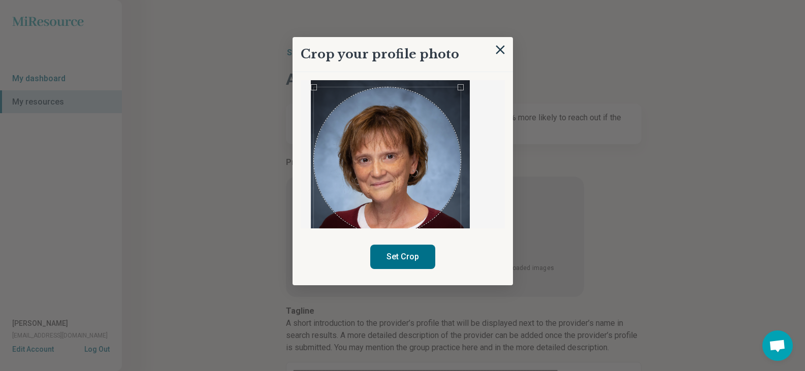
click at [449, 188] on div "Use the arrow keys to move the crop selection area" at bounding box center [387, 160] width 147 height 147
click at [418, 251] on button "Set Crop" at bounding box center [402, 257] width 65 height 24
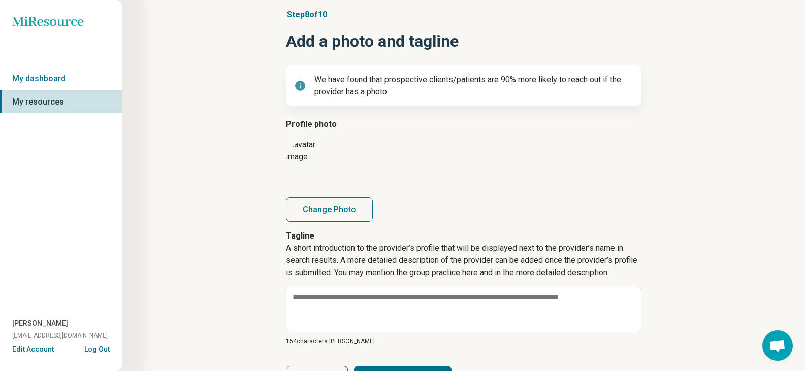
scroll to position [94, 0]
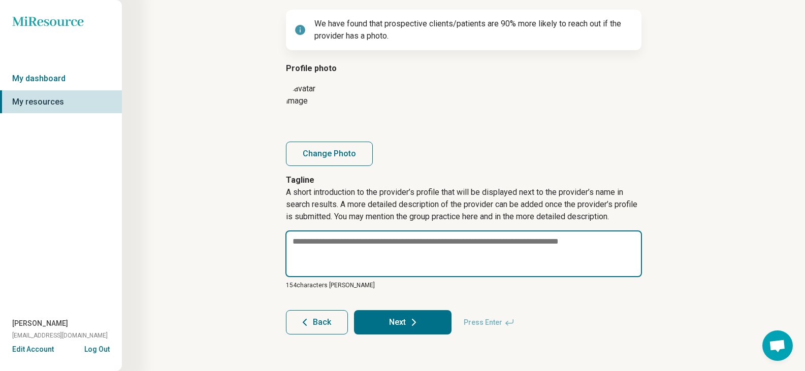
click at [419, 260] on textarea at bounding box center [463, 254] width 356 height 47
paste textarea "**********"
type textarea "*"
type textarea "**********"
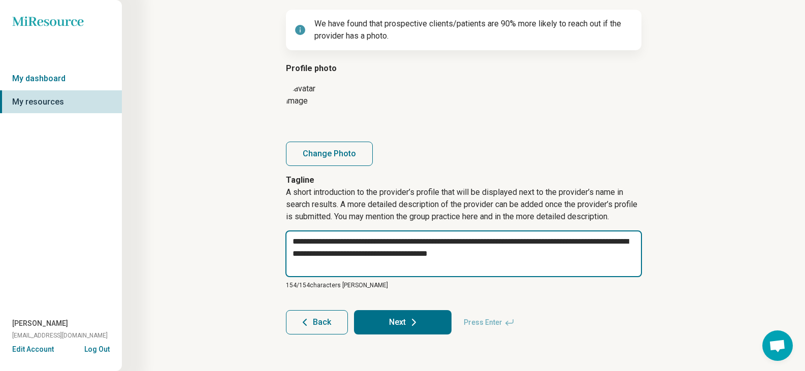
drag, startPoint x: 529, startPoint y: 261, endPoint x: 115, endPoint y: 181, distance: 422.0
click at [115, 181] on div "**********" at bounding box center [402, 138] width 805 height 465
type textarea "*"
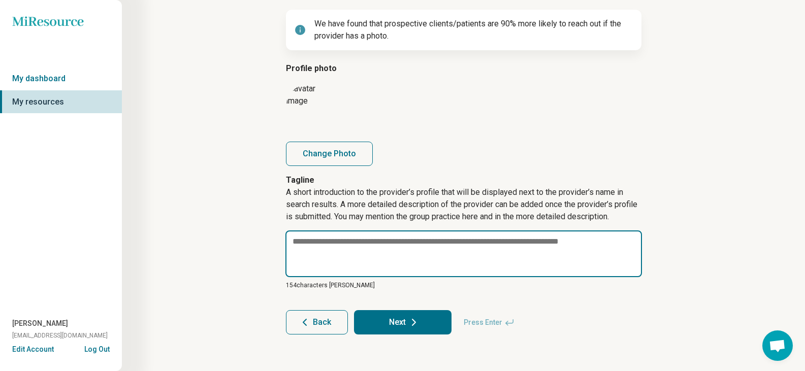
paste textarea "**********"
type textarea "*"
type textarea "**********"
click at [360, 242] on textarea "**********" at bounding box center [463, 254] width 356 height 47
type textarea "*"
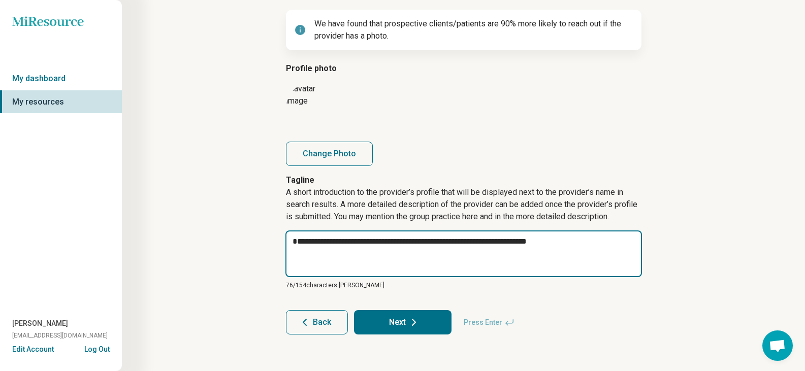
type textarea "**********"
type textarea "*"
type textarea "**********"
type textarea "*"
type textarea "**********"
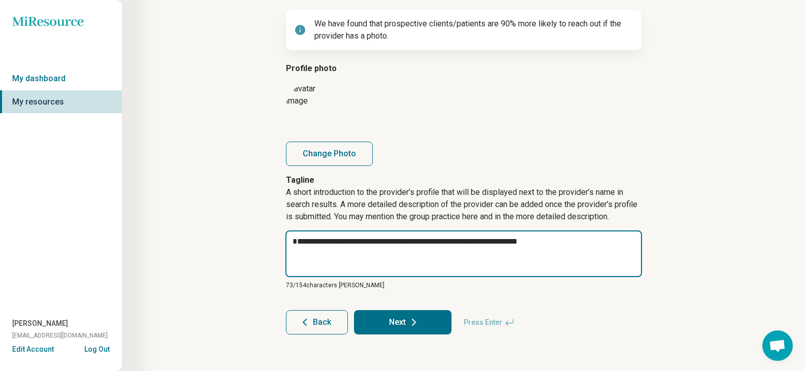
type textarea "*"
type textarea "**********"
type textarea "*"
type textarea "**********"
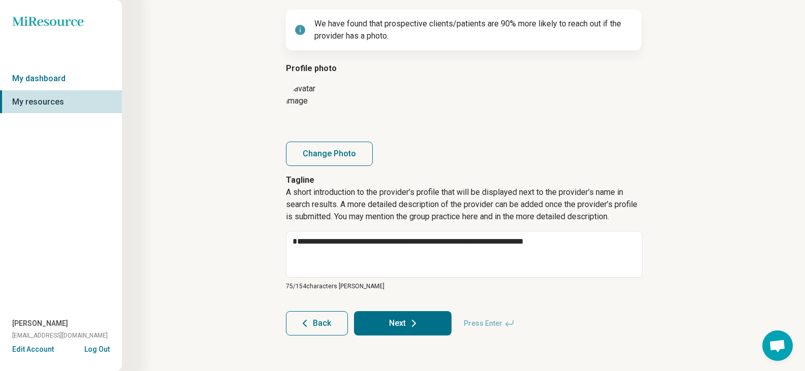
click at [410, 319] on icon at bounding box center [414, 323] width 12 height 12
type textarea "*"
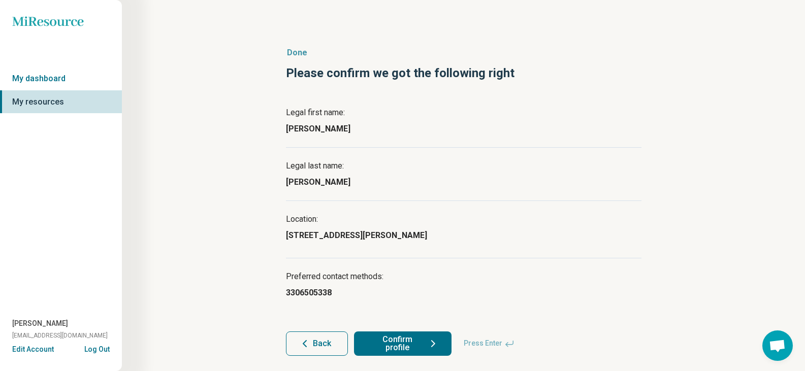
scroll to position [21, 0]
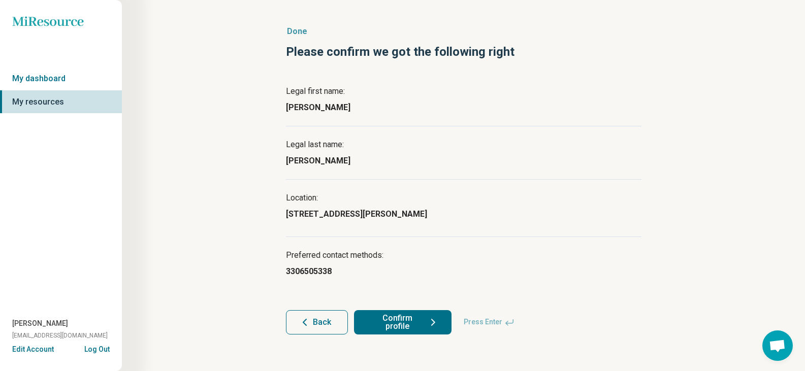
click at [413, 321] on button "Confirm profile" at bounding box center [402, 322] width 97 height 24
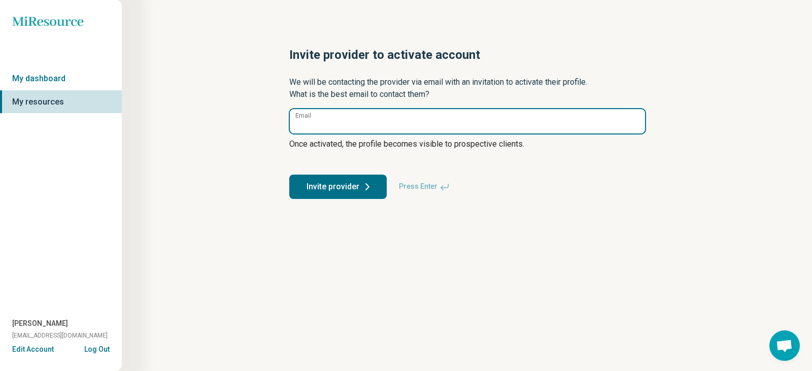
click at [428, 123] on input "Email" at bounding box center [467, 121] width 355 height 24
type input "**********"
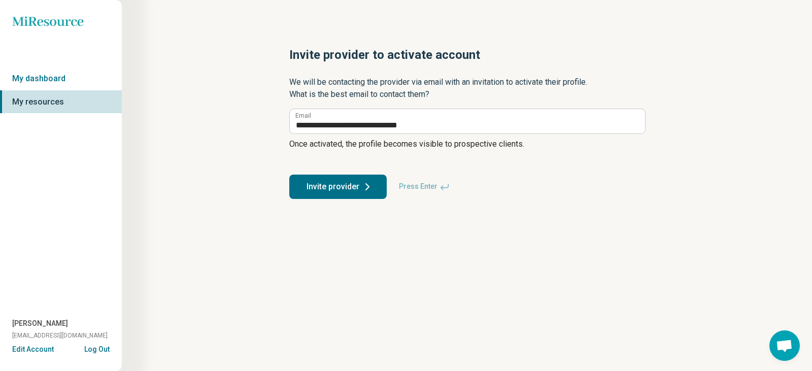
click at [349, 187] on button "Invite provider" at bounding box center [337, 187] width 97 height 24
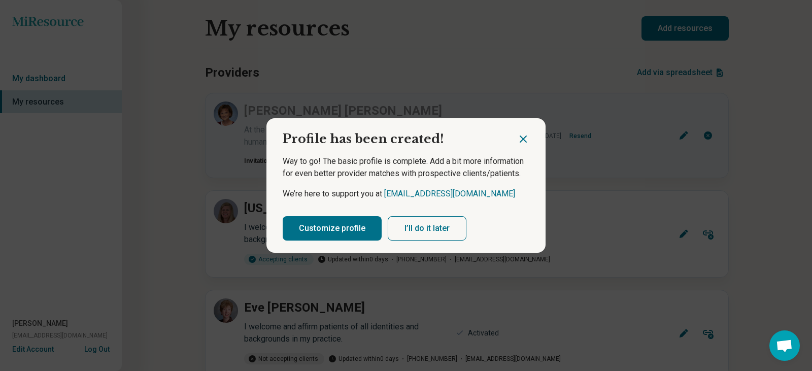
click at [429, 235] on button "I’ll do it later" at bounding box center [427, 228] width 79 height 24
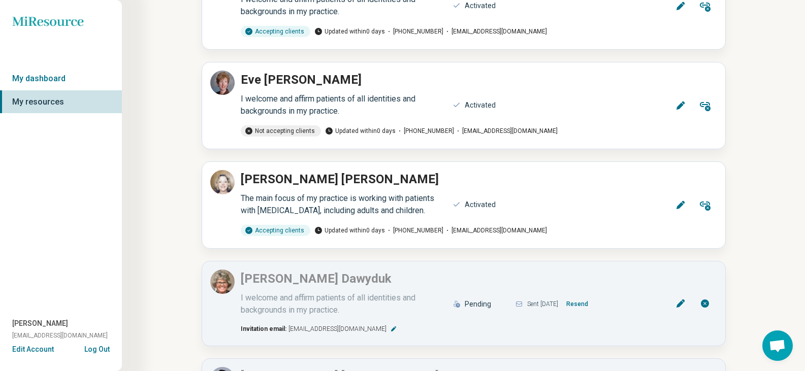
scroll to position [122, 0]
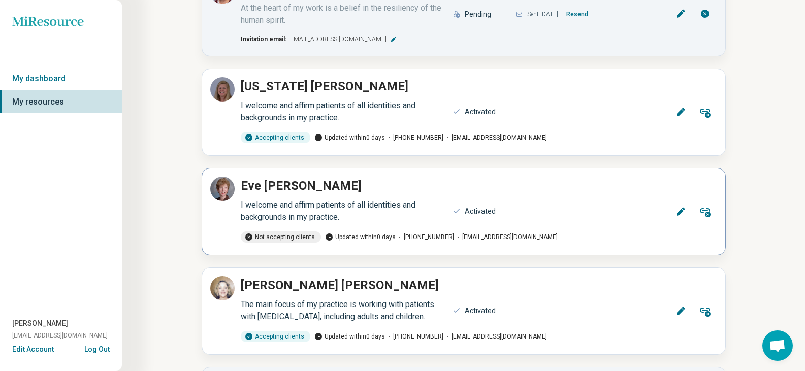
click at [678, 208] on icon at bounding box center [680, 212] width 10 height 10
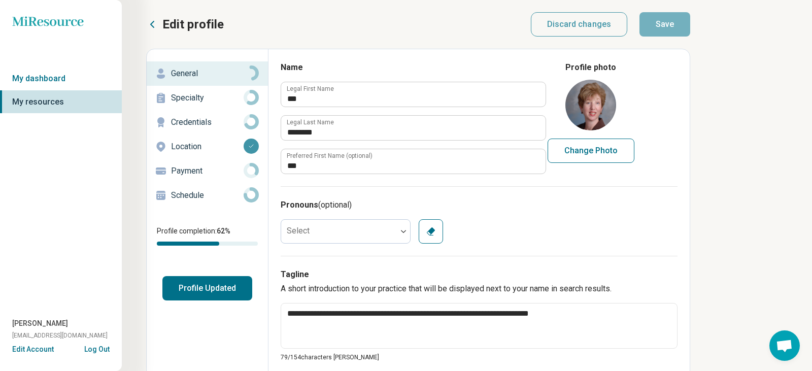
type textarea "*"
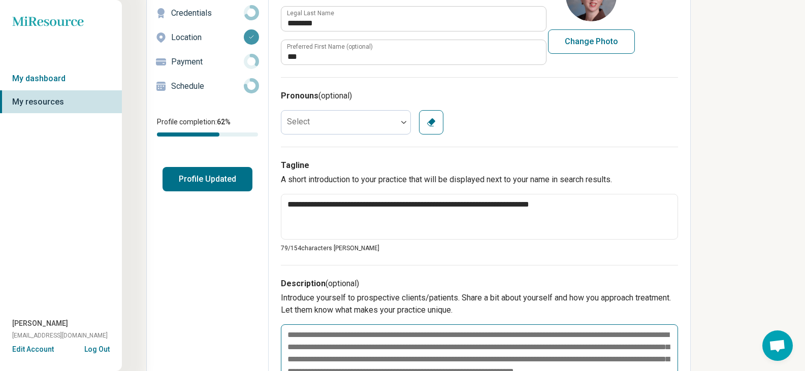
scroll to position [102, 0]
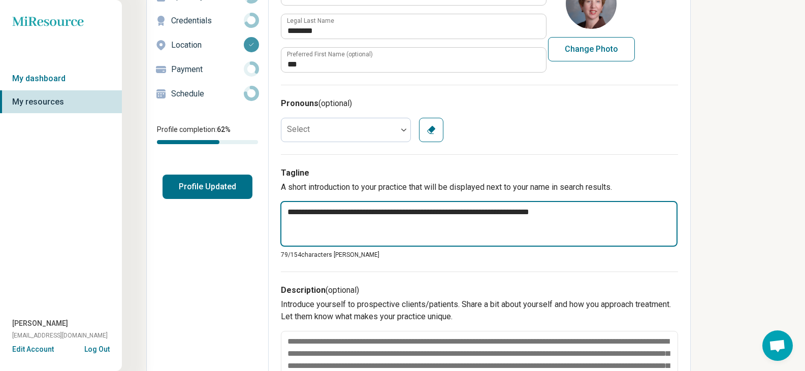
drag, startPoint x: 572, startPoint y: 213, endPoint x: 221, endPoint y: 189, distance: 351.2
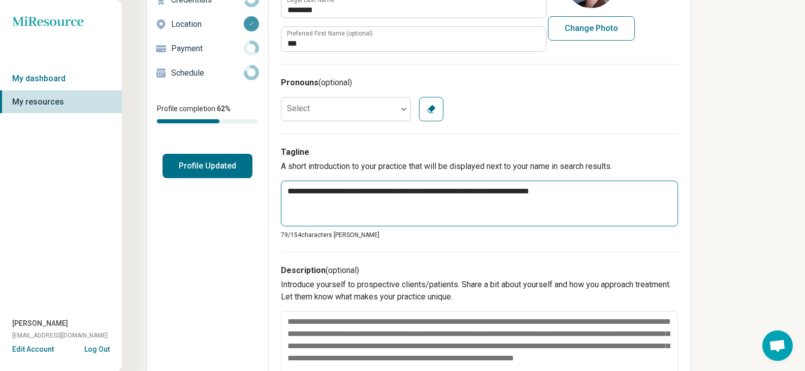
scroll to position [178, 0]
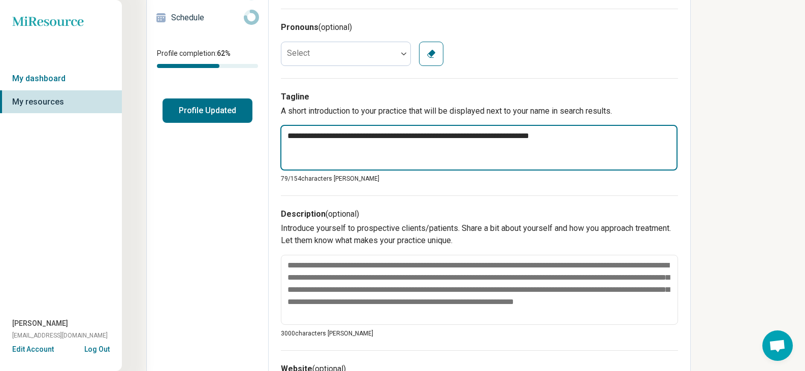
click at [460, 136] on textarea "**********" at bounding box center [478, 148] width 397 height 46
click at [543, 136] on textarea "**********" at bounding box center [478, 148] width 397 height 46
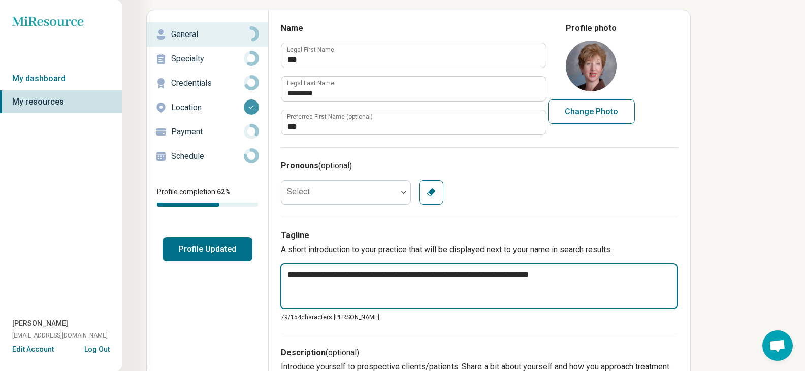
scroll to position [0, 0]
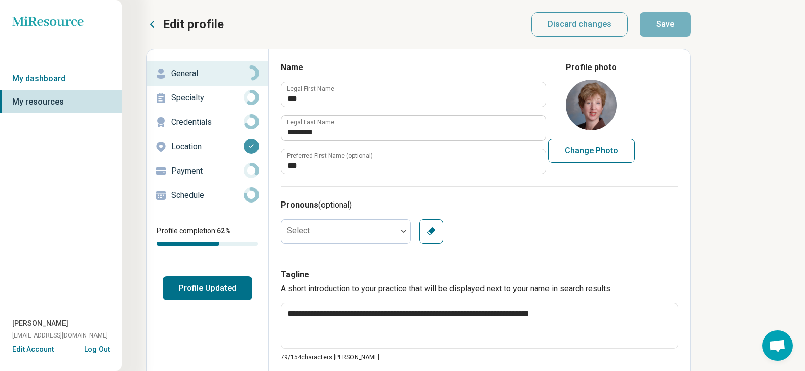
click at [173, 29] on p "Edit profile" at bounding box center [192, 24] width 61 height 16
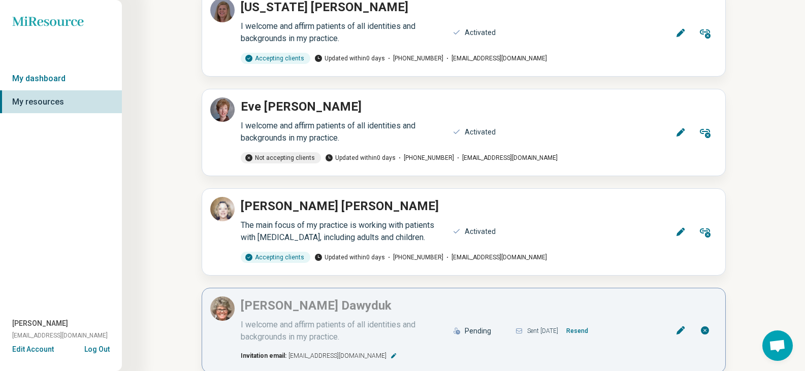
scroll to position [203, 0]
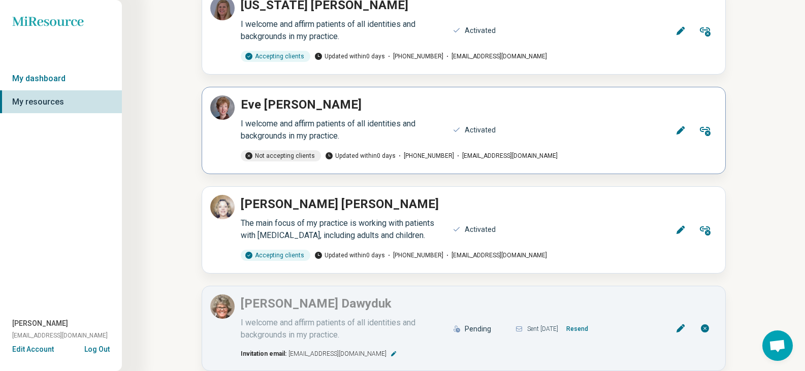
click at [705, 131] on icon at bounding box center [705, 130] width 12 height 12
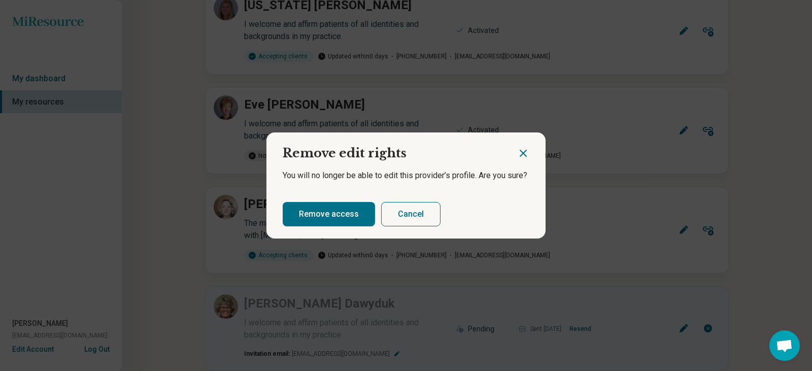
click at [397, 218] on button "Cancel" at bounding box center [410, 214] width 59 height 24
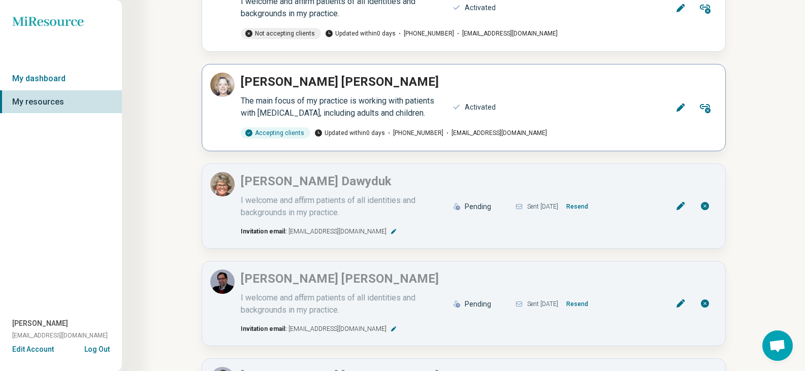
scroll to position [427, 0]
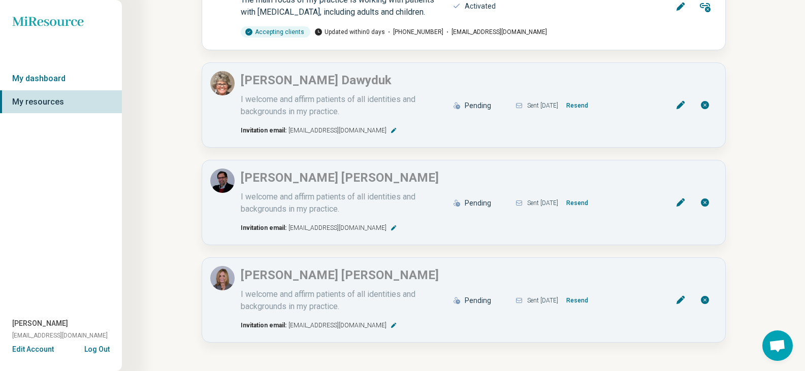
click at [35, 350] on button "Edit Account" at bounding box center [33, 349] width 42 height 11
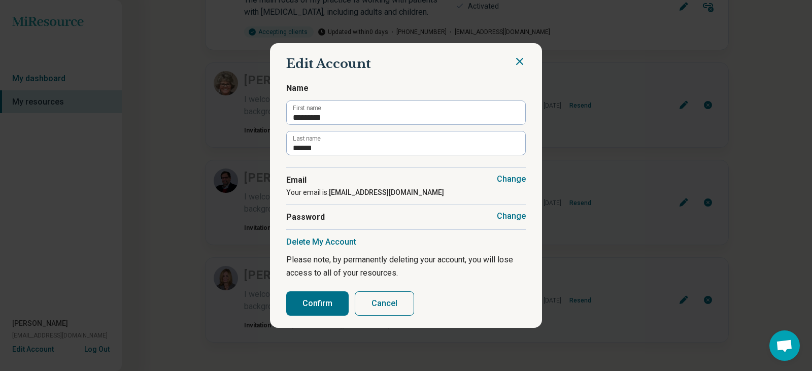
click at [381, 304] on button "Cancel" at bounding box center [384, 303] width 59 height 24
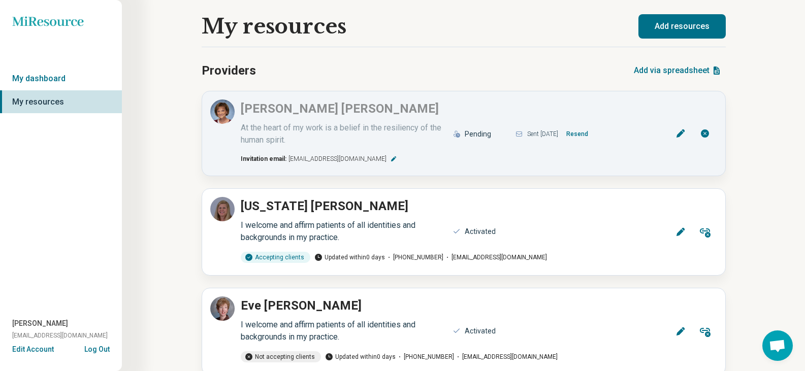
scroll to position [0, 0]
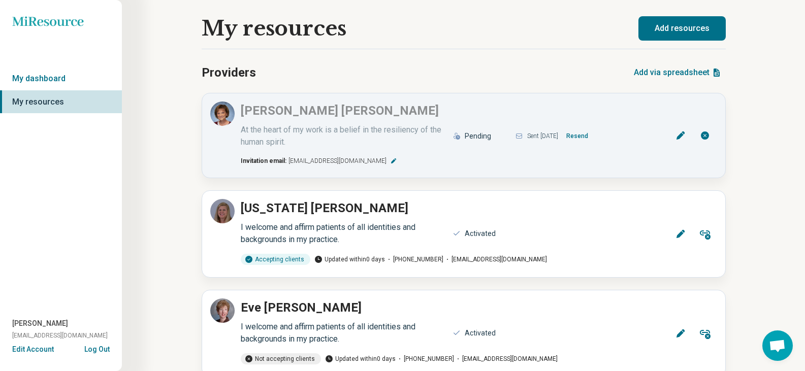
click at [684, 23] on button "Add resources" at bounding box center [681, 28] width 87 height 24
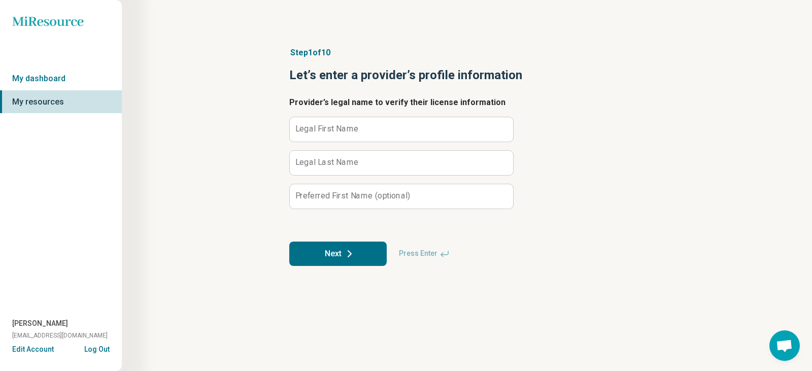
click at [330, 133] on label "Legal First Name" at bounding box center [327, 129] width 63 height 8
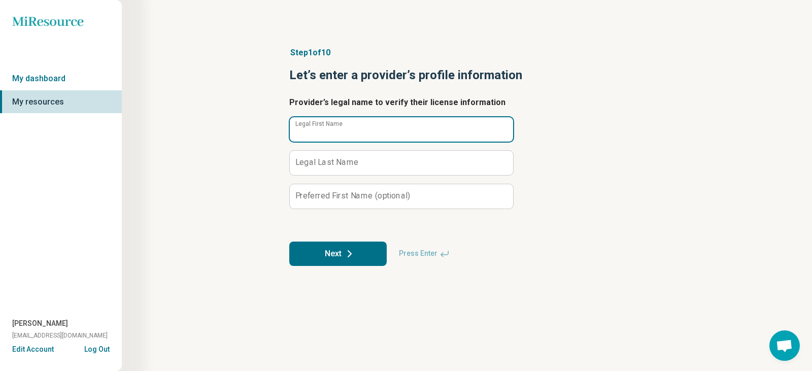
click at [330, 133] on input "Legal First Name" at bounding box center [401, 129] width 223 height 24
type input "******"
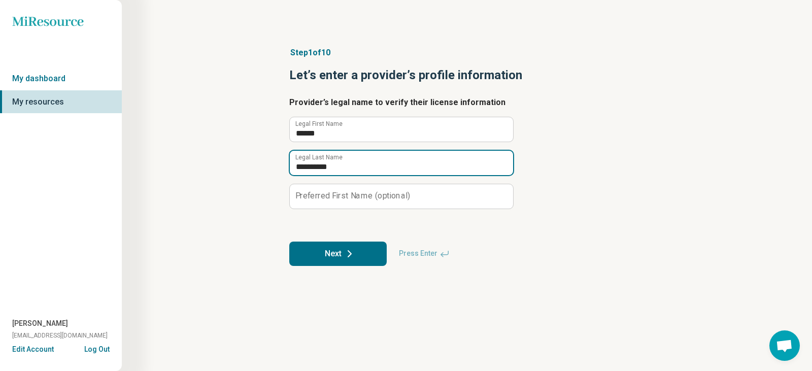
type input "**********"
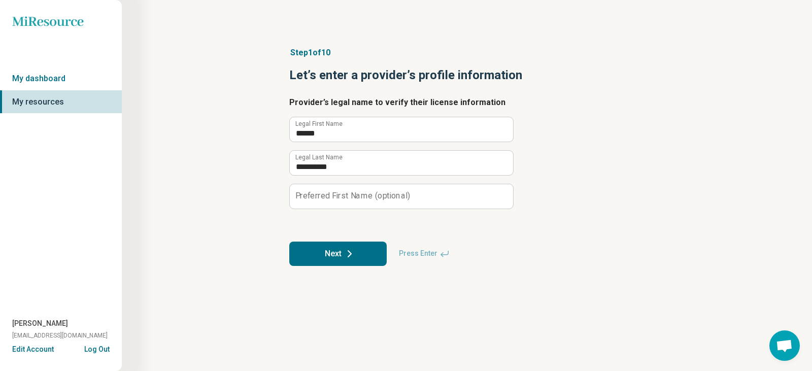
click at [307, 250] on button "Next" at bounding box center [337, 254] width 97 height 24
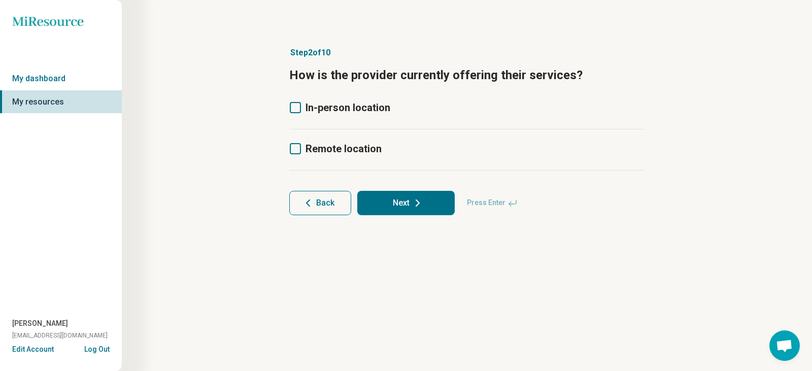
click at [295, 112] on icon at bounding box center [295, 107] width 11 height 11
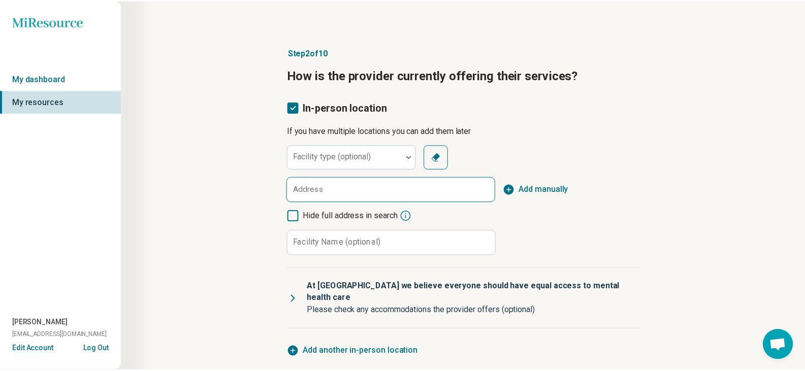
scroll to position [5, 0]
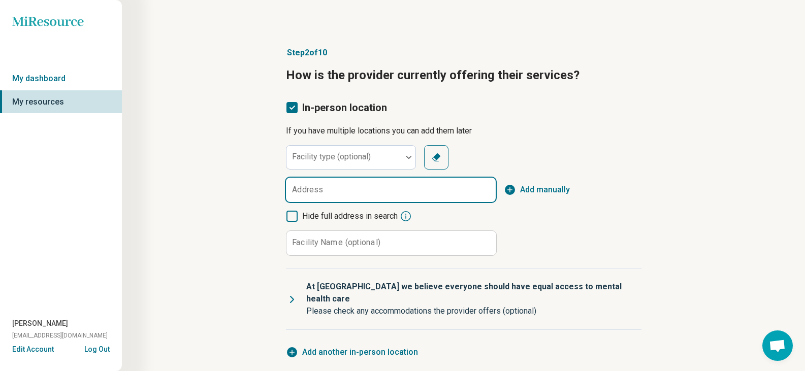
drag, startPoint x: 324, startPoint y: 194, endPoint x: 330, endPoint y: 170, distance: 25.1
click at [323, 194] on input "Address" at bounding box center [391, 190] width 210 height 24
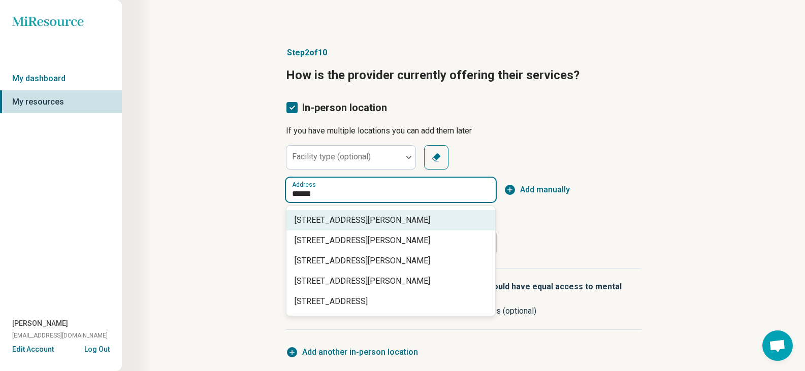
click at [328, 213] on div "[STREET_ADDRESS][PERSON_NAME]" at bounding box center [390, 220] width 209 height 20
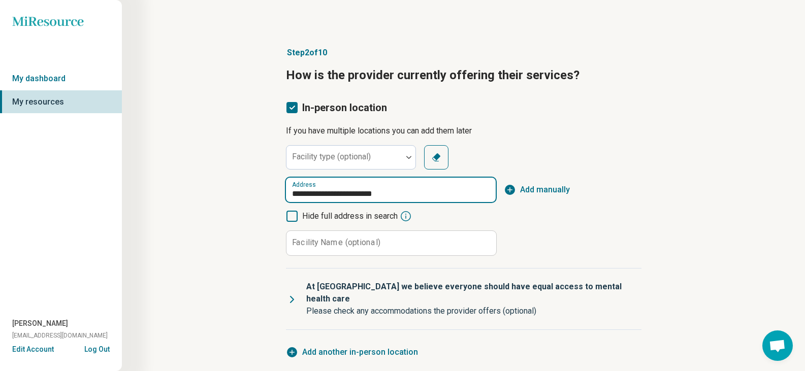
type input "**********"
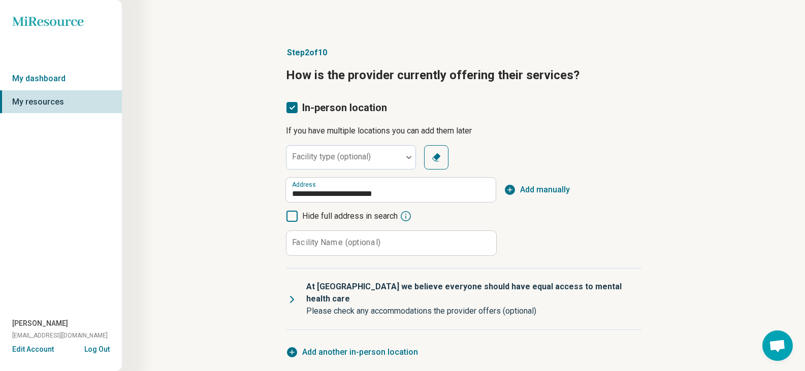
click at [548, 188] on span "Add manually" at bounding box center [545, 190] width 50 height 12
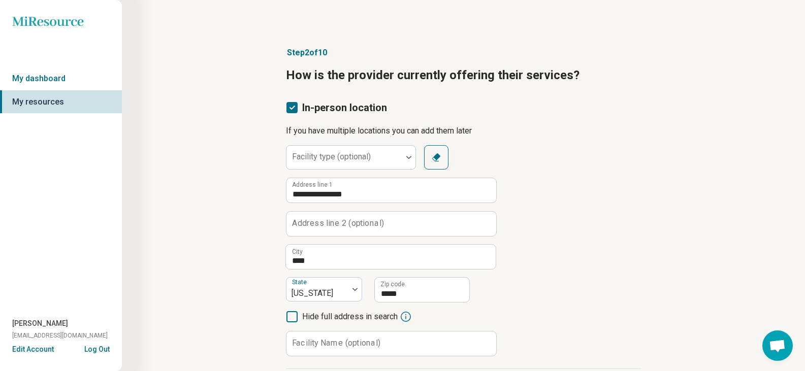
click at [335, 224] on label "Address line 2 (optional)" at bounding box center [338, 223] width 92 height 8
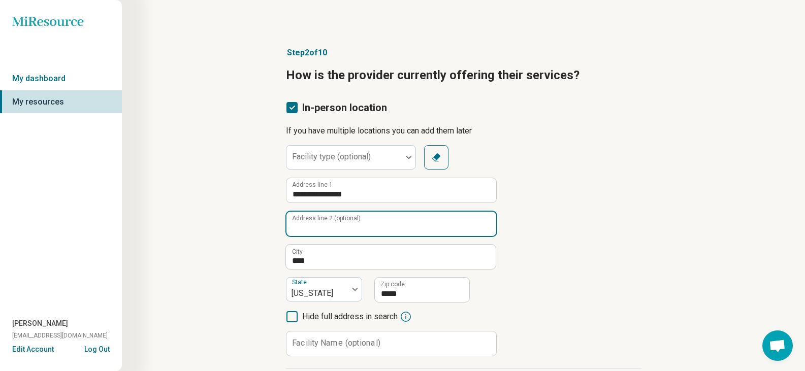
click at [335, 224] on input "Address line 2 (optional)" at bounding box center [391, 224] width 210 height 24
type input "*********"
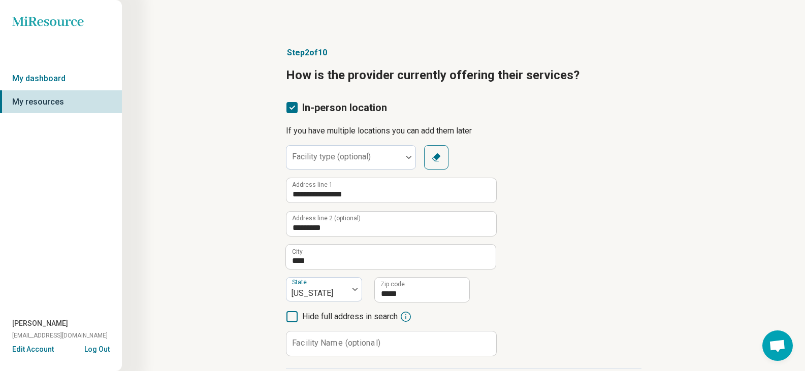
click at [611, 157] on div "**********" at bounding box center [463, 250] width 355 height 211
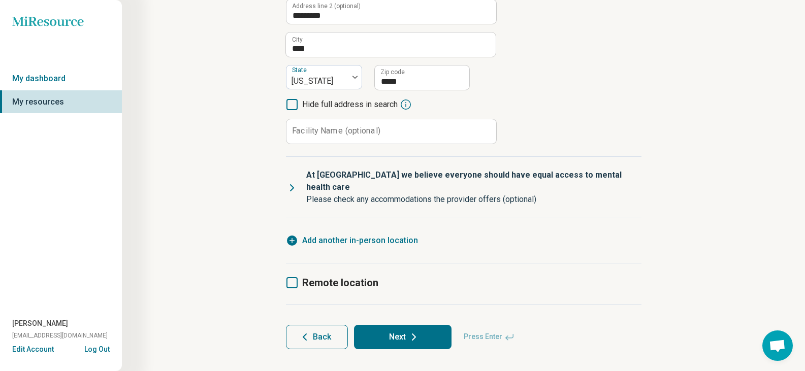
scroll to position [215, 0]
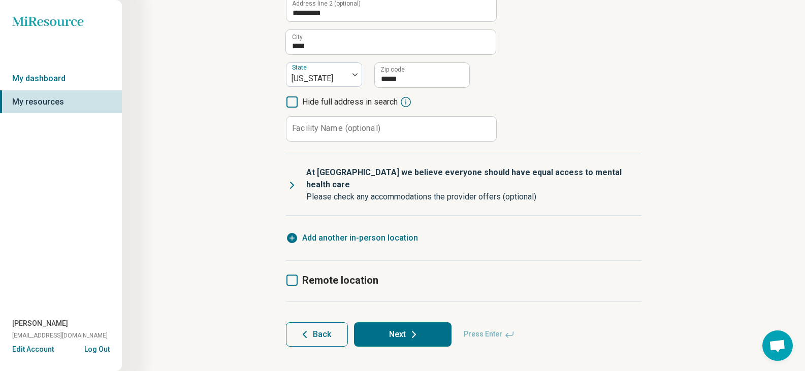
click at [406, 327] on button "Next" at bounding box center [402, 334] width 97 height 24
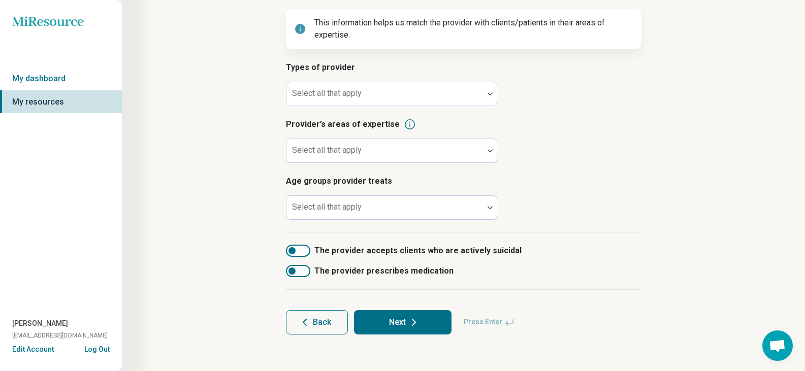
scroll to position [84, 0]
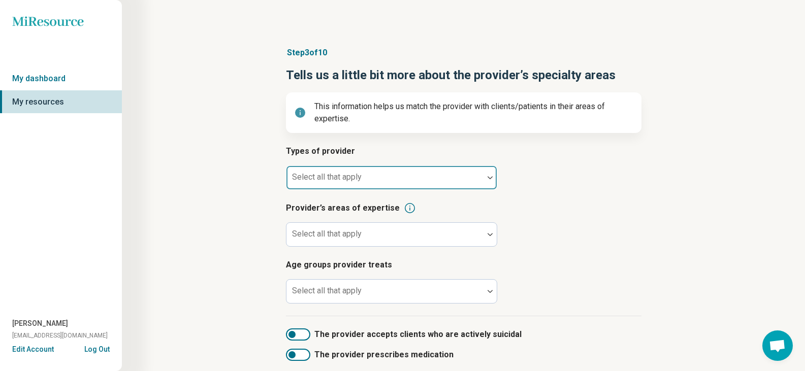
click at [335, 185] on div at bounding box center [384, 182] width 189 height 14
